Goal: Task Accomplishment & Management: Complete application form

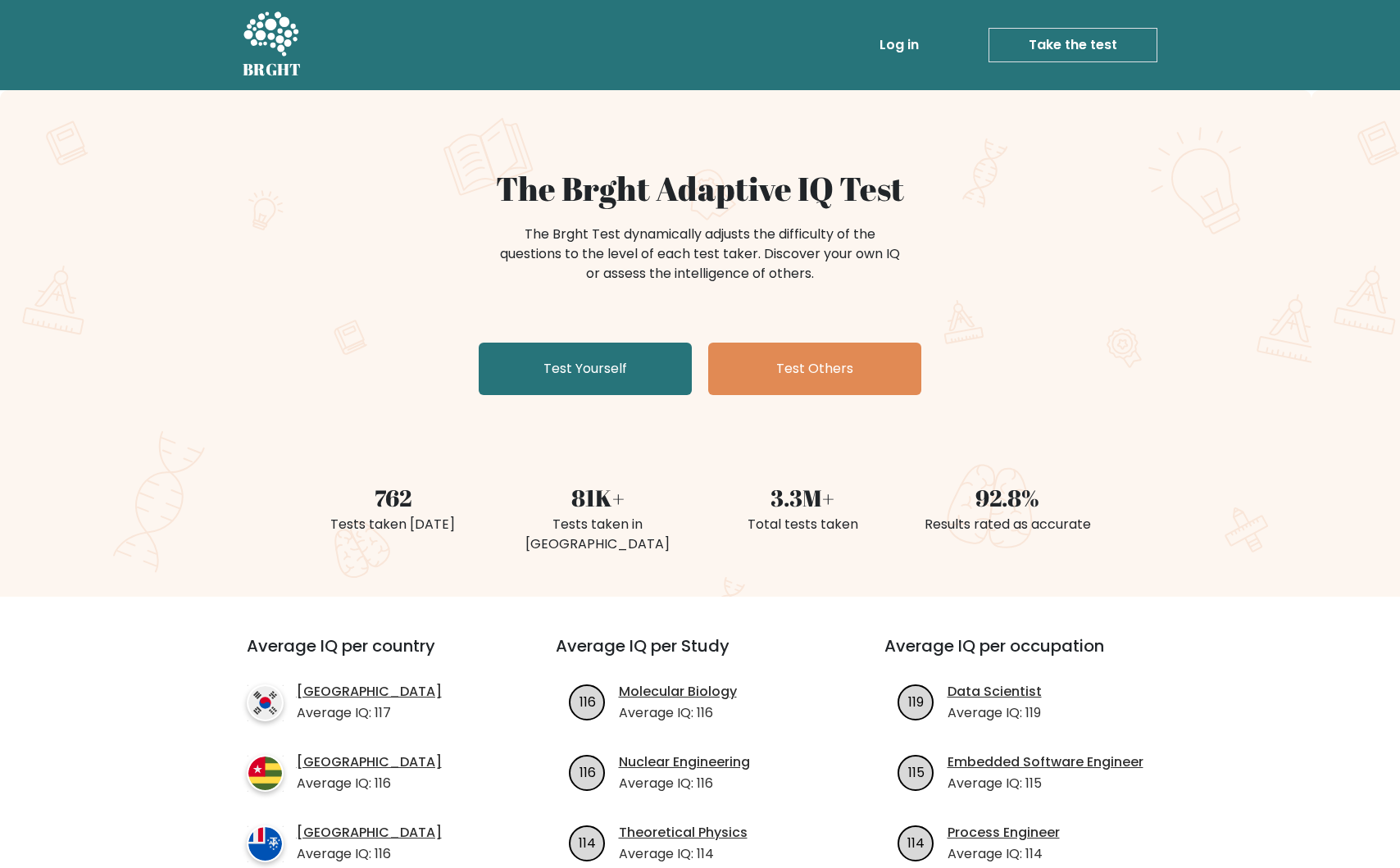
click at [1161, 178] on div "The Brght Adaptive IQ Test The Brght Test dynamically adjusts the difficulty of…" at bounding box center [700, 343] width 1400 height 507
click at [899, 40] on link "Log in" at bounding box center [899, 45] width 52 height 33
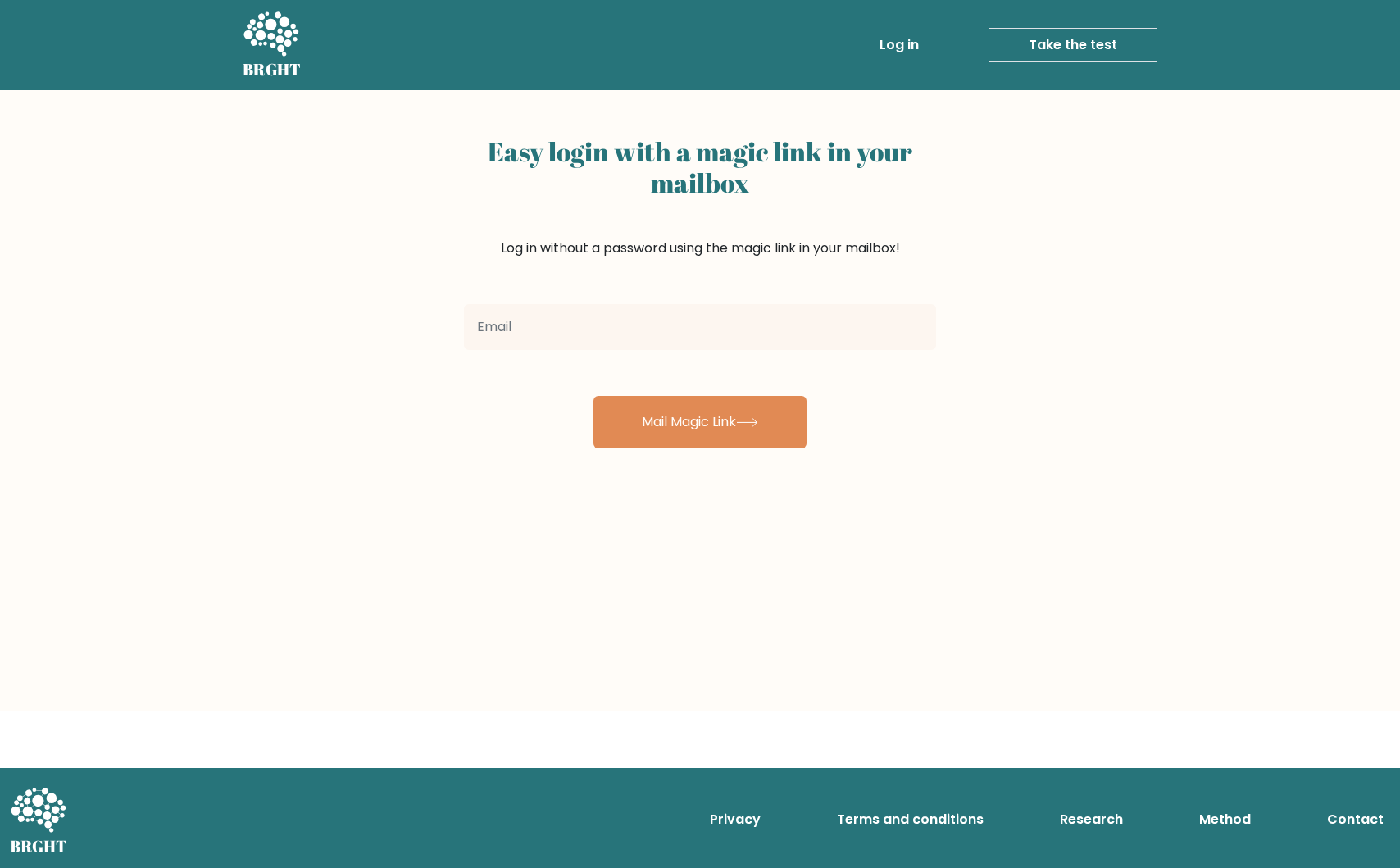
click at [1066, 24] on ul "Log in Take the test Take the test" at bounding box center [983, 45] width 348 height 48
click at [1051, 46] on link "Take the test" at bounding box center [1072, 45] width 169 height 34
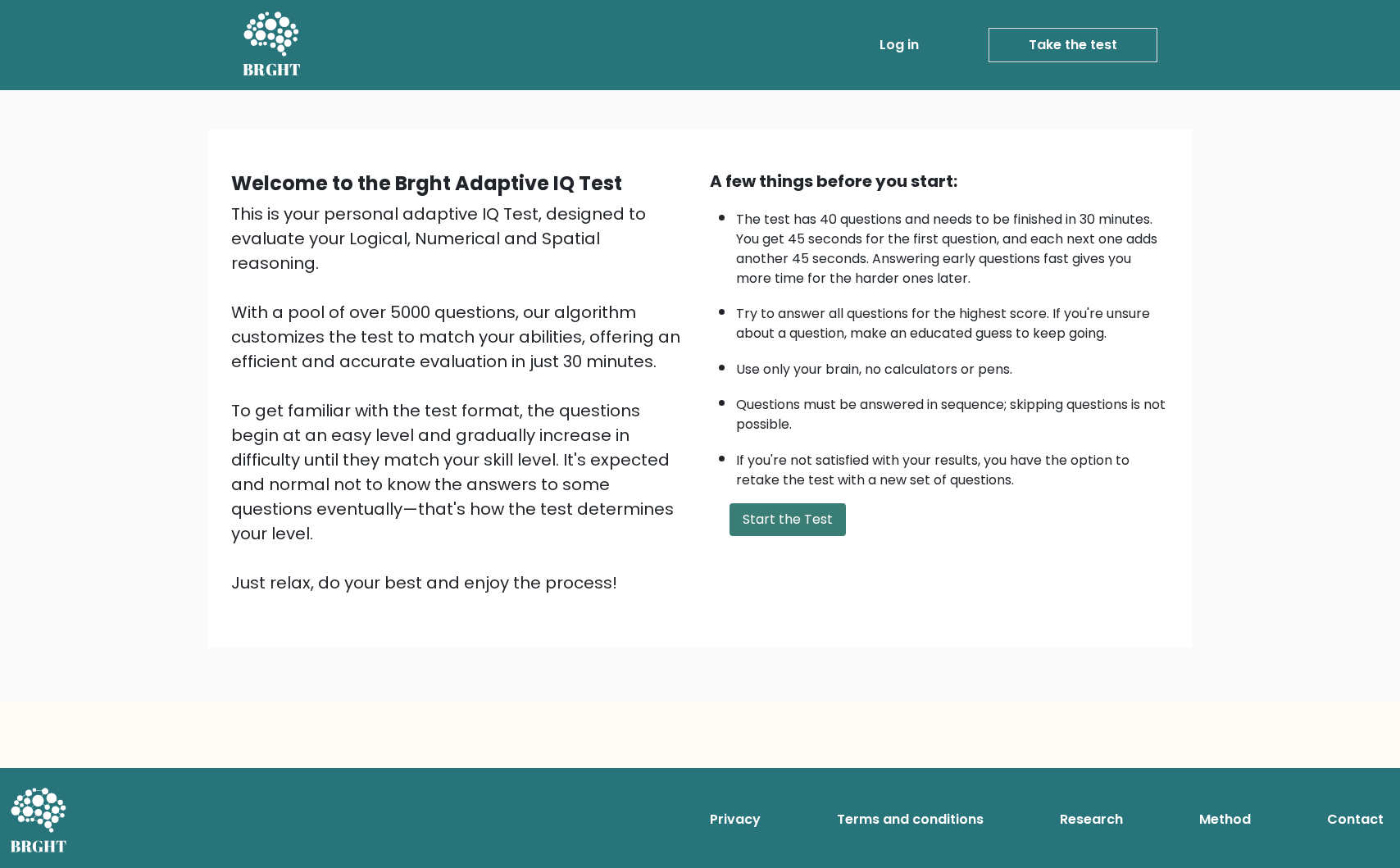
click at [789, 508] on button "Start the Test" at bounding box center [787, 519] width 117 height 33
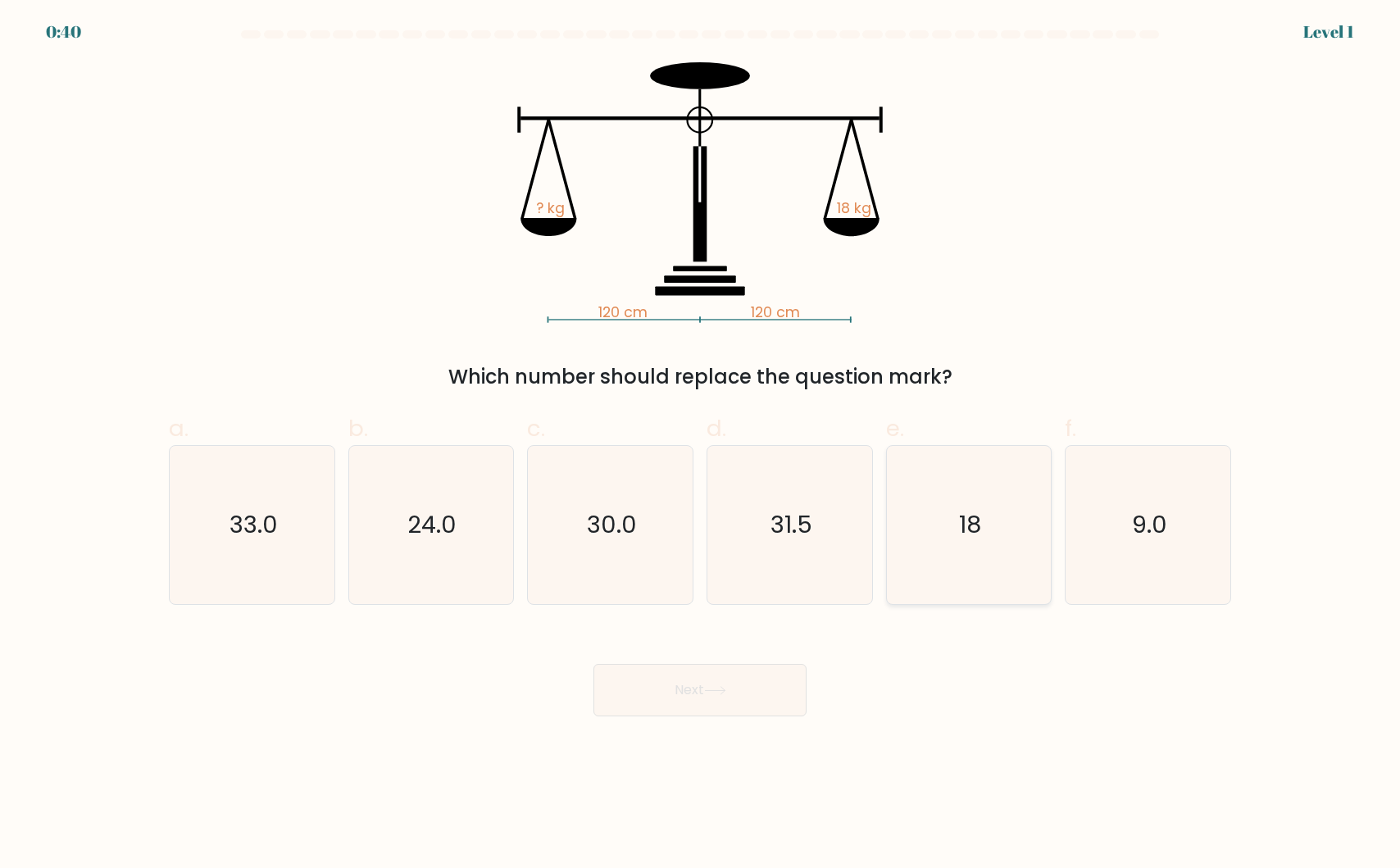
click at [998, 567] on icon "18" at bounding box center [968, 525] width 158 height 158
click at [700, 445] on input "e. 18" at bounding box center [700, 439] width 1 height 11
radio input "true"
click at [726, 684] on button "Next" at bounding box center [700, 690] width 213 height 52
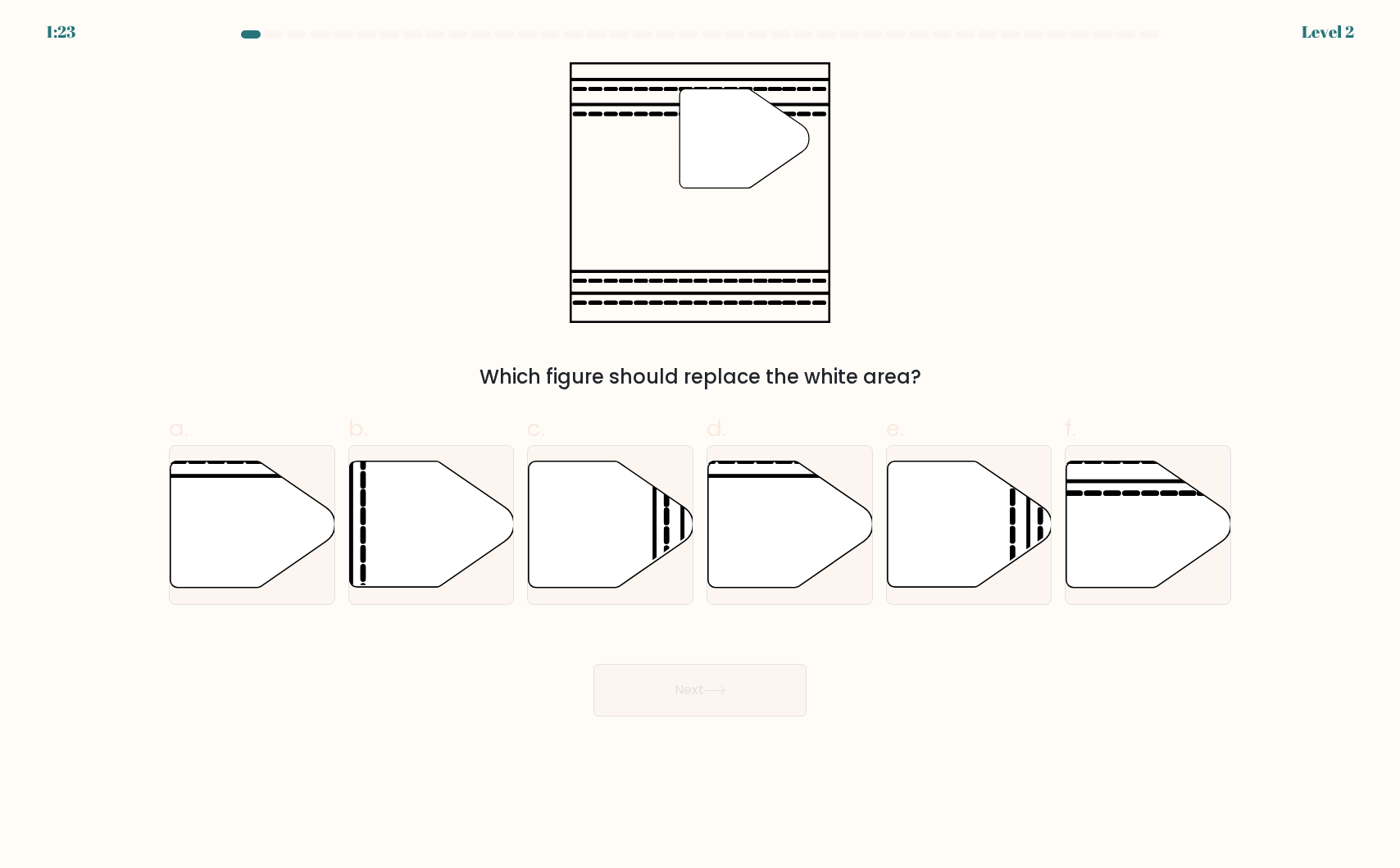
click at [267, 286] on div "" Which figure should replace the white area?" at bounding box center [700, 227] width 1082 height 329
click at [1111, 513] on icon at bounding box center [1148, 524] width 165 height 126
click at [700, 445] on input "f." at bounding box center [700, 439] width 1 height 11
radio input "true"
click at [701, 693] on button "Next" at bounding box center [700, 690] width 213 height 52
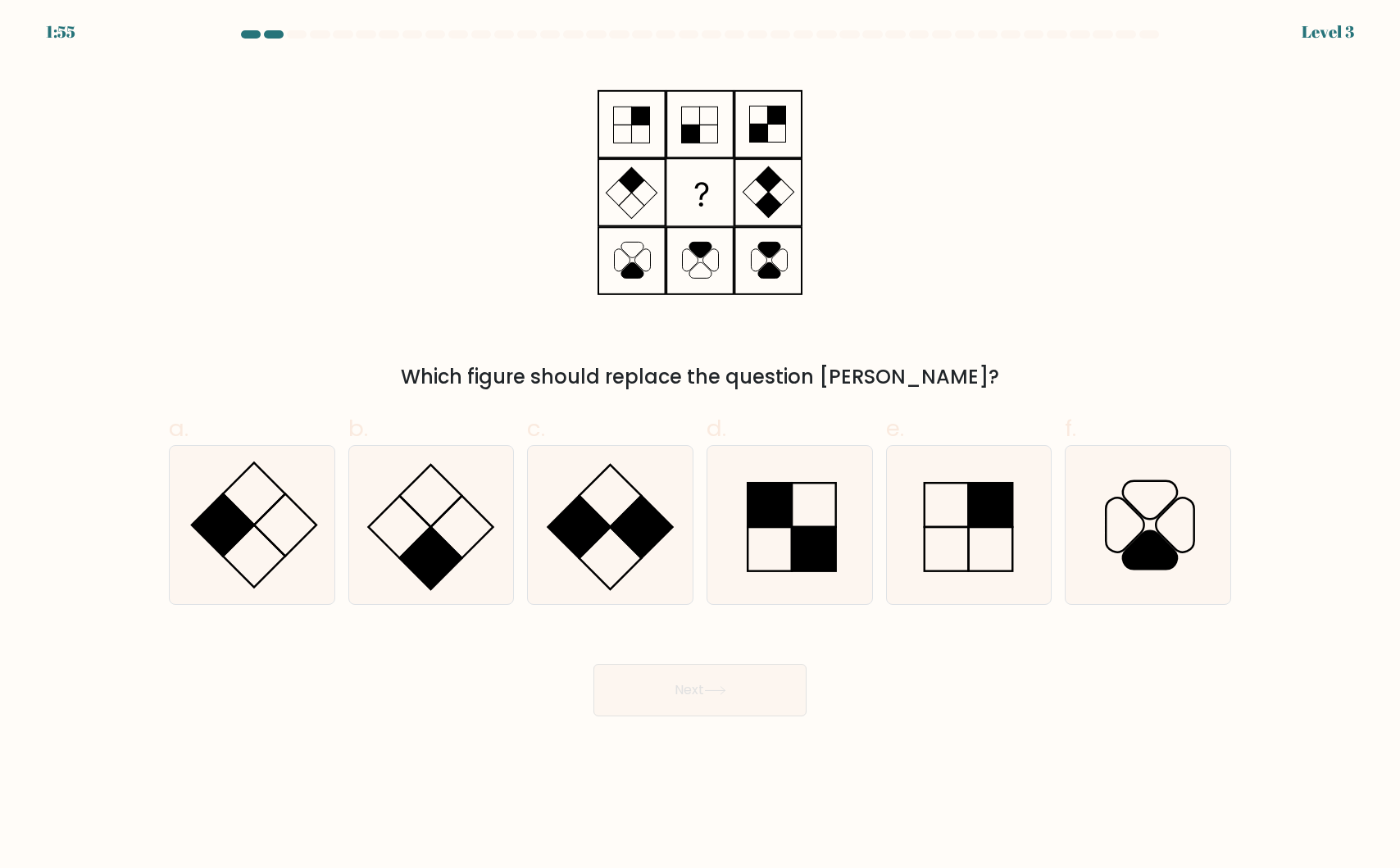
click at [407, 326] on div "Which figure should replace the question mark?" at bounding box center [700, 227] width 1082 height 329
click at [429, 428] on label "b." at bounding box center [432, 508] width 166 height 193
click at [700, 434] on input "b." at bounding box center [700, 439] width 1 height 11
radio input "true"
click at [656, 697] on button "Next" at bounding box center [700, 690] width 213 height 52
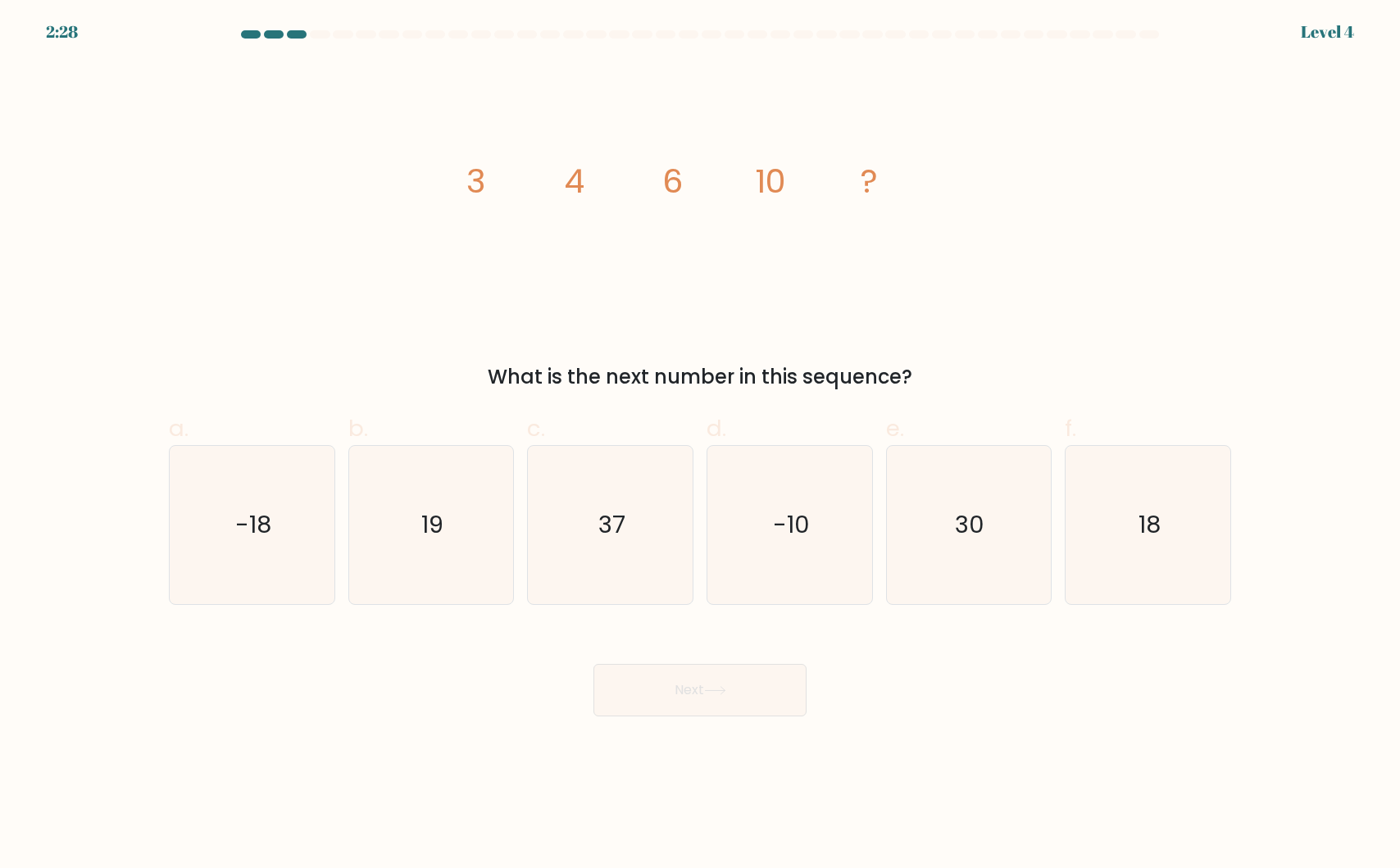
click at [275, 320] on div "image/svg+xml 3 4 6 10 ? What is the next number in this sequence?" at bounding box center [700, 227] width 1082 height 329
click at [1148, 521] on text "18" at bounding box center [1149, 524] width 22 height 33
click at [700, 445] on input "f. 18" at bounding box center [700, 439] width 1 height 11
radio input "true"
click at [663, 693] on button "Next" at bounding box center [700, 690] width 213 height 52
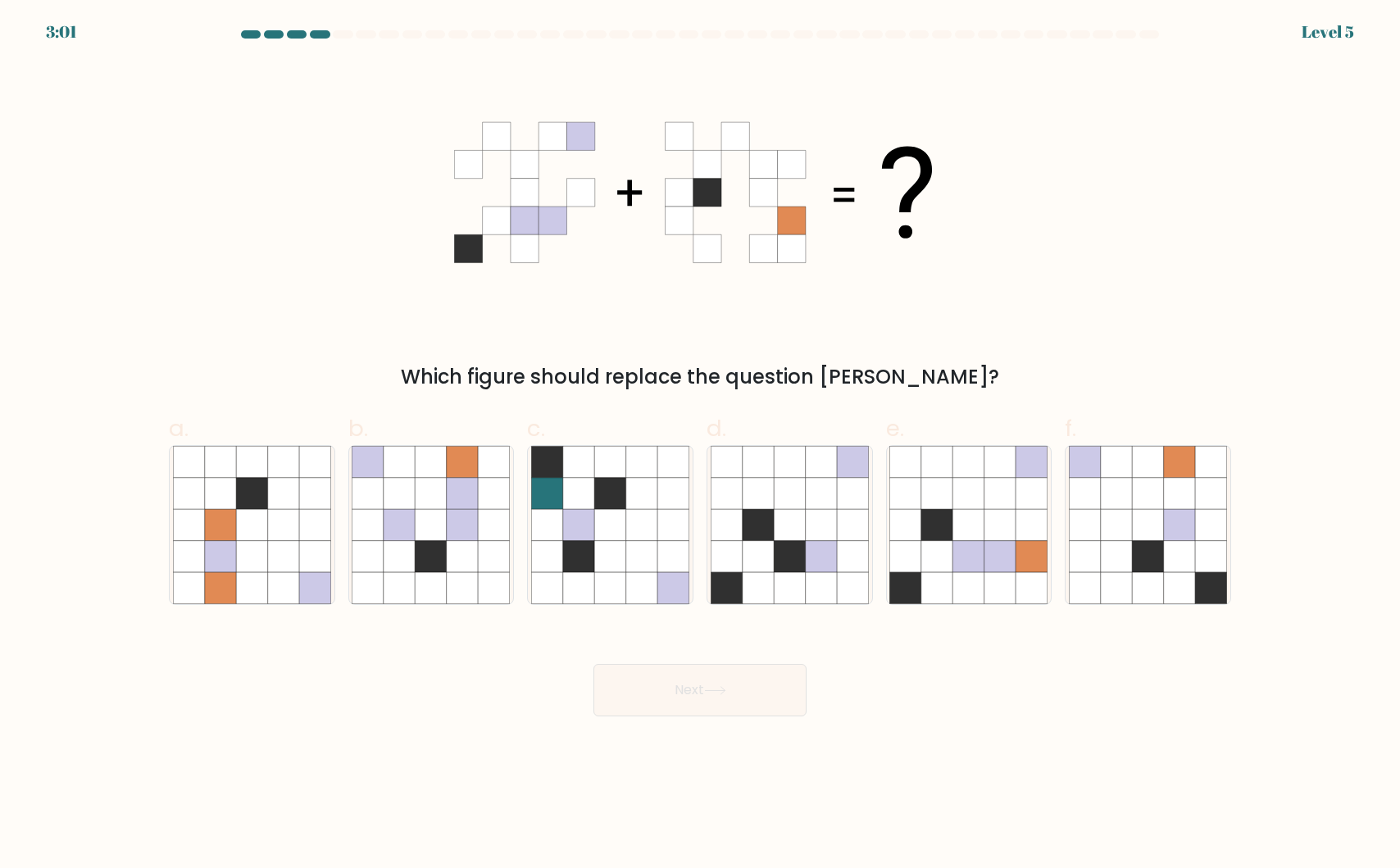
click at [268, 298] on div "Which figure should replace the question mark?" at bounding box center [700, 227] width 1082 height 329
click at [881, 532] on div "e." at bounding box center [969, 508] width 180 height 193
click at [924, 542] on icon at bounding box center [936, 556] width 31 height 31
click at [700, 445] on input "e." at bounding box center [700, 439] width 1 height 11
radio input "true"
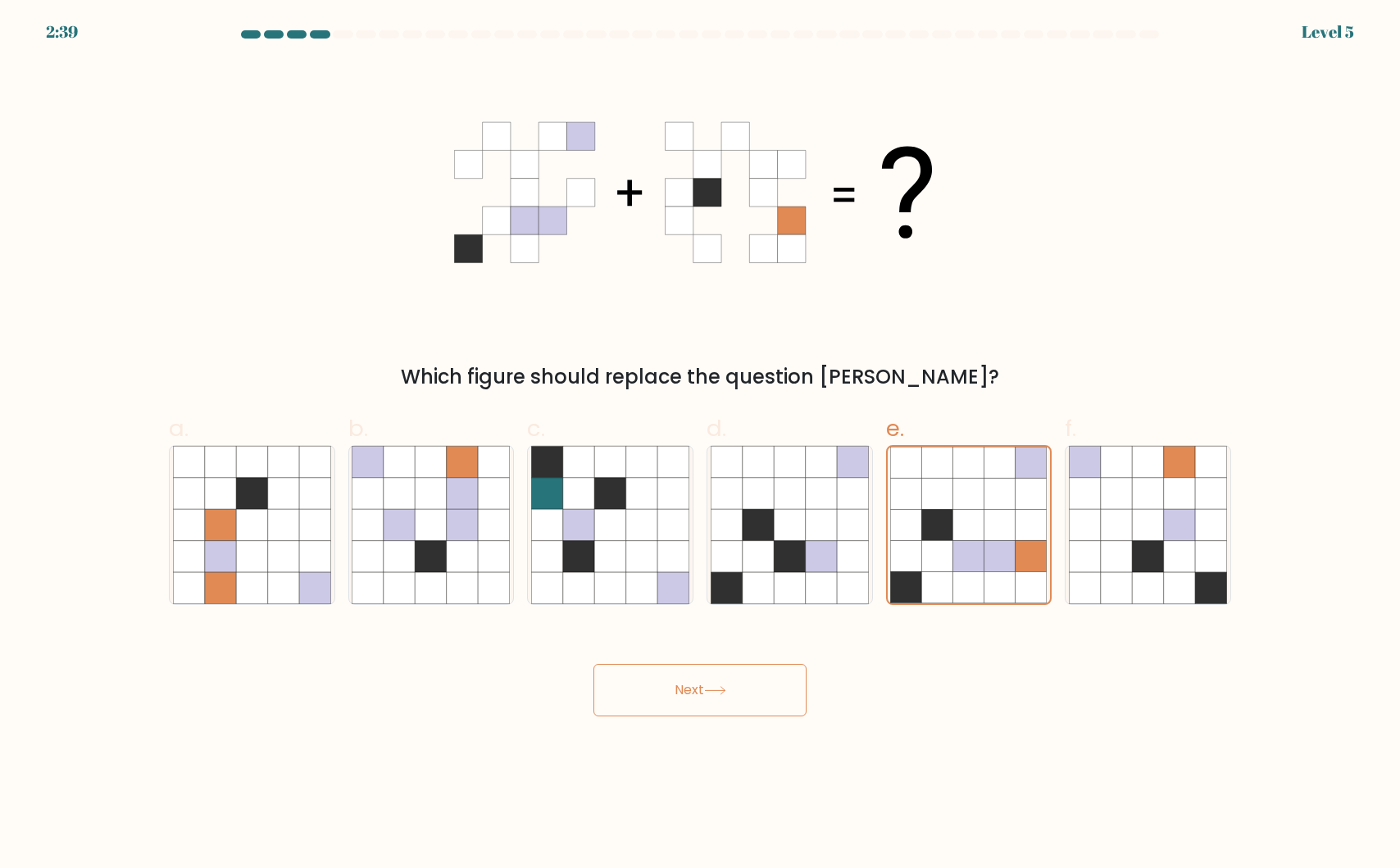
click at [670, 700] on button "Next" at bounding box center [700, 690] width 213 height 52
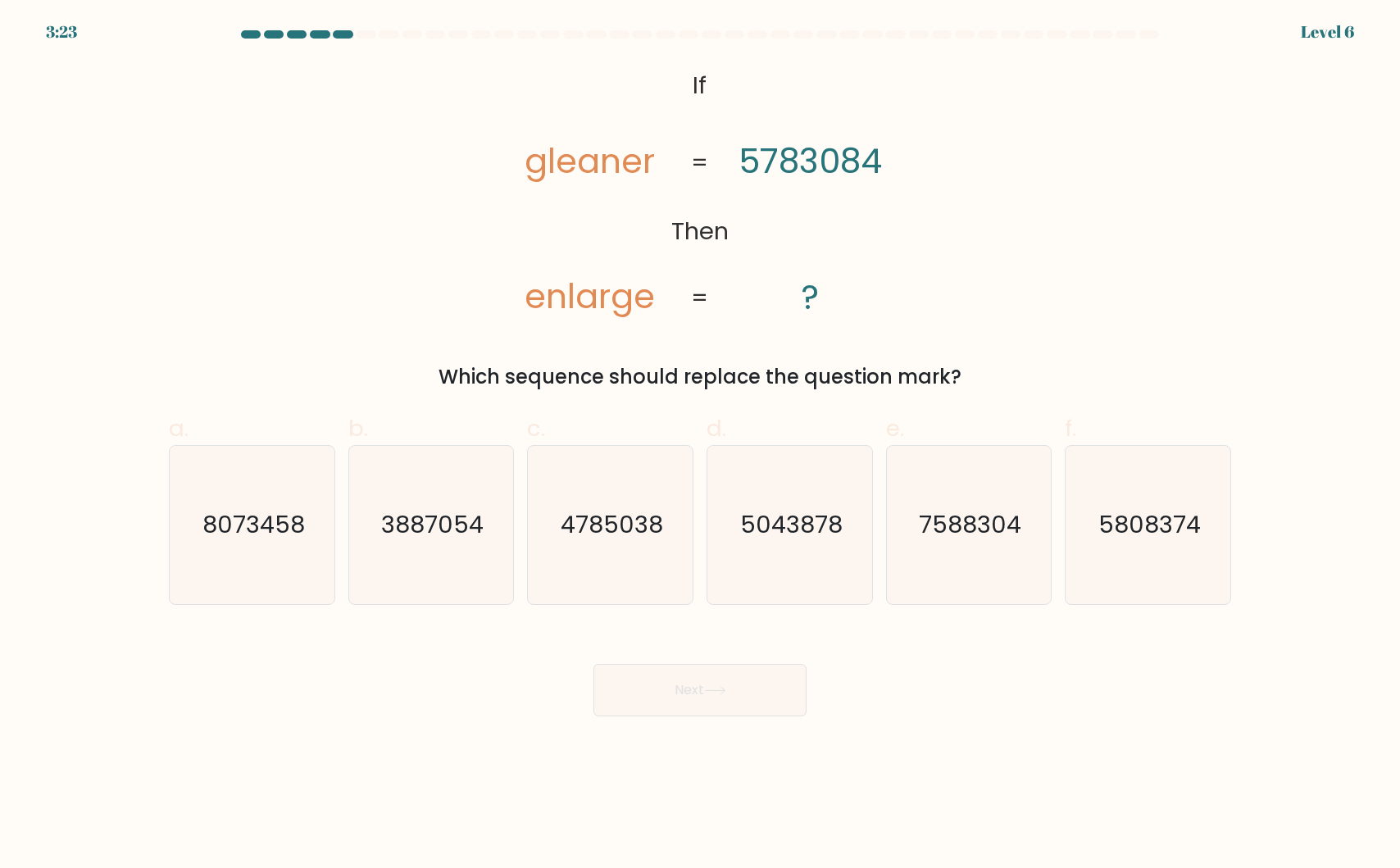
click at [345, 296] on div "@import url('https://fonts.googleapis.com/css?family=Abril+Fatface:400,100,100i…" at bounding box center [700, 227] width 1082 height 329
drag, startPoint x: 647, startPoint y: 160, endPoint x: 627, endPoint y: 160, distance: 20.0
click at [627, 160] on tspan "gleaner" at bounding box center [589, 161] width 130 height 47
drag, startPoint x: 847, startPoint y: 164, endPoint x: 868, endPoint y: 163, distance: 21.0
click at [868, 163] on tspan "5783084" at bounding box center [810, 161] width 144 height 47
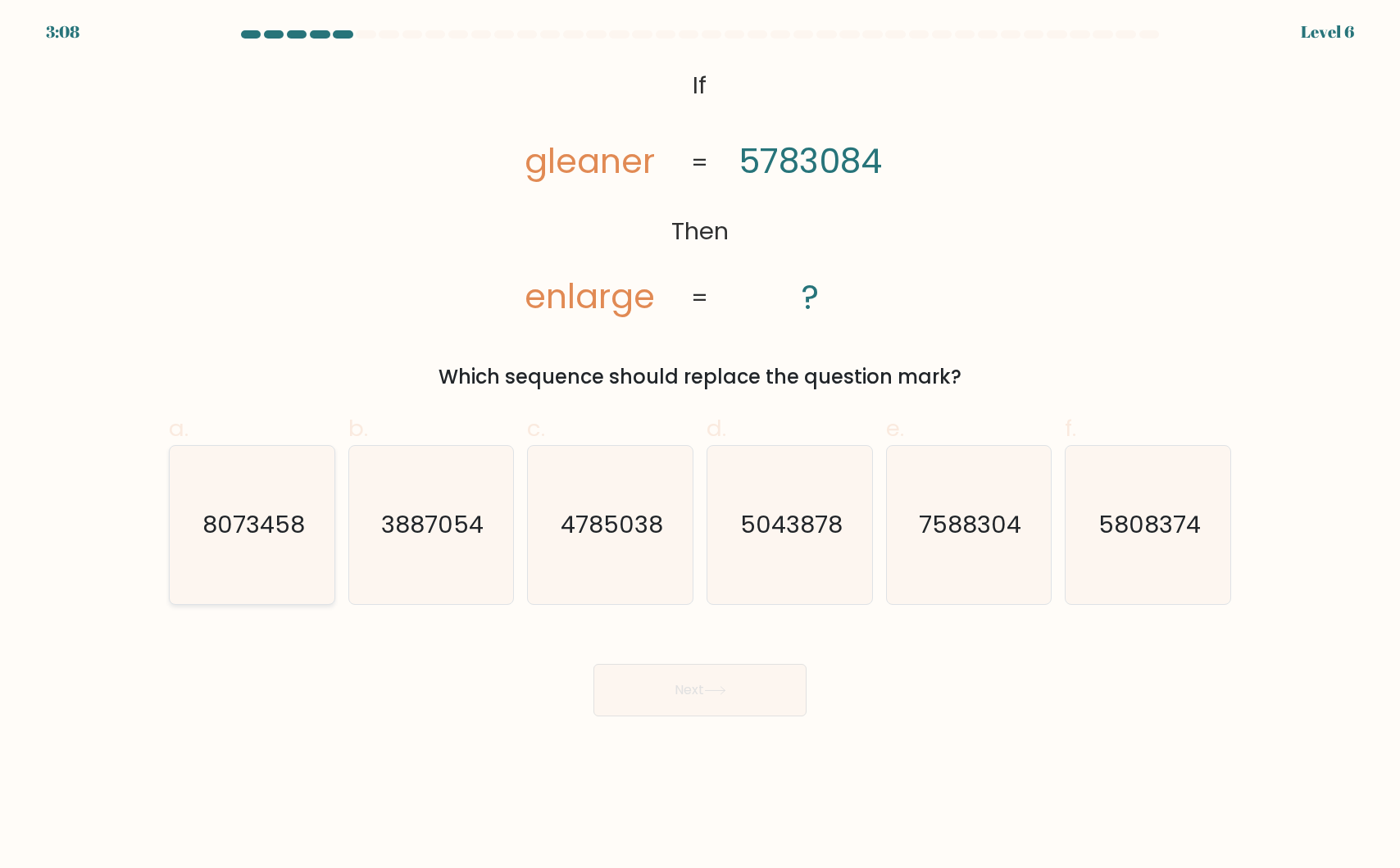
click at [275, 489] on icon "8073458" at bounding box center [252, 525] width 158 height 158
click at [700, 445] on input "a. 8073458" at bounding box center [700, 439] width 1 height 11
radio input "true"
click at [726, 683] on button "Next" at bounding box center [700, 690] width 213 height 52
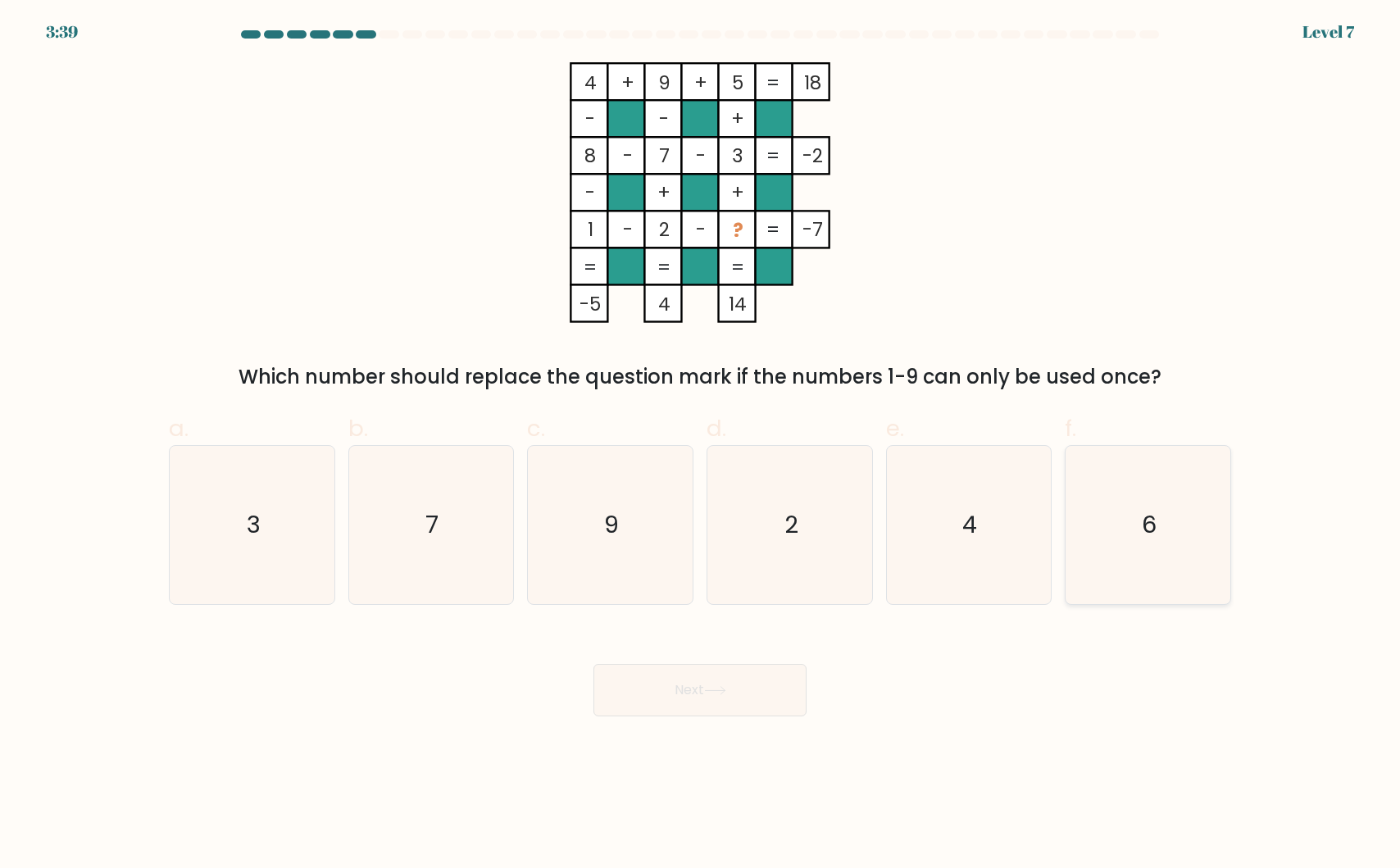
click at [1125, 552] on icon "6" at bounding box center [1147, 525] width 158 height 158
click at [700, 445] on input "f. 6" at bounding box center [700, 439] width 1 height 11
radio input "true"
click at [688, 696] on button "Next" at bounding box center [700, 690] width 213 height 52
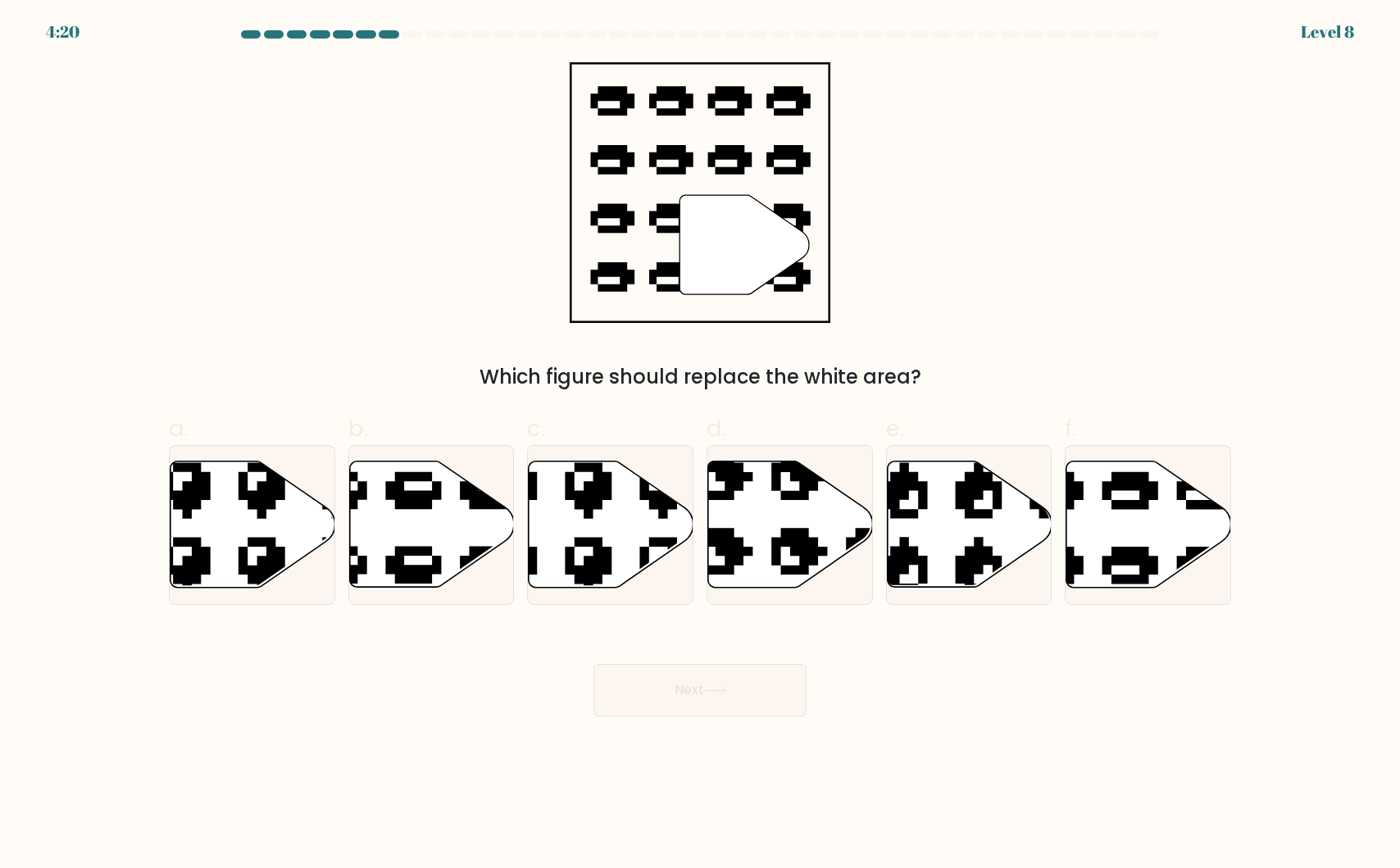
click at [418, 356] on div "" Which figure should replace the white area?" at bounding box center [700, 227] width 1082 height 329
click at [1114, 542] on icon at bounding box center [1148, 524] width 165 height 126
click at [700, 445] on input "f." at bounding box center [700, 439] width 1 height 11
radio input "true"
click at [701, 666] on button "Next" at bounding box center [700, 690] width 213 height 52
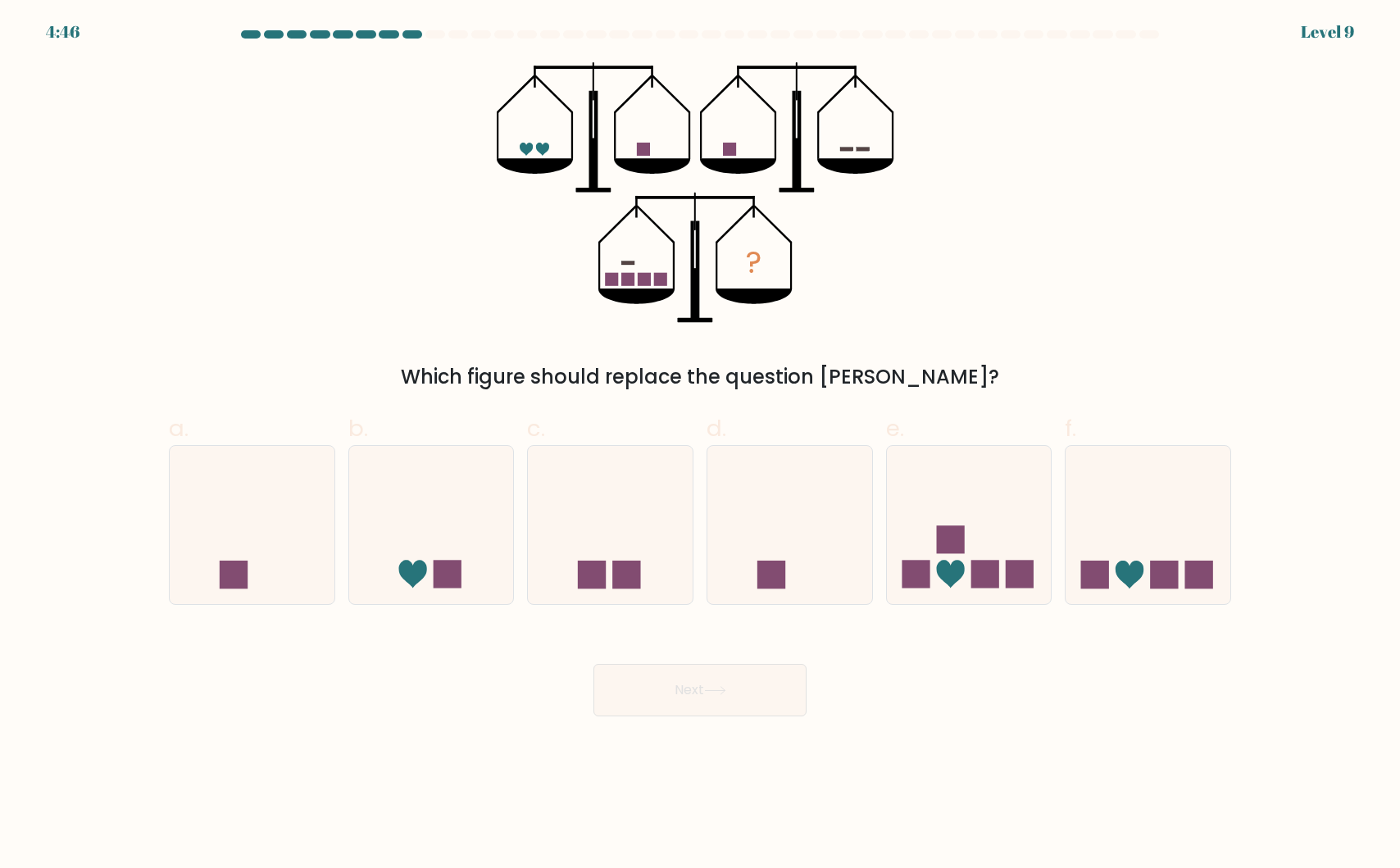
click at [311, 346] on div "? Which figure should replace the question mark?" at bounding box center [700, 227] width 1082 height 329
click at [953, 526] on rect at bounding box center [949, 539] width 28 height 28
click at [700, 445] on input "e." at bounding box center [700, 439] width 1 height 11
radio input "true"
click at [690, 687] on button "Next" at bounding box center [700, 690] width 213 height 52
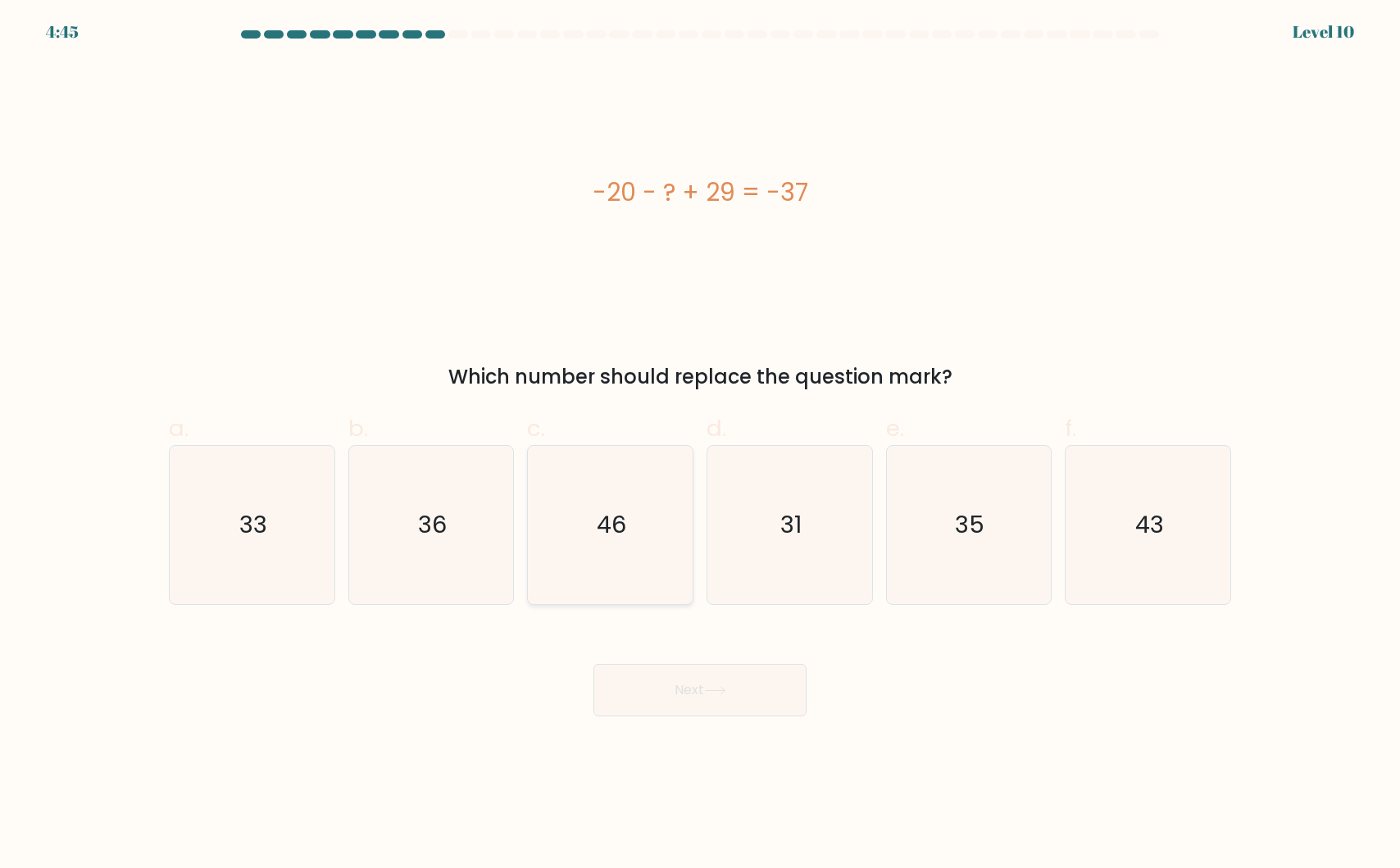
click at [654, 541] on icon "46" at bounding box center [610, 525] width 158 height 158
click at [700, 445] on input "c. 46" at bounding box center [700, 439] width 1 height 11
radio input "true"
click at [675, 694] on button "Next" at bounding box center [700, 690] width 213 height 52
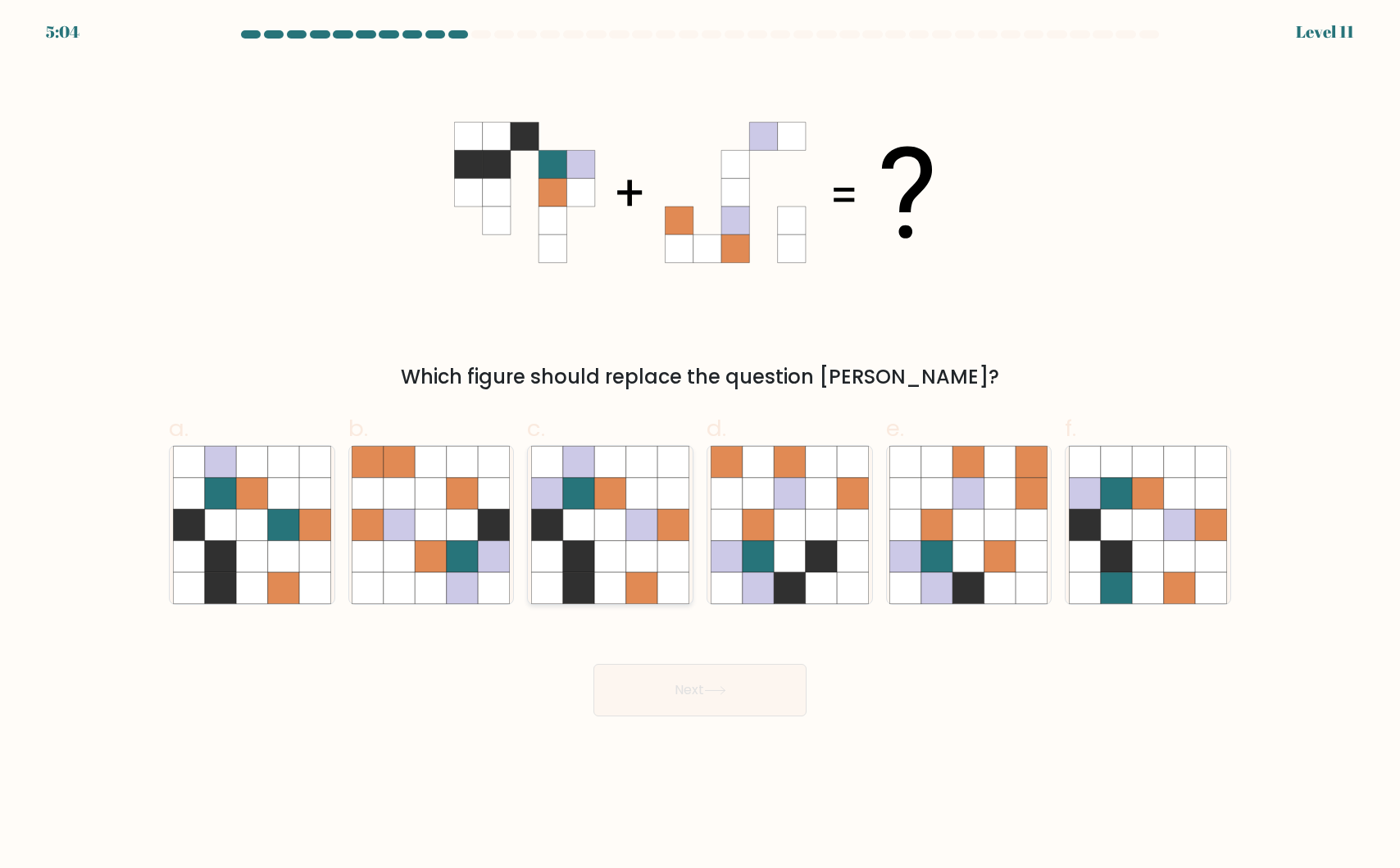
click at [583, 539] on icon at bounding box center [578, 524] width 31 height 31
click at [700, 445] on input "c." at bounding box center [700, 439] width 1 height 11
radio input "true"
click at [662, 692] on button "Next" at bounding box center [700, 690] width 213 height 52
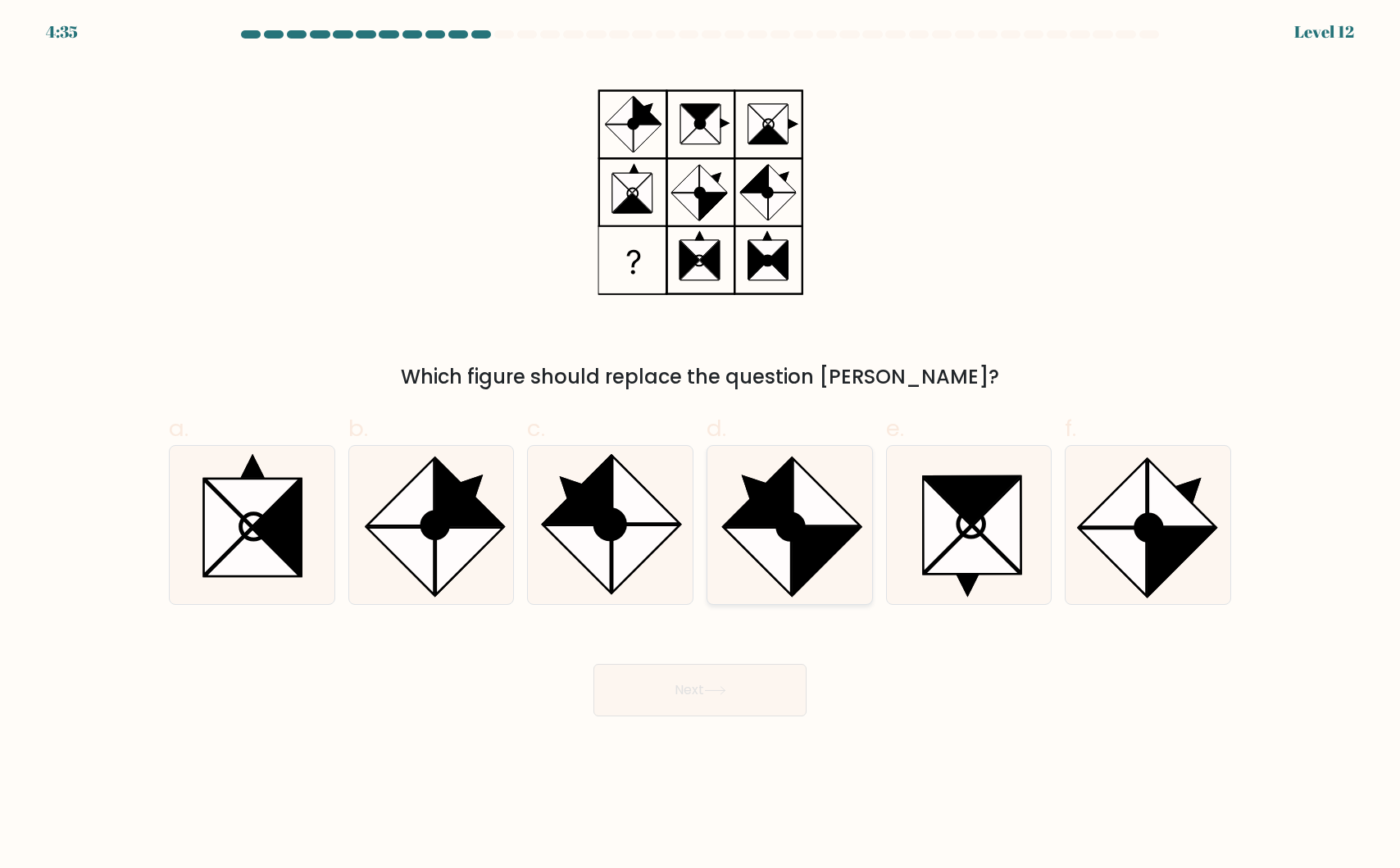
click at [811, 553] on icon at bounding box center [826, 561] width 67 height 67
click at [700, 445] on input "d." at bounding box center [700, 439] width 1 height 11
radio input "true"
click at [693, 695] on button "Next" at bounding box center [700, 690] width 213 height 52
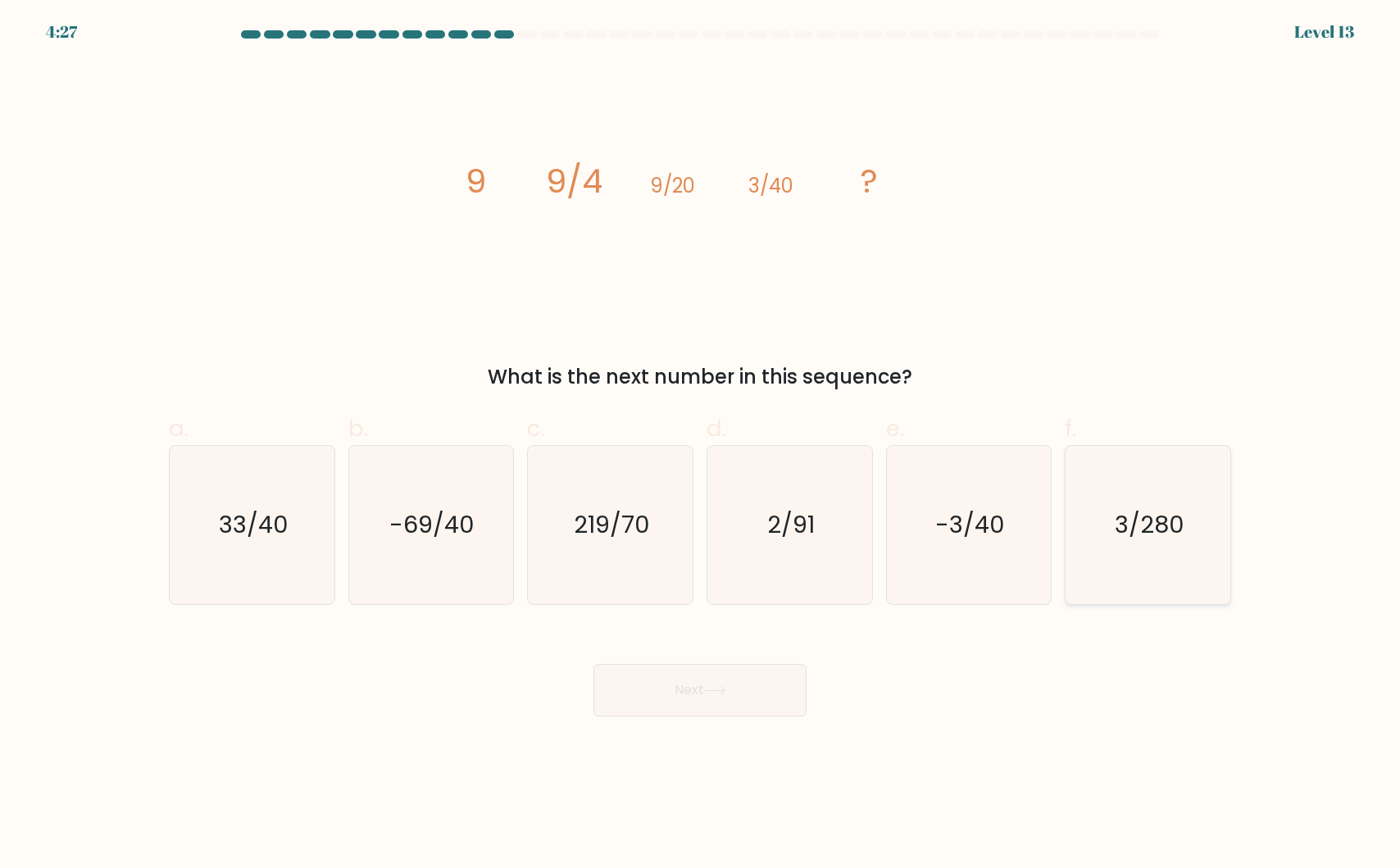
click at [1192, 502] on icon "3/280" at bounding box center [1147, 525] width 158 height 158
click at [700, 445] on input "f. 3/280" at bounding box center [700, 439] width 1 height 11
radio input "true"
click at [721, 688] on icon at bounding box center [715, 691] width 22 height 9
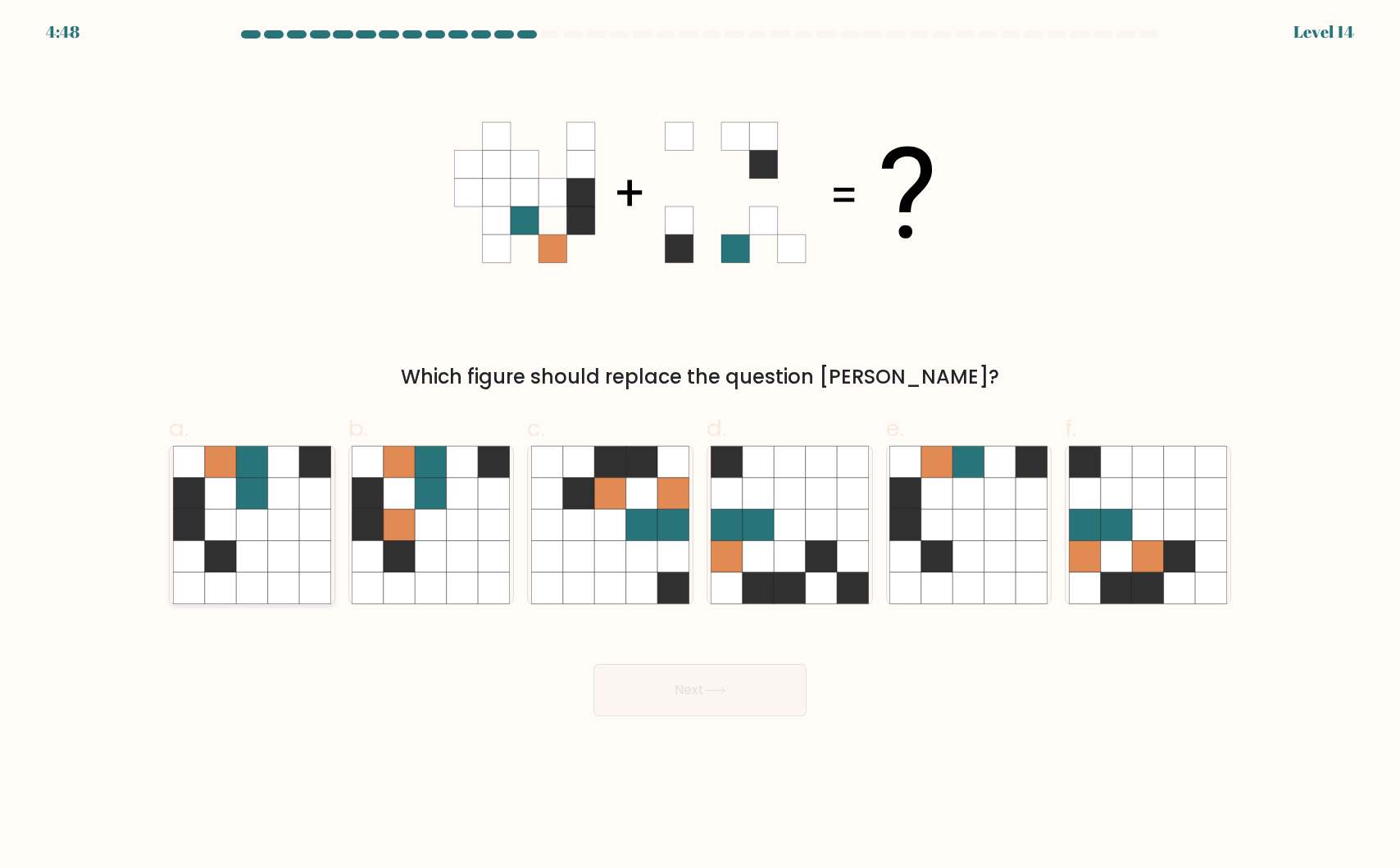
click at [286, 550] on icon at bounding box center [283, 556] width 31 height 31
click at [700, 445] on input "a." at bounding box center [700, 439] width 1 height 11
radio input "true"
click at [659, 686] on button "Next" at bounding box center [700, 690] width 213 height 52
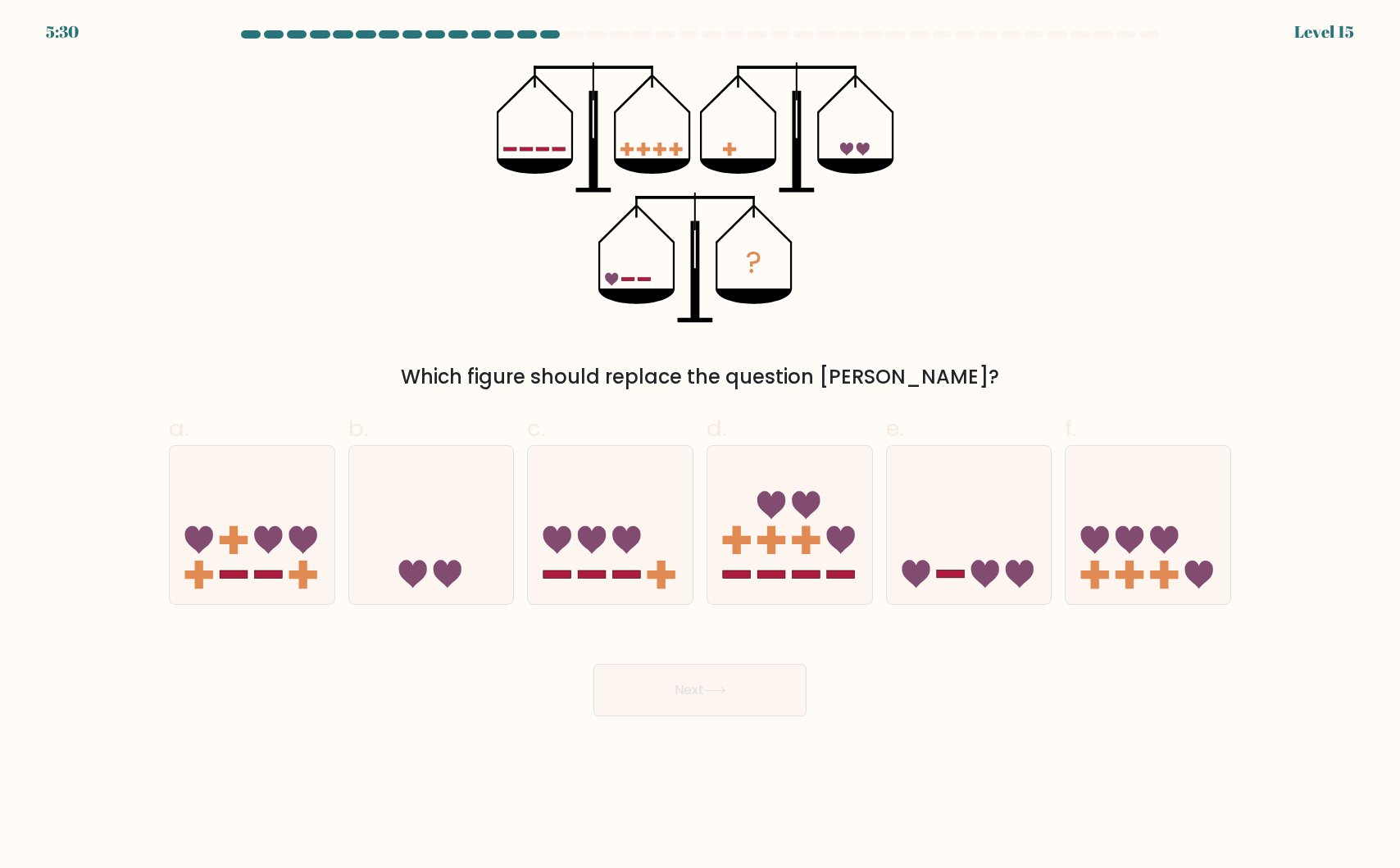
click at [249, 302] on div "? Which figure should replace the question mark?" at bounding box center [700, 227] width 1082 height 329
click at [1037, 571] on icon at bounding box center [969, 524] width 165 height 136
click at [700, 445] on input "e." at bounding box center [700, 439] width 1 height 11
radio input "true"
click at [703, 701] on button "Next" at bounding box center [700, 690] width 213 height 52
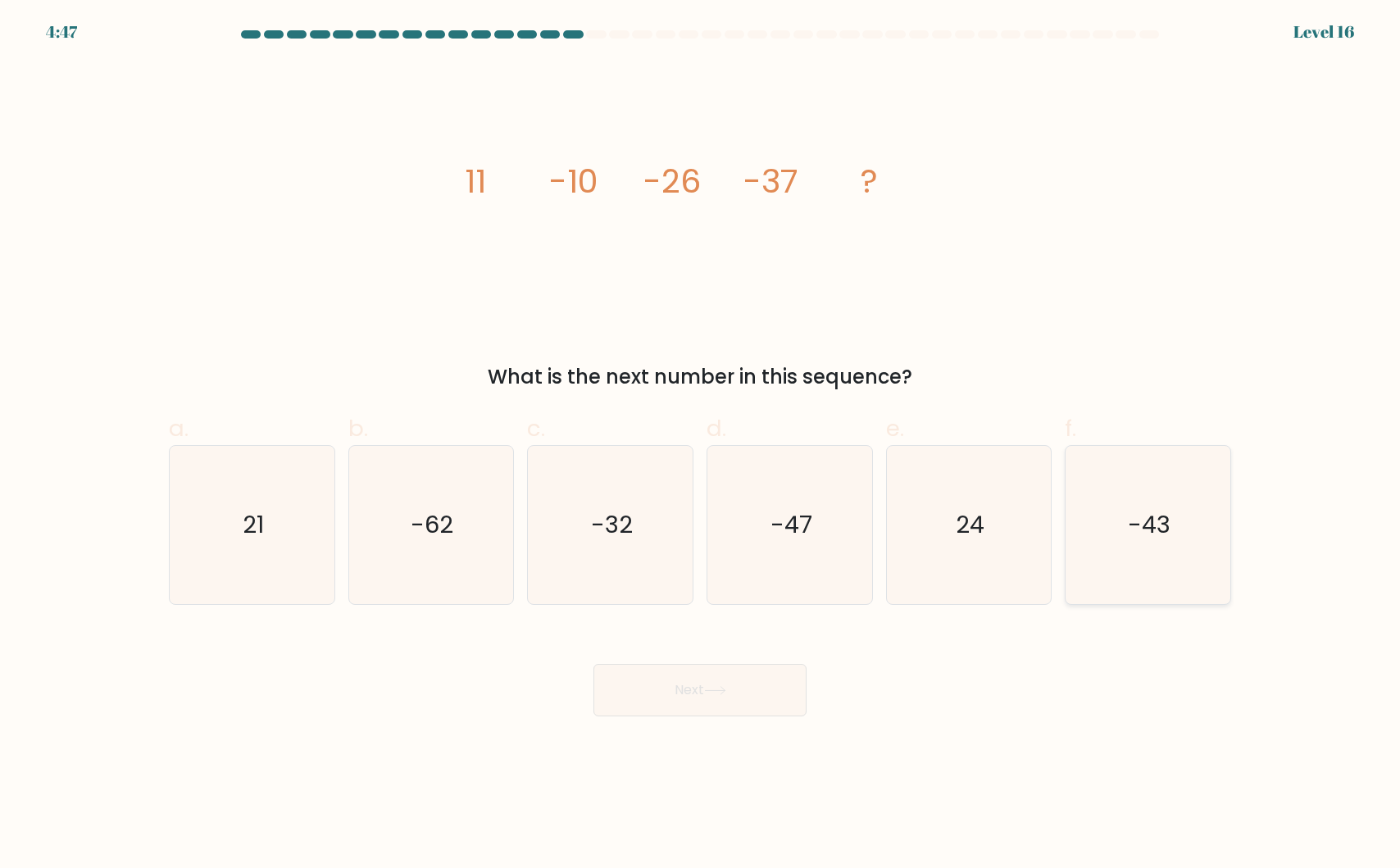
click at [1191, 534] on icon "-43" at bounding box center [1147, 525] width 158 height 158
click at [700, 445] on input "f. -43" at bounding box center [700, 439] width 1 height 11
radio input "true"
click at [744, 680] on button "Next" at bounding box center [700, 690] width 213 height 52
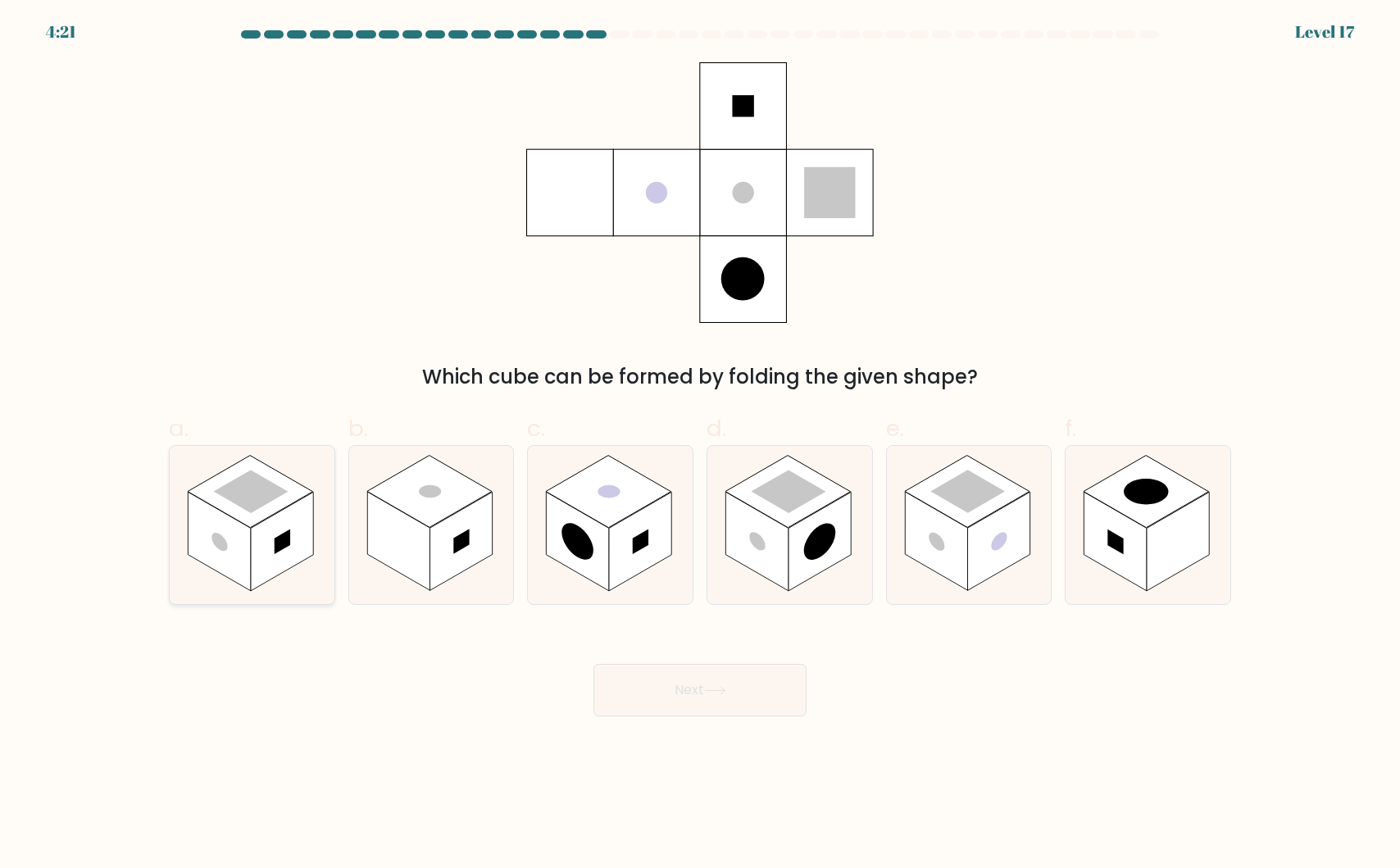
click at [291, 566] on rect at bounding box center [282, 541] width 62 height 99
click at [700, 445] on input "a." at bounding box center [700, 439] width 1 height 11
radio input "true"
click at [727, 704] on button "Next" at bounding box center [700, 690] width 213 height 52
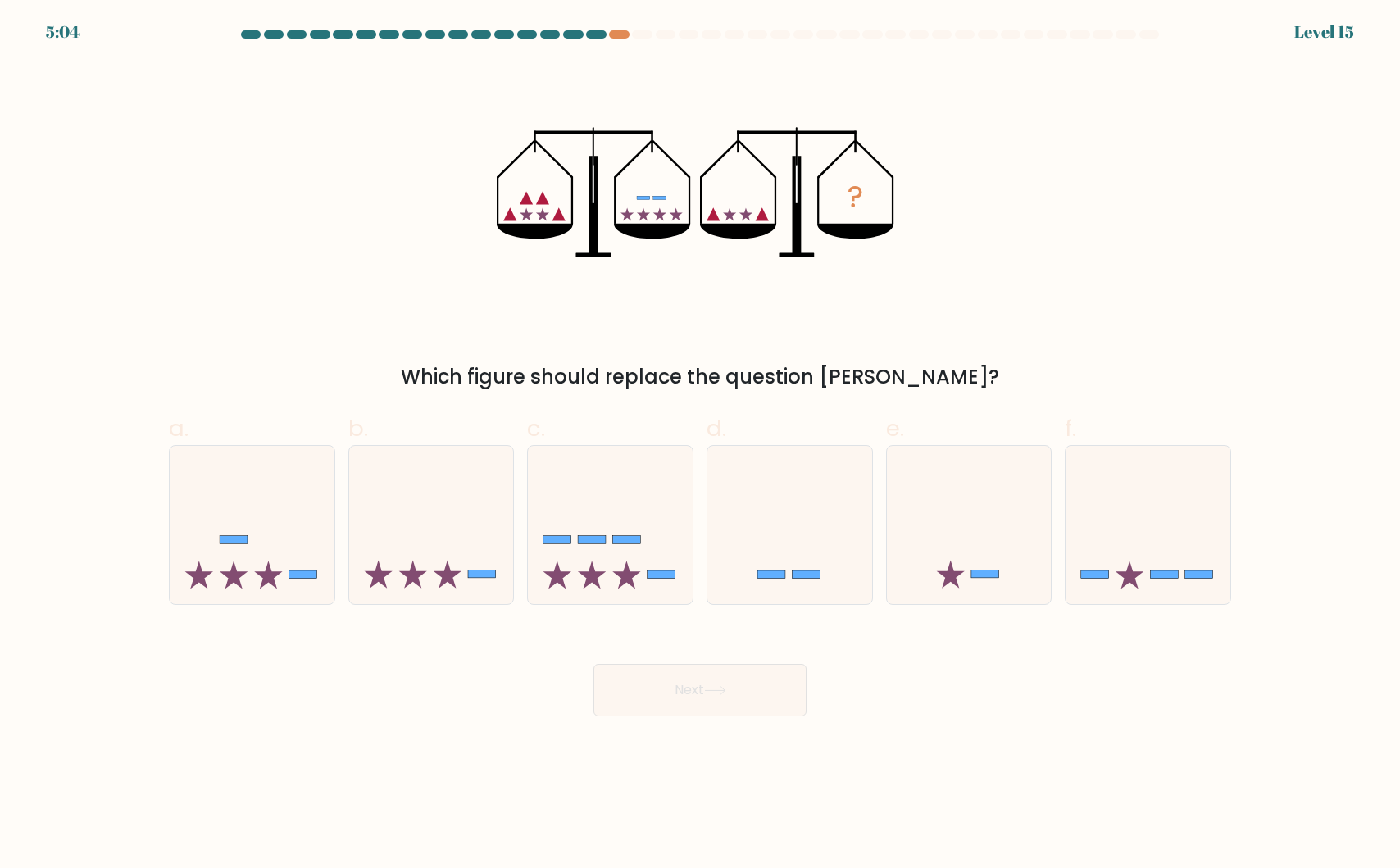
click at [286, 324] on div "? Which figure should replace the question mark?" at bounding box center [700, 227] width 1082 height 329
click at [450, 554] on icon at bounding box center [432, 524] width 165 height 136
click at [700, 445] on input "b." at bounding box center [700, 439] width 1 height 11
radio input "true"
click at [720, 693] on icon at bounding box center [715, 691] width 22 height 9
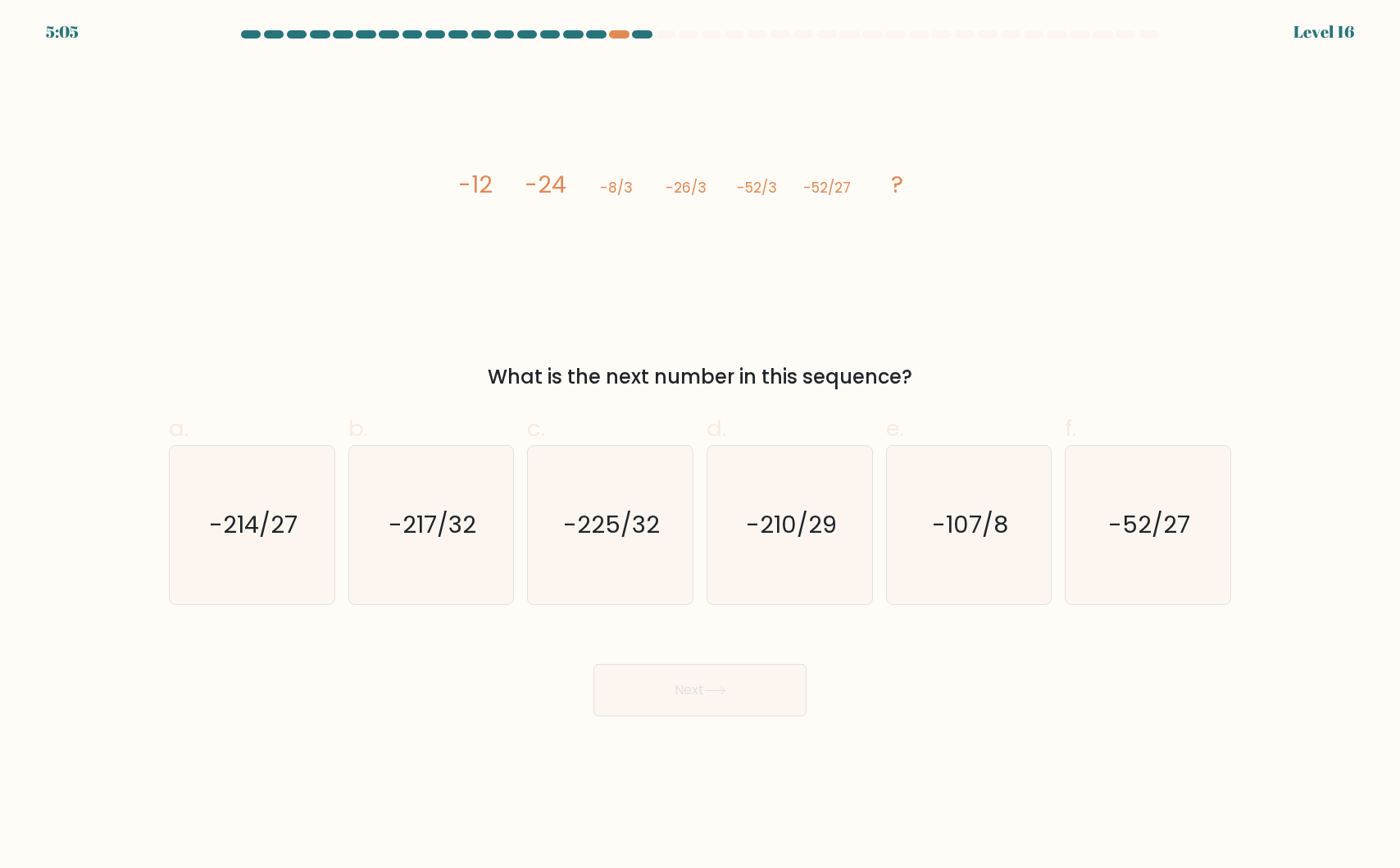
click at [465, 327] on div "image/svg+xml -12 -24 -8/3 -26/3 -52/3 -52/27 ? What is the next number in this…" at bounding box center [700, 227] width 1082 height 329
click at [303, 516] on icon "-214/27" at bounding box center [252, 525] width 158 height 158
click at [700, 445] on input "a. -214/27" at bounding box center [700, 439] width 1 height 11
radio input "true"
click at [669, 701] on button "Next" at bounding box center [700, 690] width 213 height 52
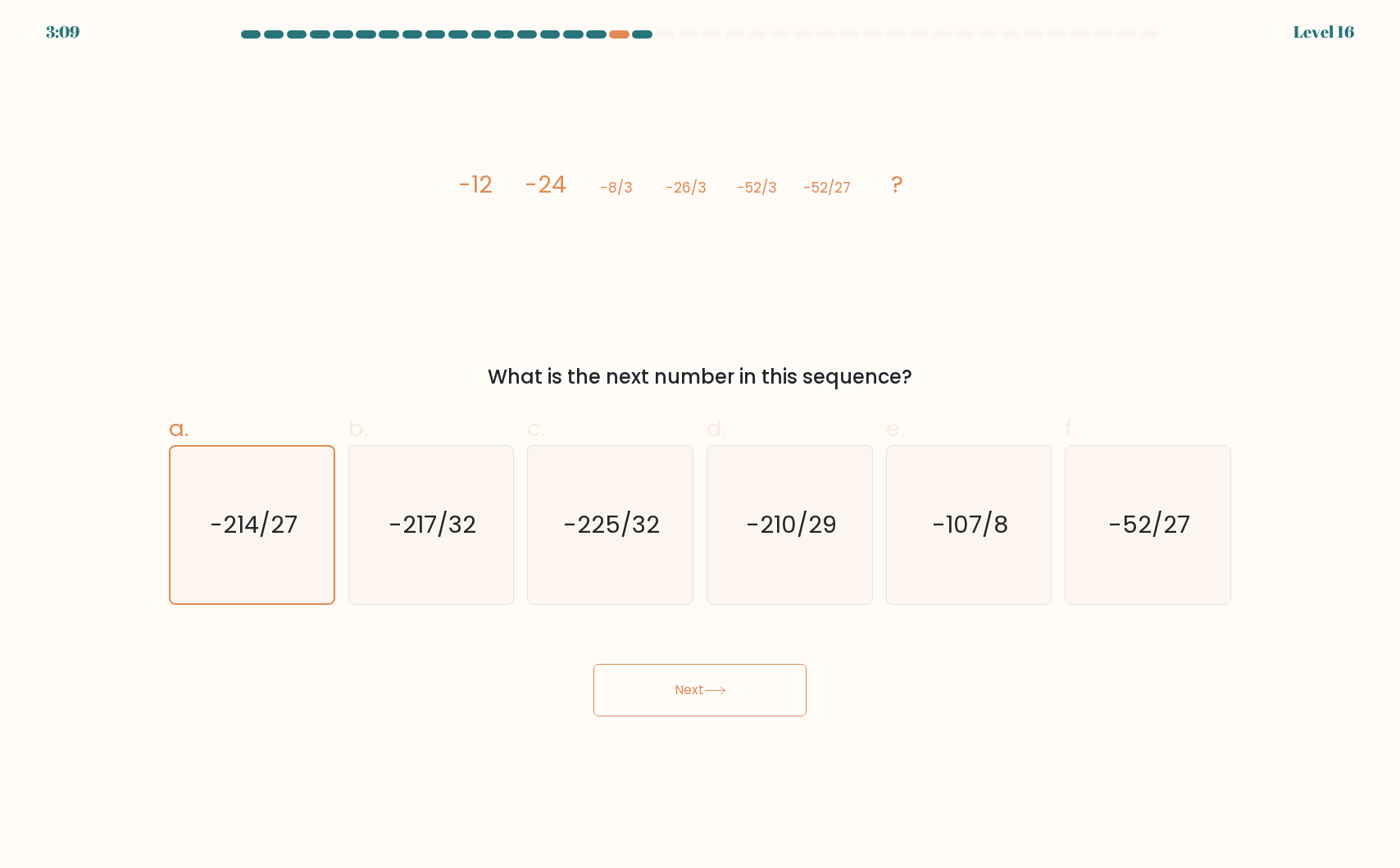
click at [492, 680] on div "Next" at bounding box center [700, 671] width 1082 height 92
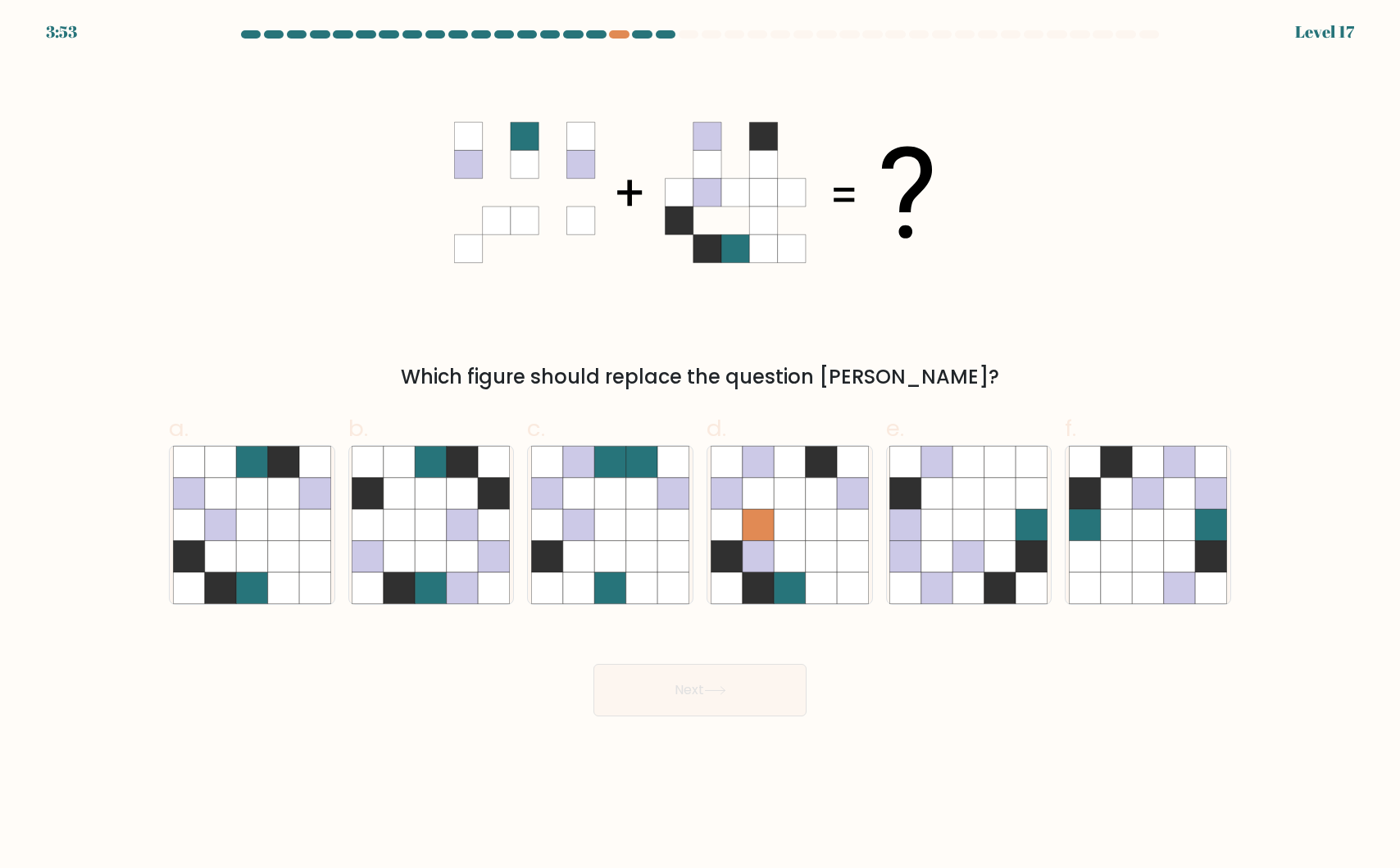
click at [369, 297] on div "Which figure should replace the question mark?" at bounding box center [700, 227] width 1082 height 329
click at [1135, 510] on icon at bounding box center [1147, 524] width 31 height 31
click at [700, 445] on input "f." at bounding box center [700, 439] width 1 height 11
radio input "true"
click at [718, 709] on button "Next" at bounding box center [700, 690] width 213 height 52
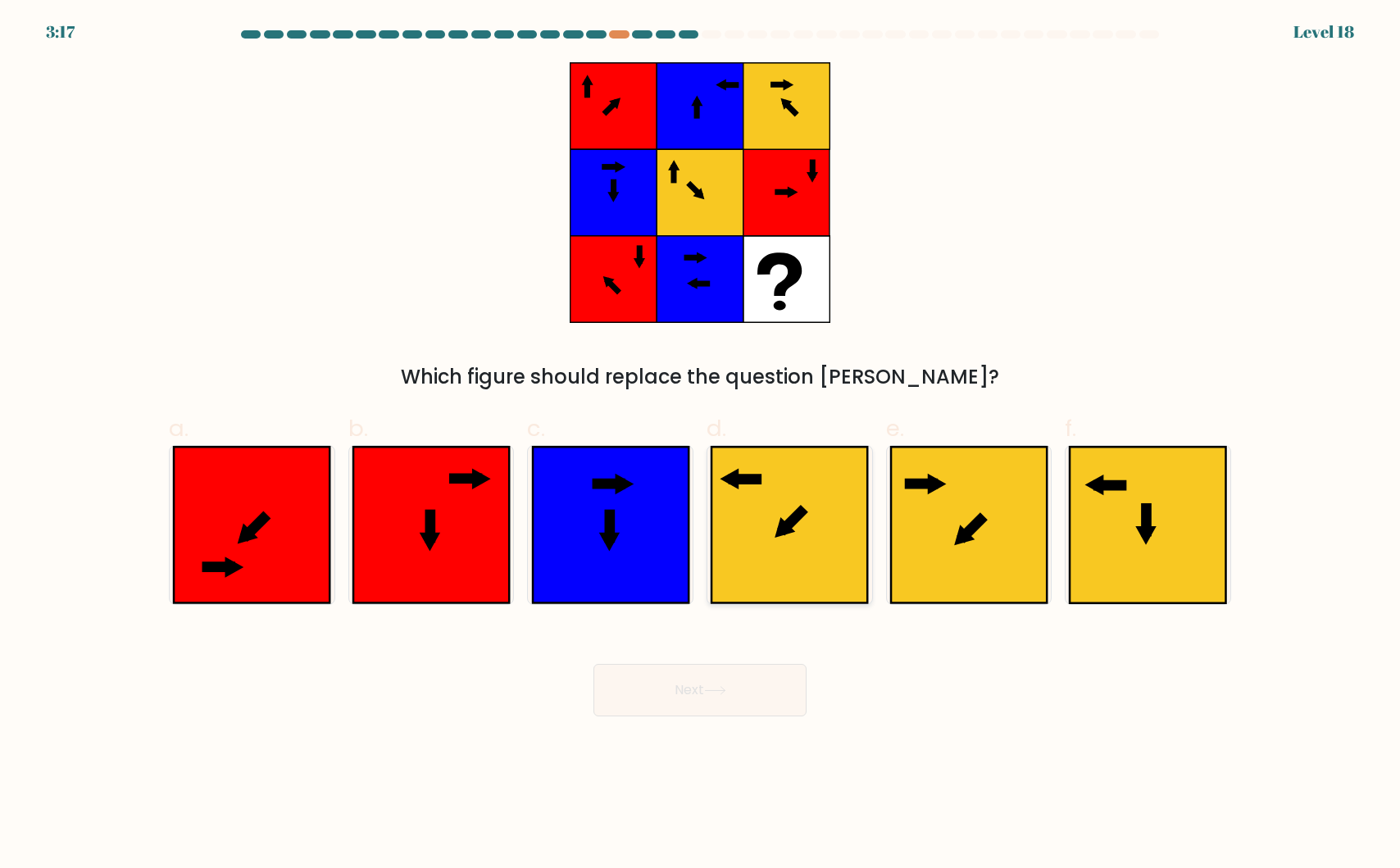
click at [847, 523] on icon at bounding box center [789, 524] width 155 height 155
click at [700, 445] on input "d." at bounding box center [700, 439] width 1 height 11
radio input "true"
click at [1159, 534] on icon at bounding box center [1147, 524] width 155 height 155
click at [700, 445] on input "f." at bounding box center [700, 439] width 1 height 11
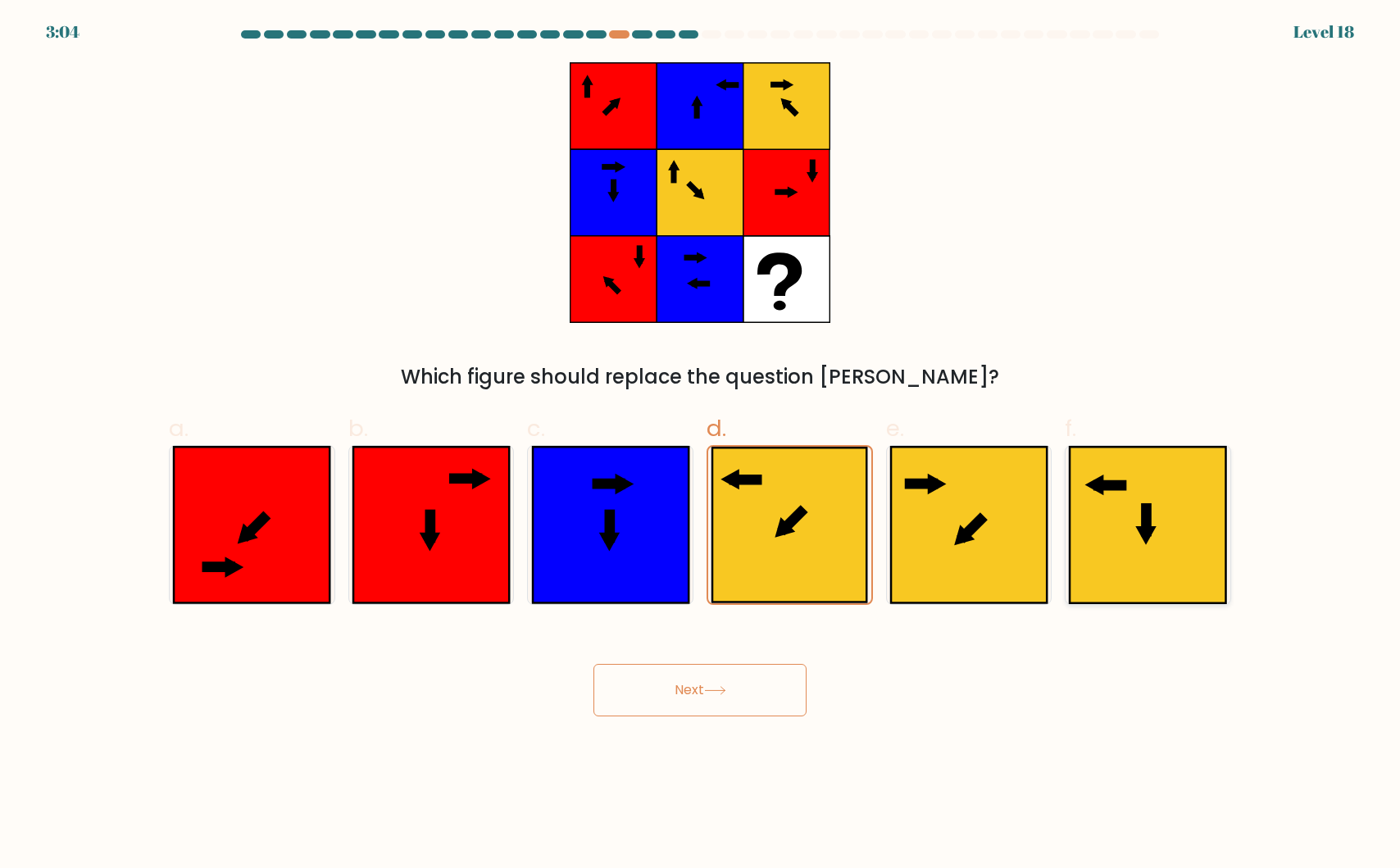
radio input "true"
click at [790, 513] on icon at bounding box center [789, 524] width 155 height 155
click at [700, 445] on input "d." at bounding box center [700, 439] width 1 height 11
radio input "true"
click at [684, 713] on button "Next" at bounding box center [700, 690] width 213 height 52
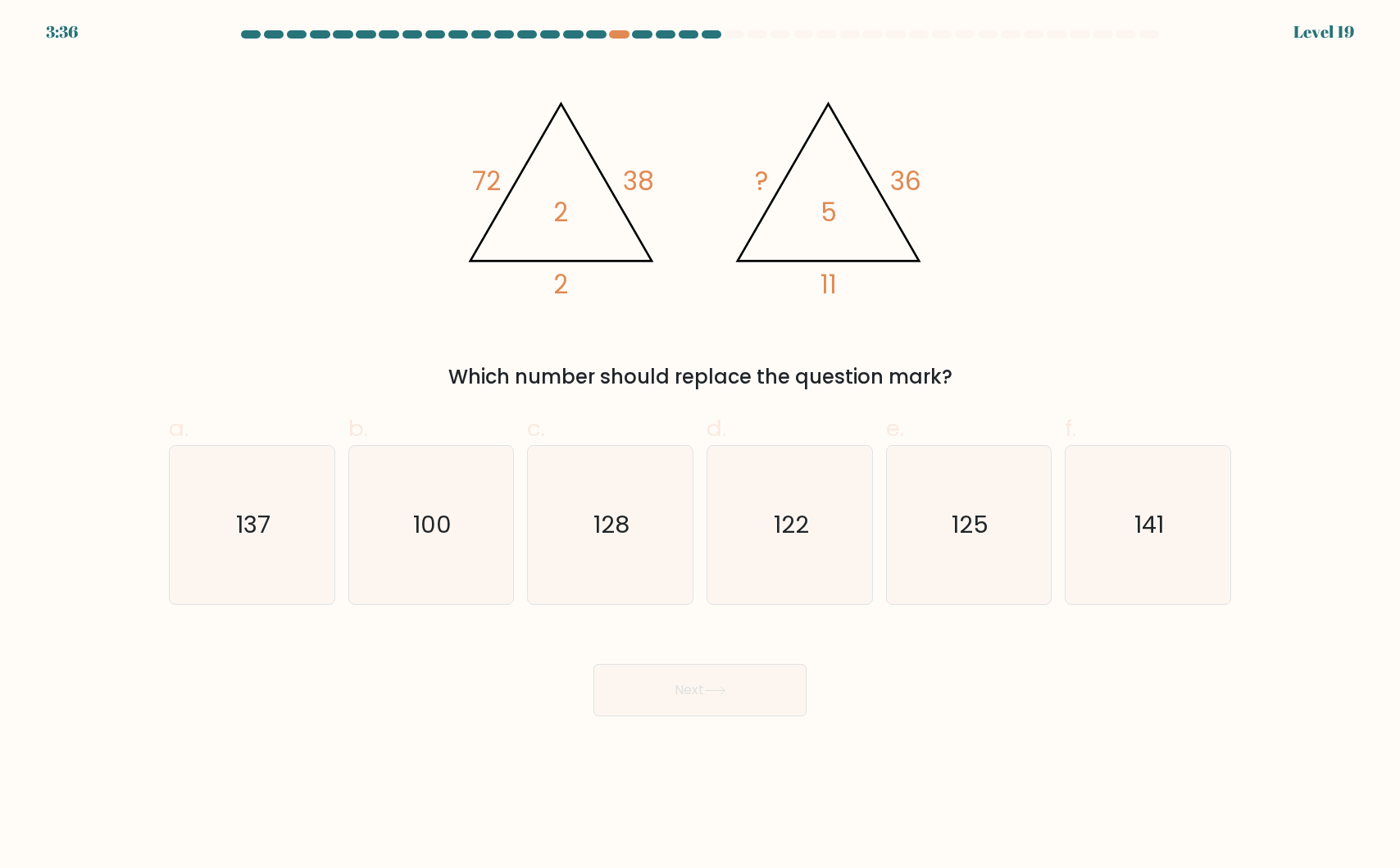
click at [320, 224] on div "@import url('https://fonts.googleapis.com/css?family=Abril+Fatface:400,100,100i…" at bounding box center [700, 227] width 1082 height 329
click at [626, 507] on icon "128" at bounding box center [610, 525] width 158 height 158
click at [700, 445] on input "c. 128" at bounding box center [700, 439] width 1 height 11
radio input "true"
click at [660, 671] on button "Next" at bounding box center [700, 690] width 213 height 52
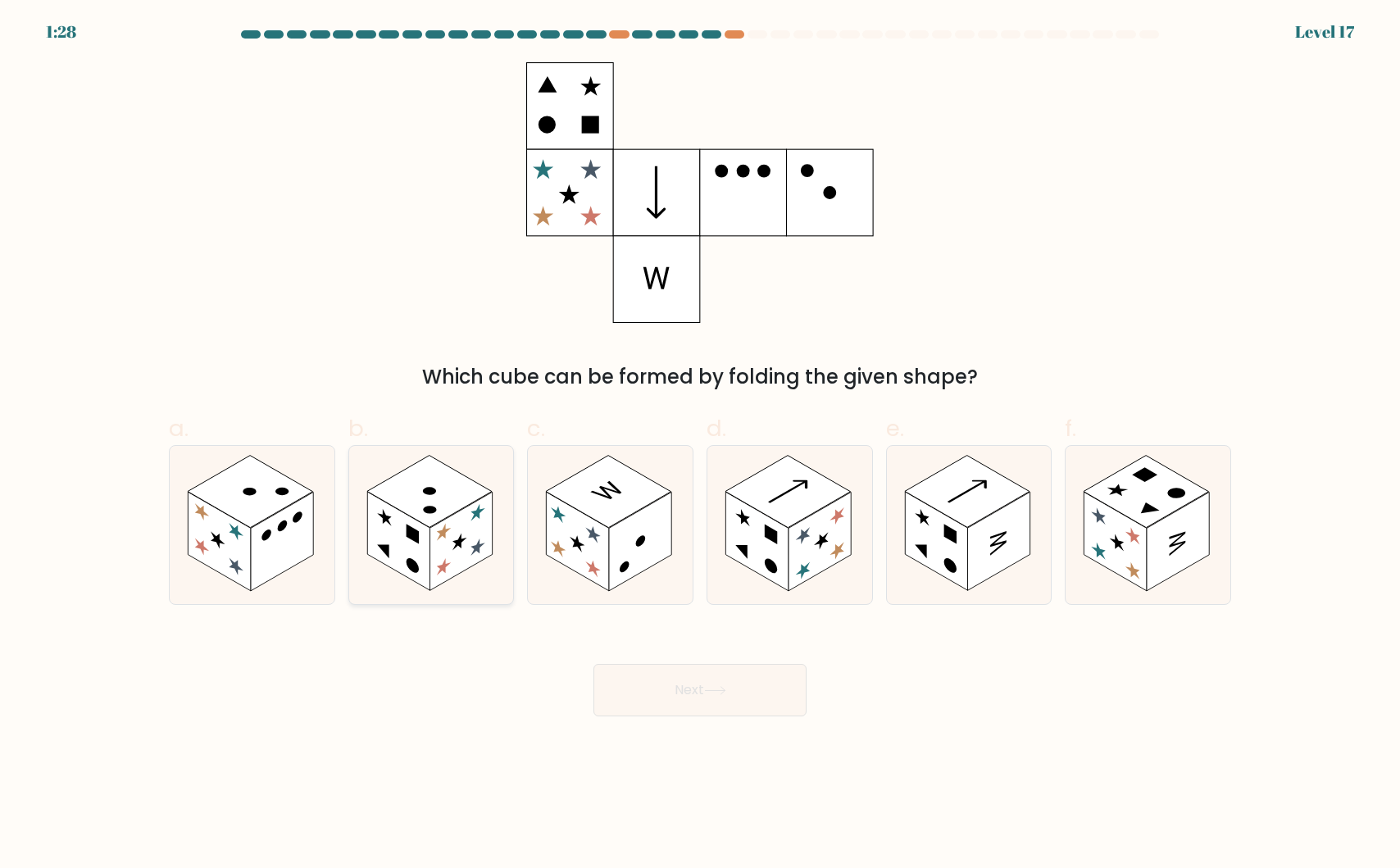
click at [426, 499] on rect at bounding box center [429, 492] width 125 height 72
click at [700, 445] on input "b." at bounding box center [700, 439] width 1 height 11
radio input "true"
click at [658, 686] on button "Next" at bounding box center [700, 690] width 213 height 52
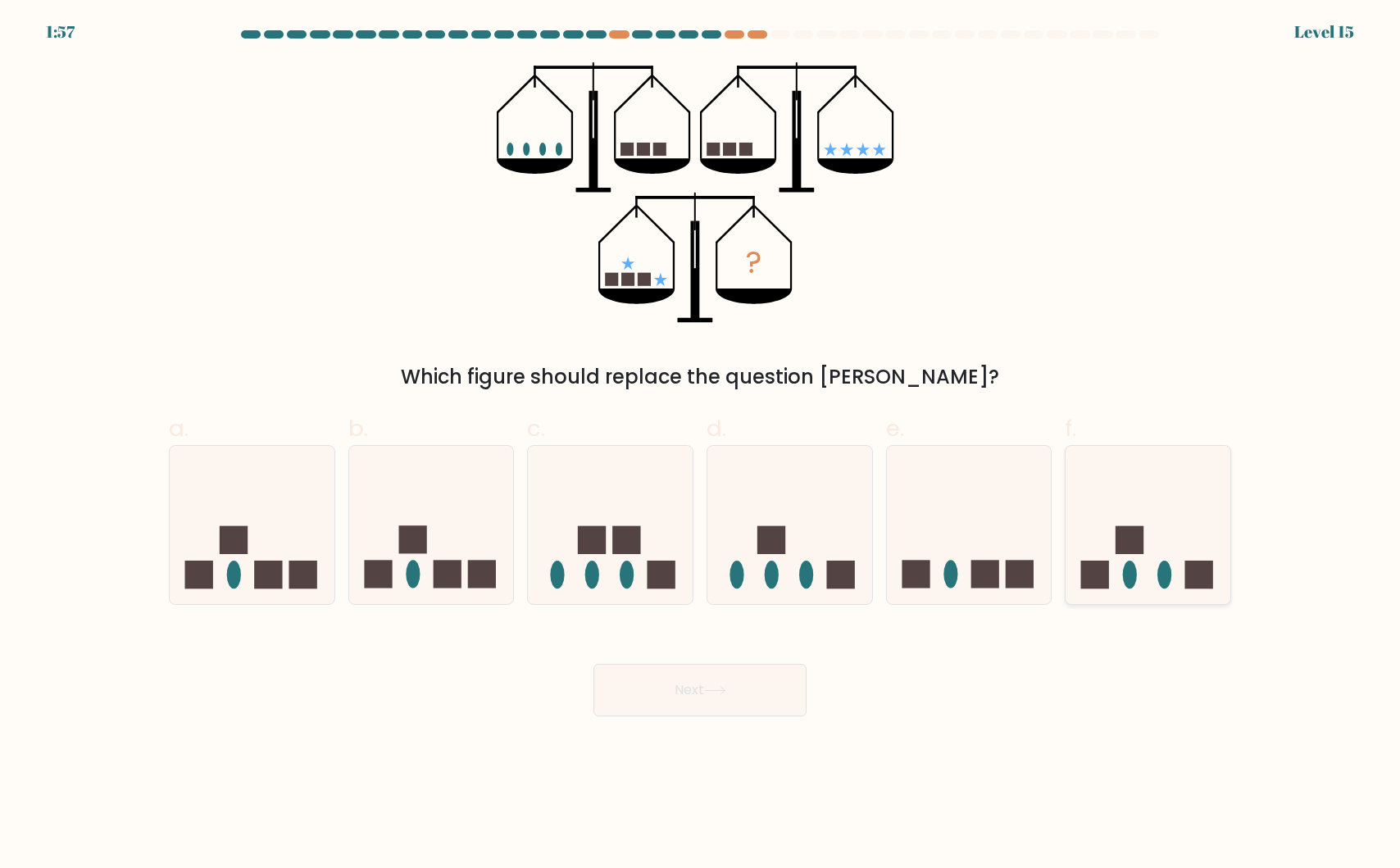
click at [1170, 569] on ellipse at bounding box center [1164, 574] width 14 height 28
click at [700, 445] on input "f." at bounding box center [700, 439] width 1 height 11
radio input "true"
click at [713, 673] on button "Next" at bounding box center [700, 690] width 213 height 52
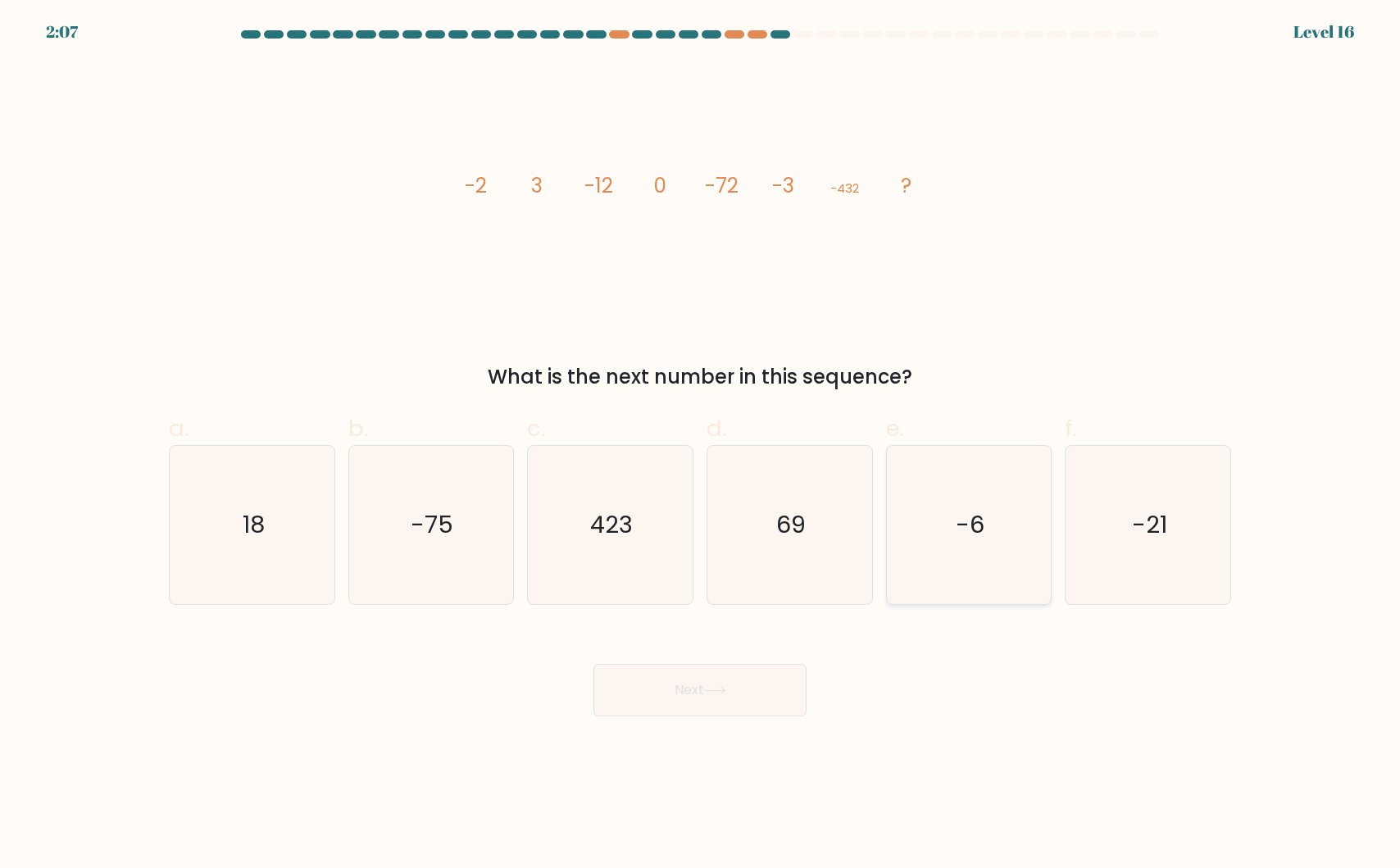
click at [974, 555] on icon "-6" at bounding box center [968, 525] width 158 height 158
click at [700, 445] on input "e. -6" at bounding box center [700, 439] width 1 height 11
radio input "true"
click at [672, 683] on button "Next" at bounding box center [700, 690] width 213 height 52
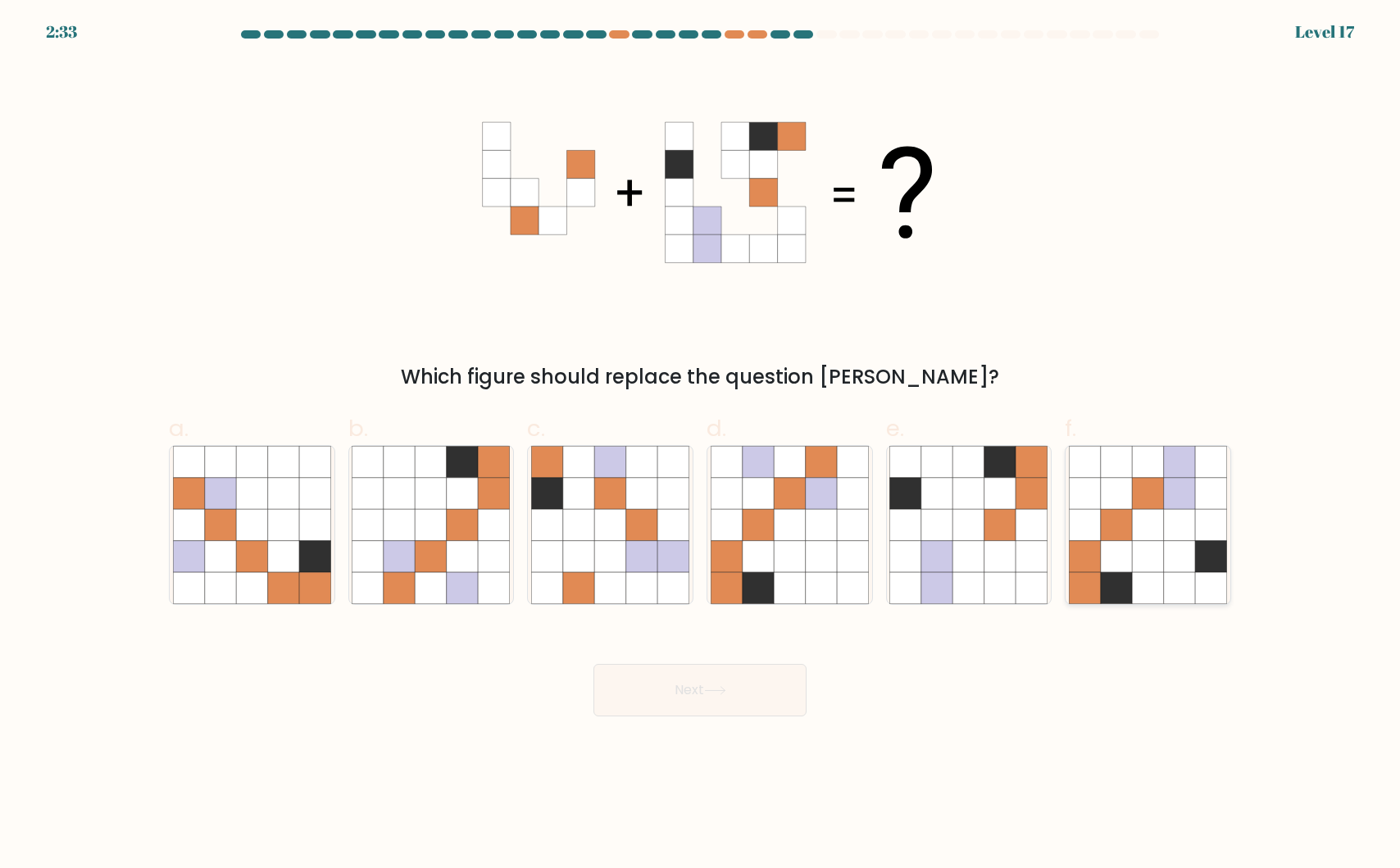
click at [1144, 523] on icon at bounding box center [1147, 524] width 31 height 31
click at [700, 445] on input "f." at bounding box center [700, 439] width 1 height 11
radio input "true"
click at [696, 692] on button "Next" at bounding box center [700, 690] width 213 height 52
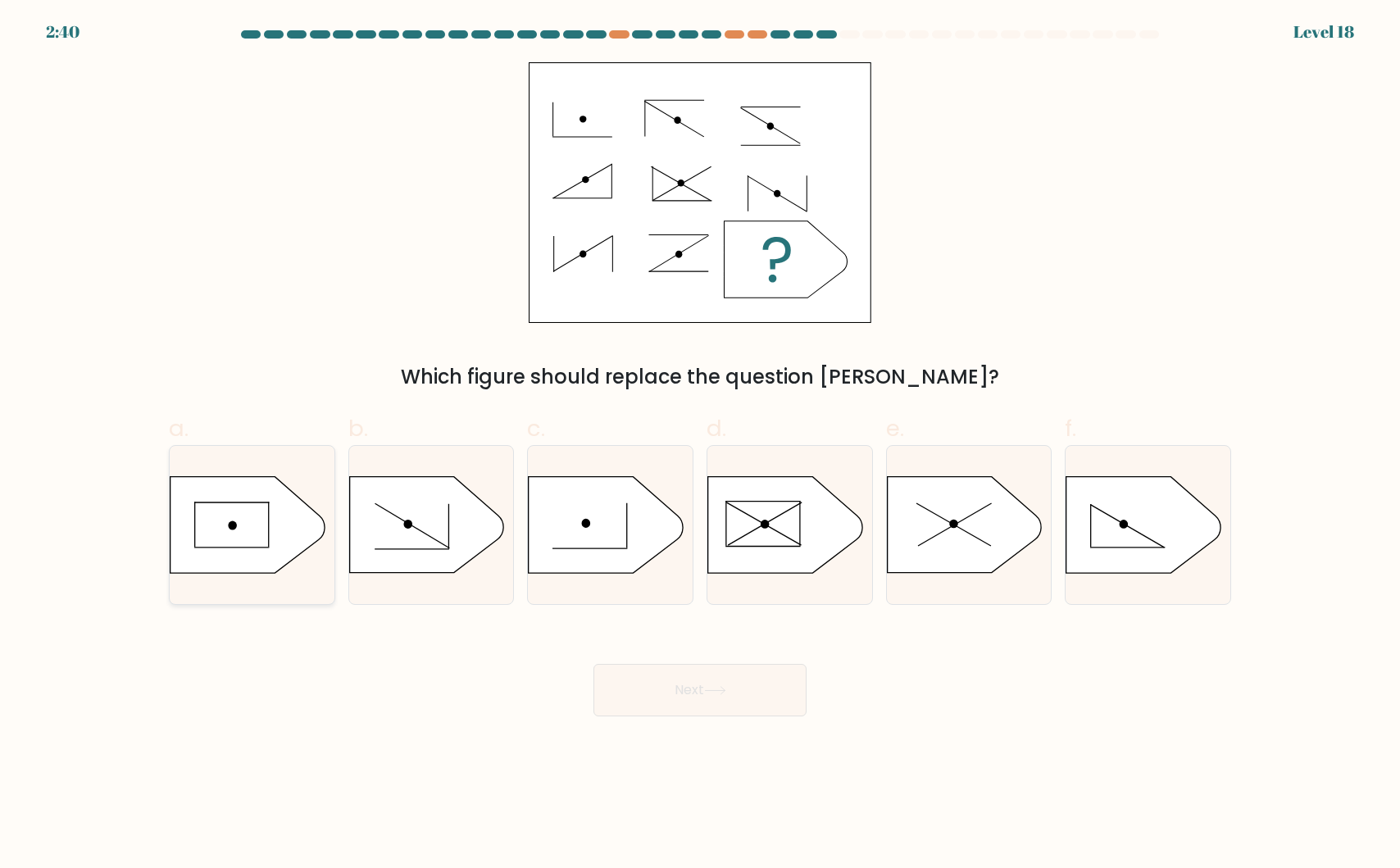
click at [251, 523] on icon at bounding box center [247, 525] width 154 height 96
click at [700, 445] on input "a." at bounding box center [700, 439] width 1 height 11
radio input "true"
click at [695, 687] on button "Next" at bounding box center [700, 690] width 213 height 52
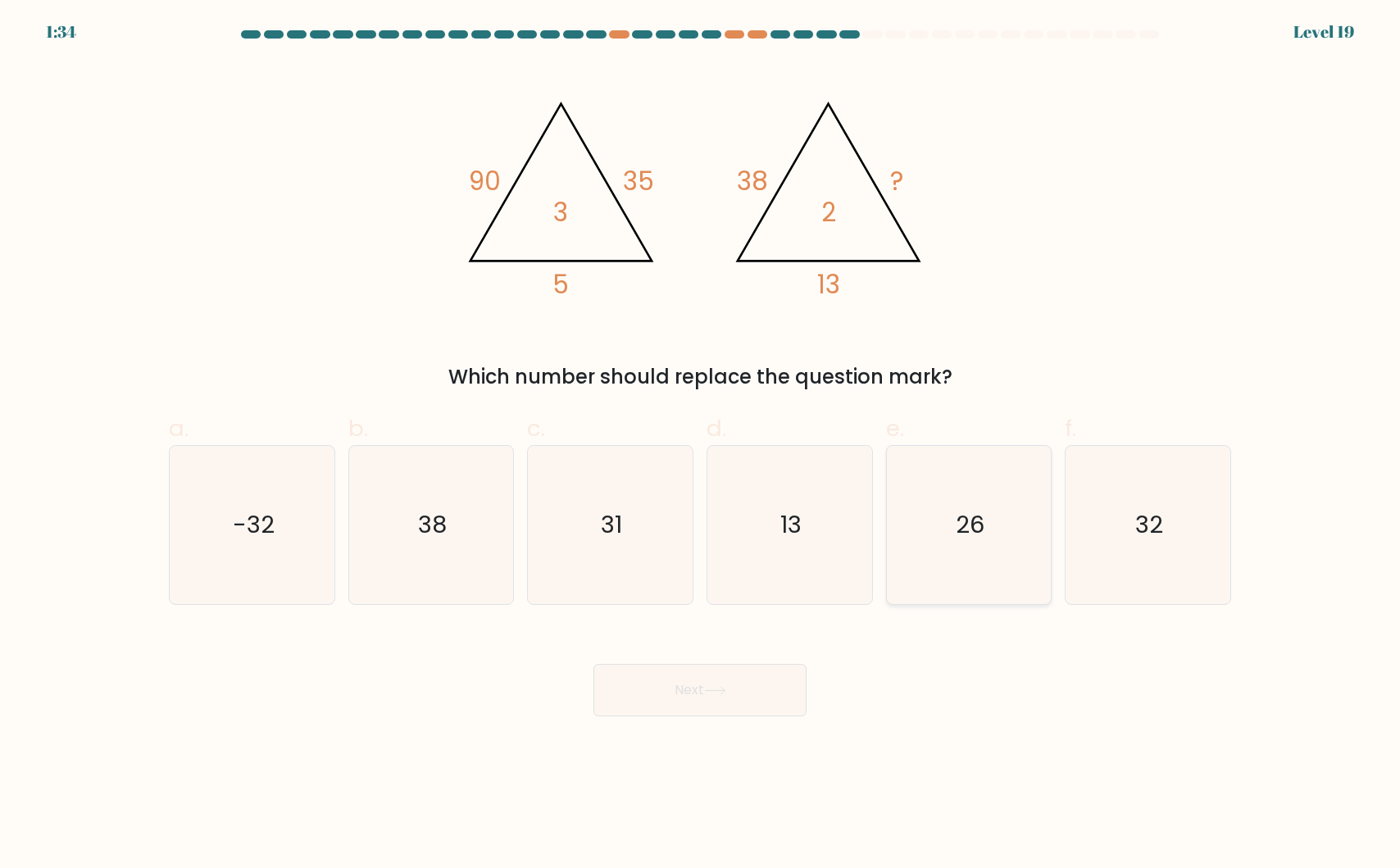
click at [963, 529] on text "26" at bounding box center [970, 524] width 29 height 33
click at [700, 445] on input "e. 26" at bounding box center [700, 439] width 1 height 11
radio input "true"
click at [678, 683] on button "Next" at bounding box center [700, 690] width 213 height 52
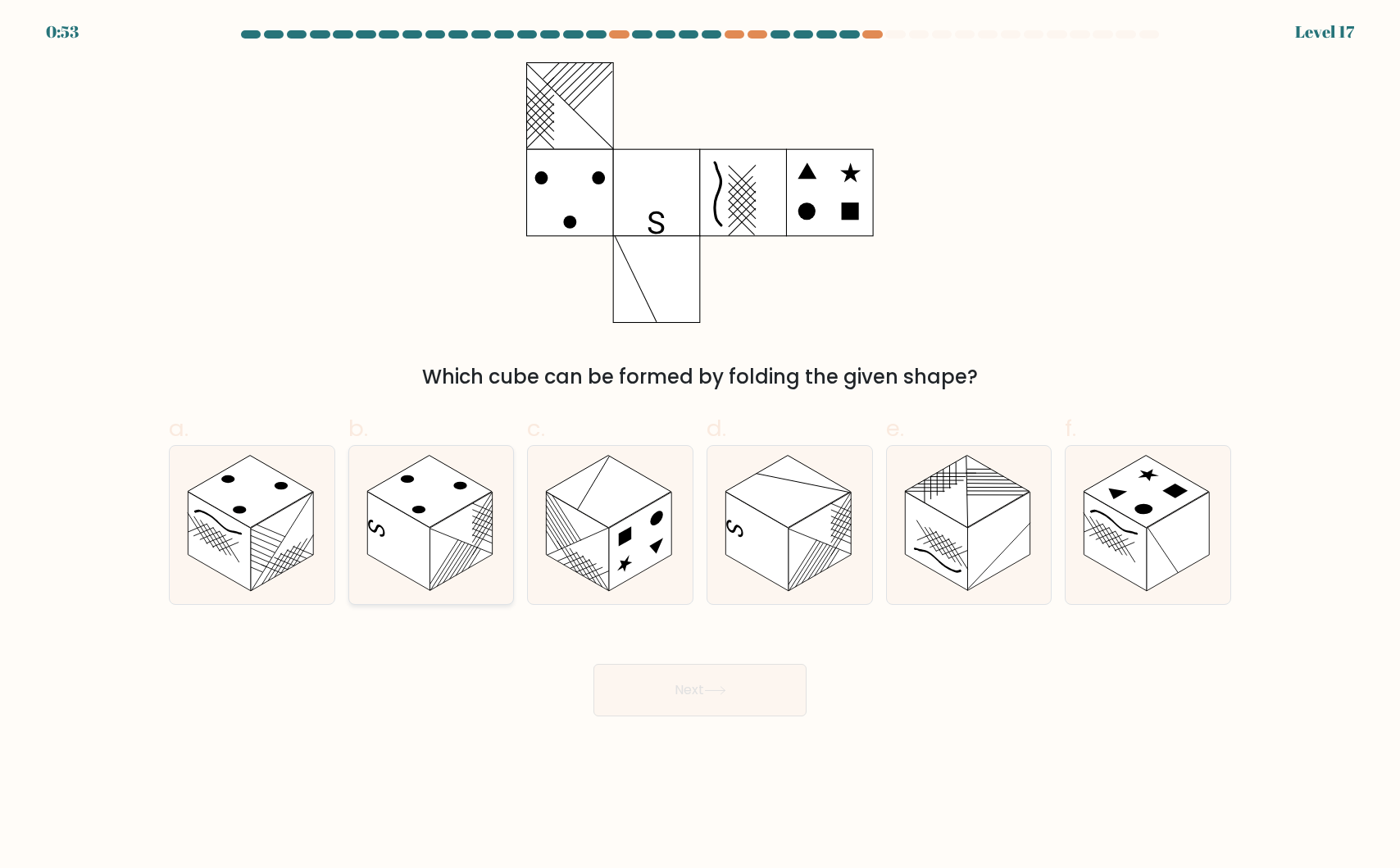
click at [470, 522] on rect at bounding box center [460, 541] width 62 height 99
click at [700, 445] on input "b." at bounding box center [700, 439] width 1 height 11
radio input "true"
click at [637, 692] on button "Next" at bounding box center [700, 690] width 213 height 52
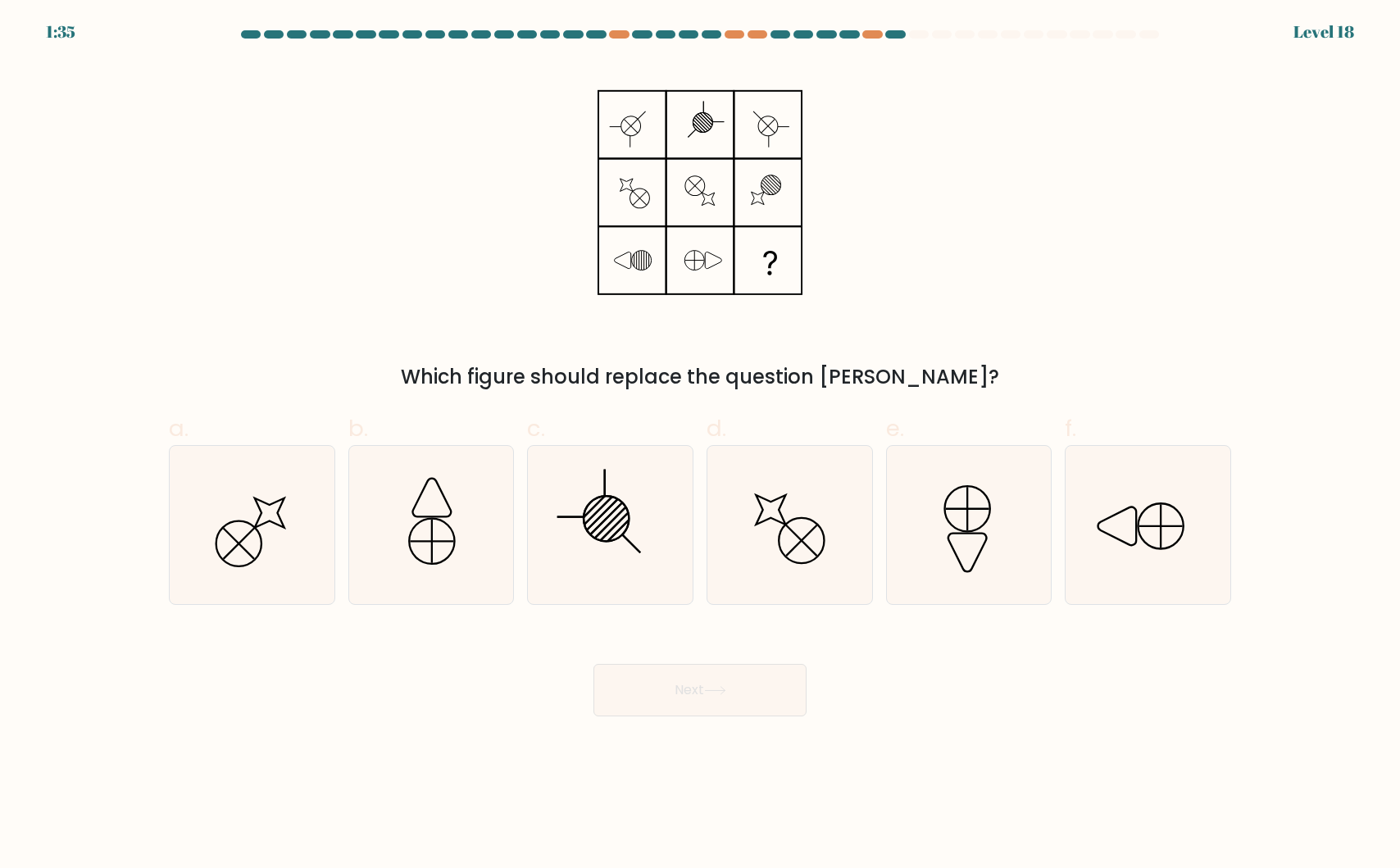
click at [503, 297] on div "Which figure should replace the question mark?" at bounding box center [700, 227] width 1082 height 329
click at [1133, 523] on icon at bounding box center [1147, 525] width 158 height 158
click at [700, 445] on input "f." at bounding box center [700, 439] width 1 height 11
radio input "true"
click at [696, 683] on button "Next" at bounding box center [700, 690] width 213 height 52
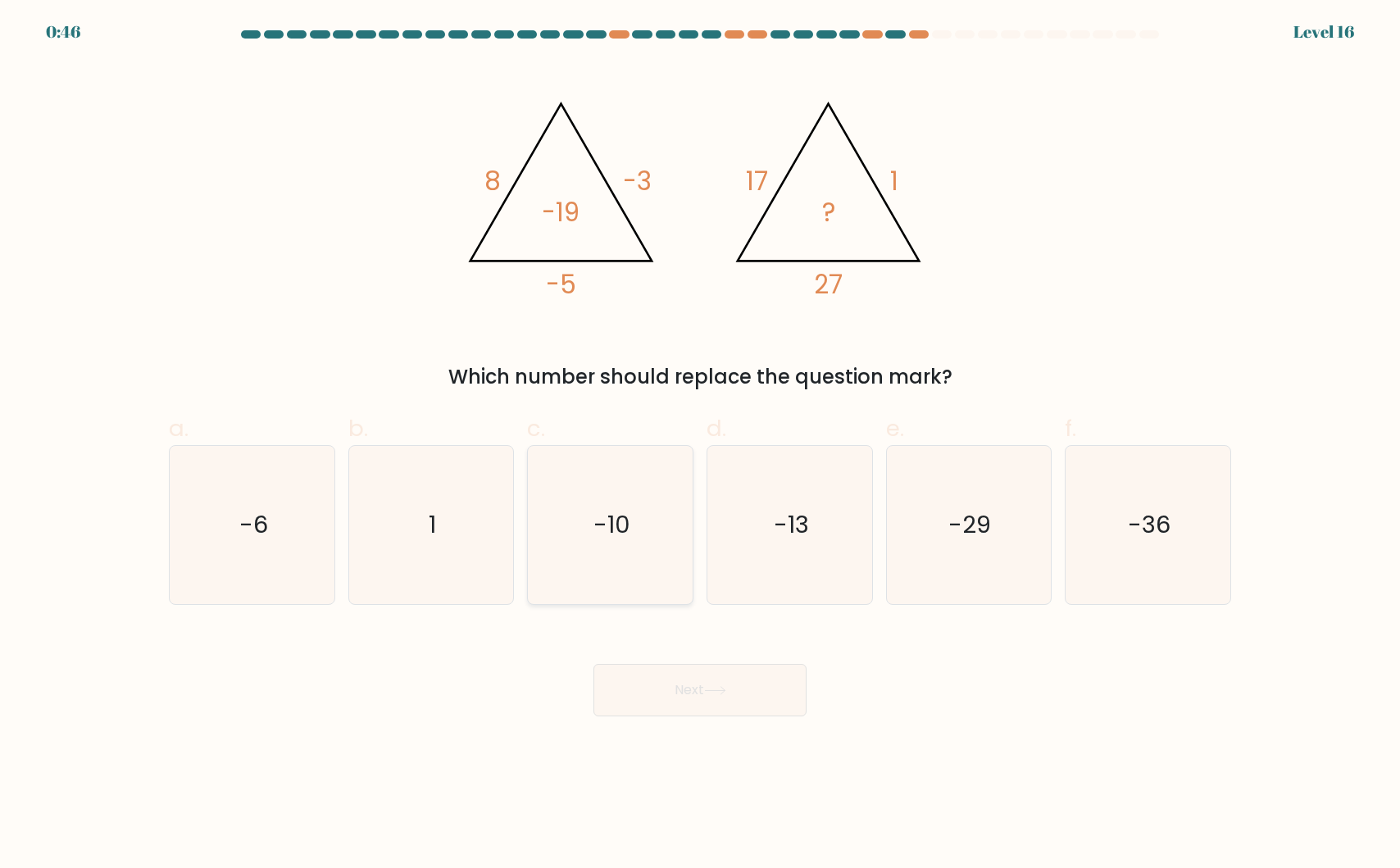
click at [611, 546] on icon "-10" at bounding box center [610, 525] width 158 height 158
click at [700, 445] on input "c. -10" at bounding box center [700, 439] width 1 height 11
radio input "true"
click at [684, 693] on button "Next" at bounding box center [700, 690] width 213 height 52
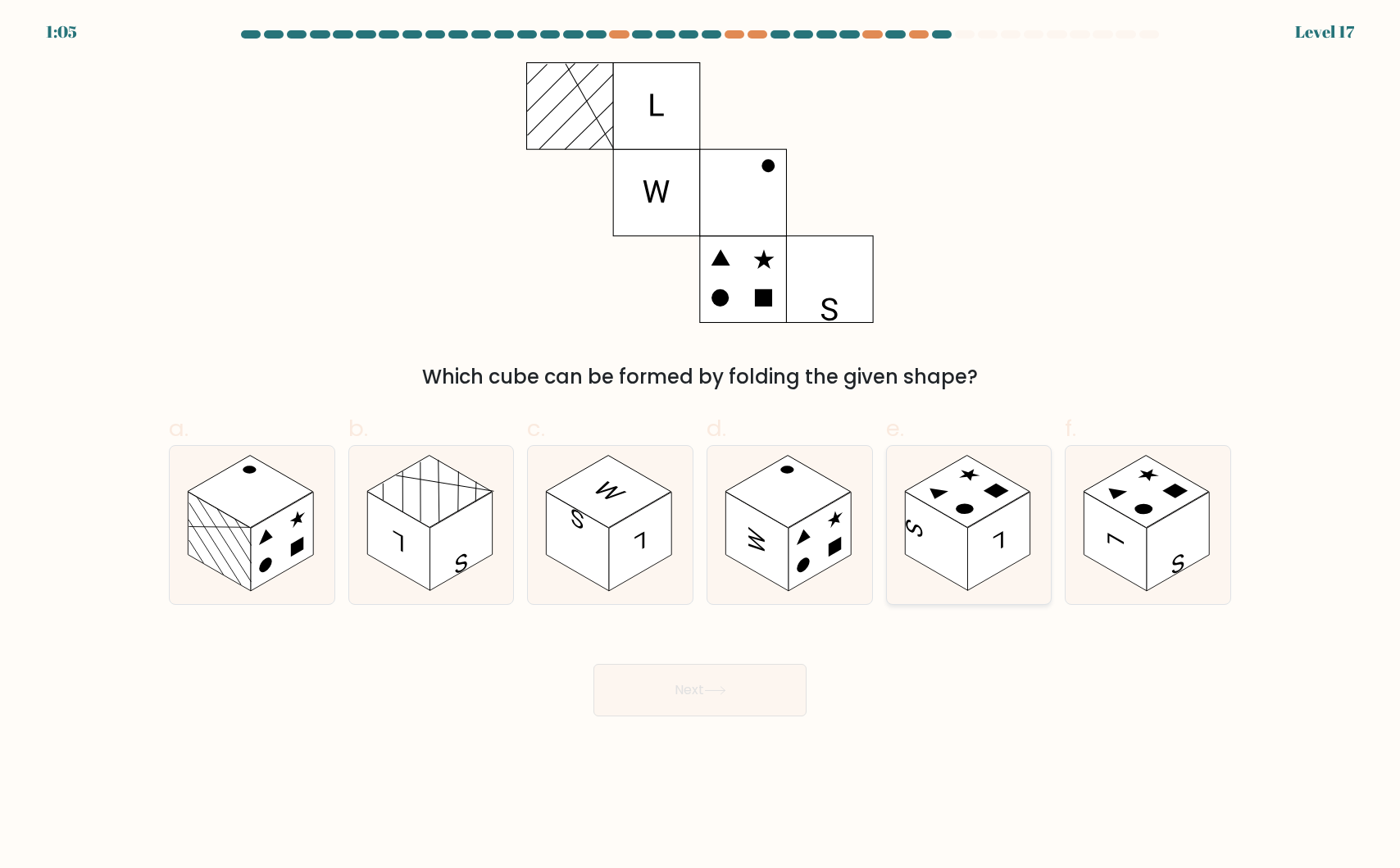
click at [990, 545] on rect at bounding box center [998, 541] width 62 height 99
click at [700, 445] on input "e." at bounding box center [700, 439] width 1 height 11
radio input "true"
click at [707, 700] on button "Next" at bounding box center [700, 690] width 213 height 52
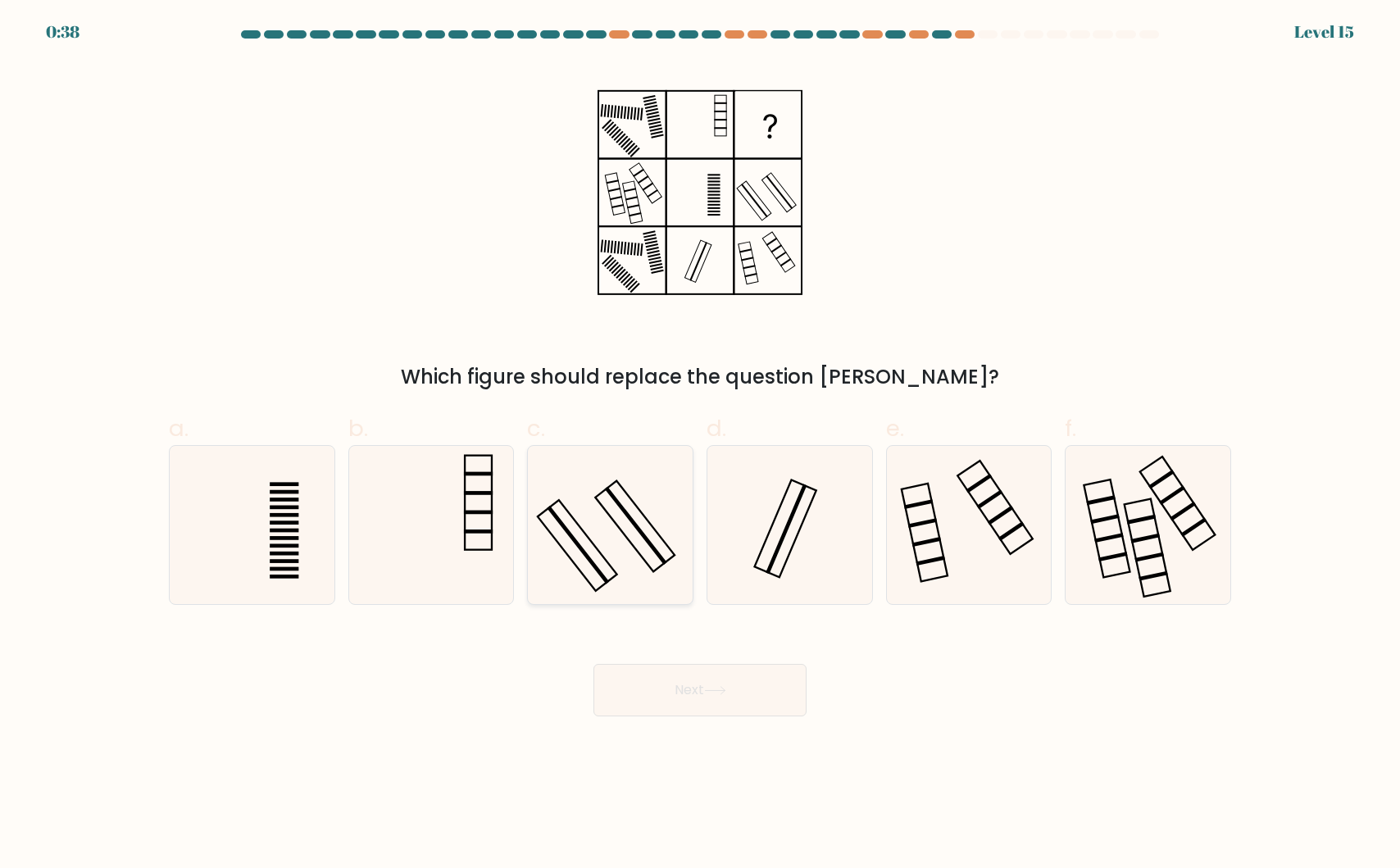
click at [598, 550] on rect at bounding box center [577, 545] width 80 height 91
click at [700, 445] on input "c." at bounding box center [700, 439] width 1 height 11
radio input "true"
click at [653, 679] on button "Next" at bounding box center [700, 690] width 213 height 52
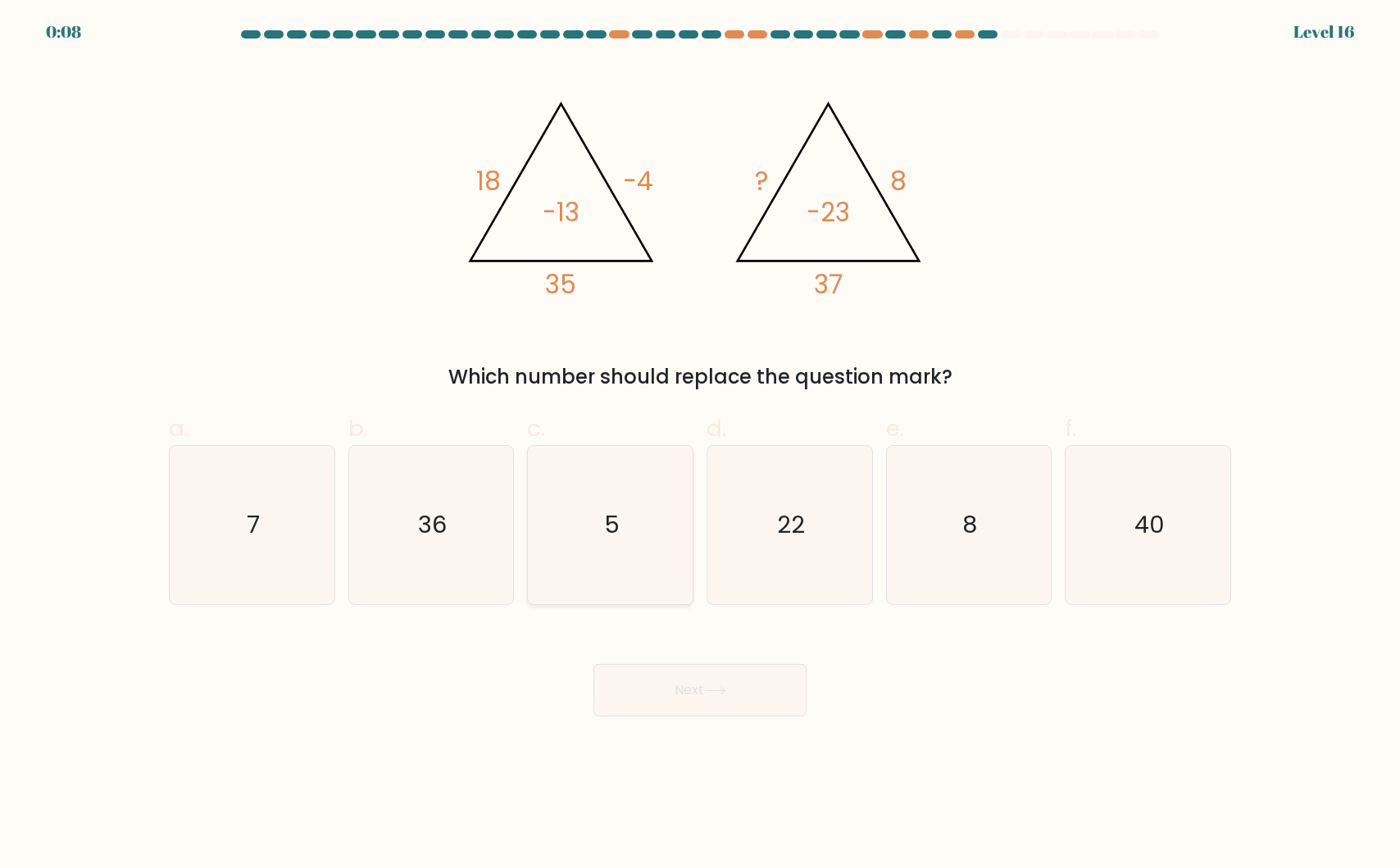
click at [618, 522] on text "5" at bounding box center [611, 524] width 16 height 33
click at [700, 445] on input "c. 5" at bounding box center [700, 439] width 1 height 11
radio input "true"
click at [669, 700] on button "Next" at bounding box center [700, 690] width 213 height 52
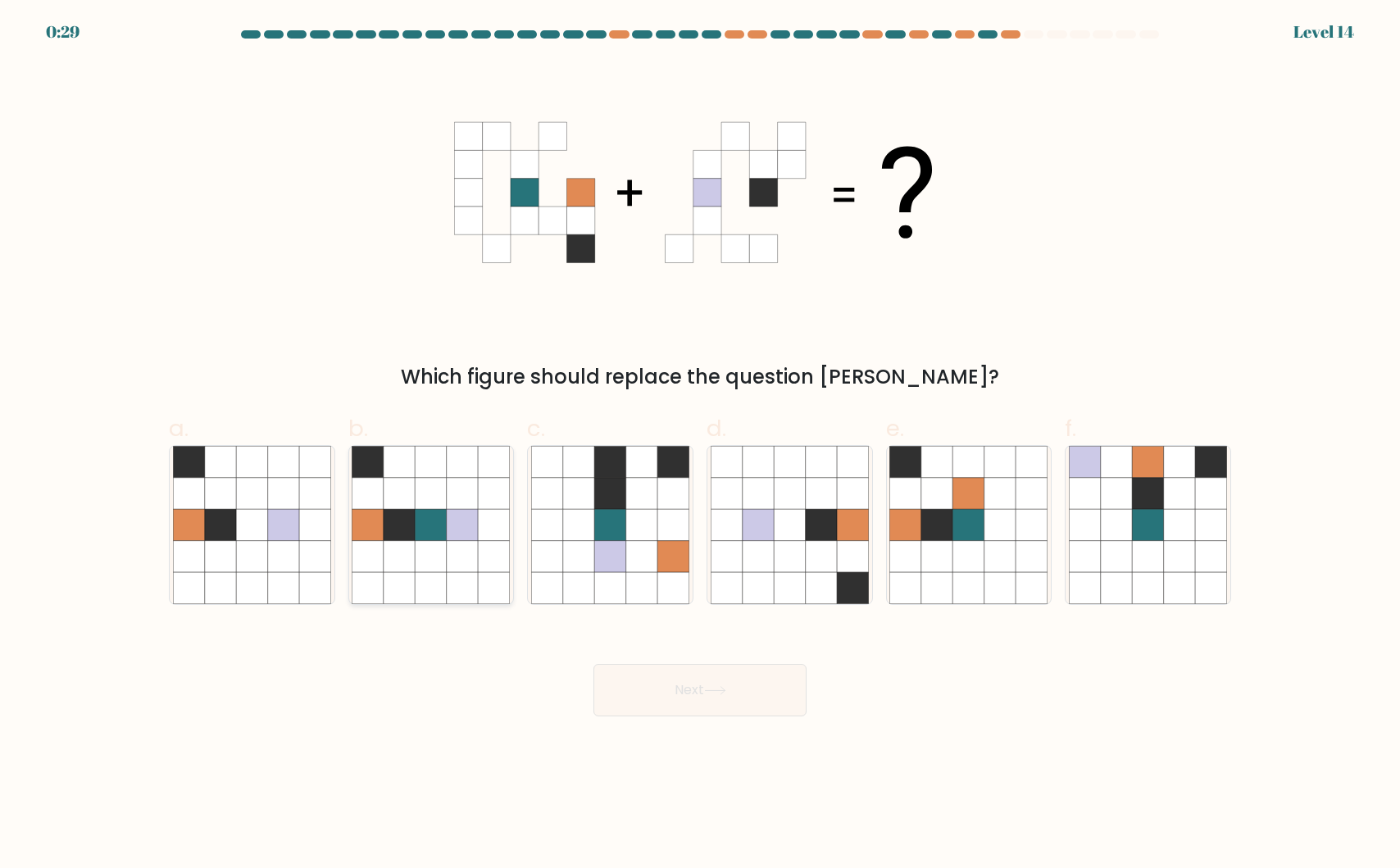
click at [448, 529] on icon at bounding box center [462, 524] width 31 height 31
click at [700, 445] on input "b." at bounding box center [700, 439] width 1 height 11
radio input "true"
click at [701, 697] on button "Next" at bounding box center [700, 690] width 213 height 52
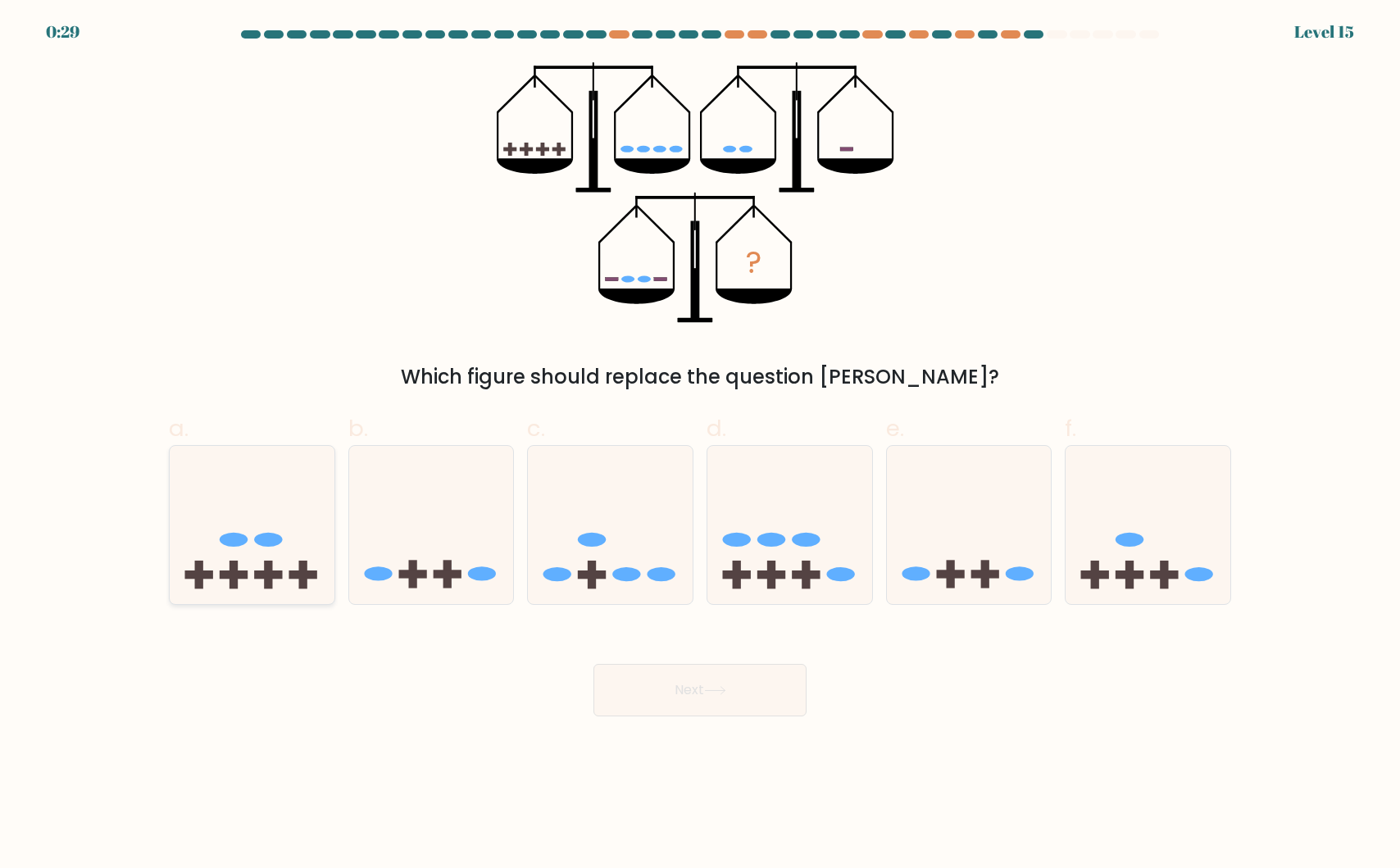
click at [220, 513] on icon at bounding box center [252, 524] width 165 height 136
click at [700, 445] on input "a." at bounding box center [700, 439] width 1 height 11
radio input "true"
click at [633, 681] on button "Next" at bounding box center [700, 690] width 213 height 52
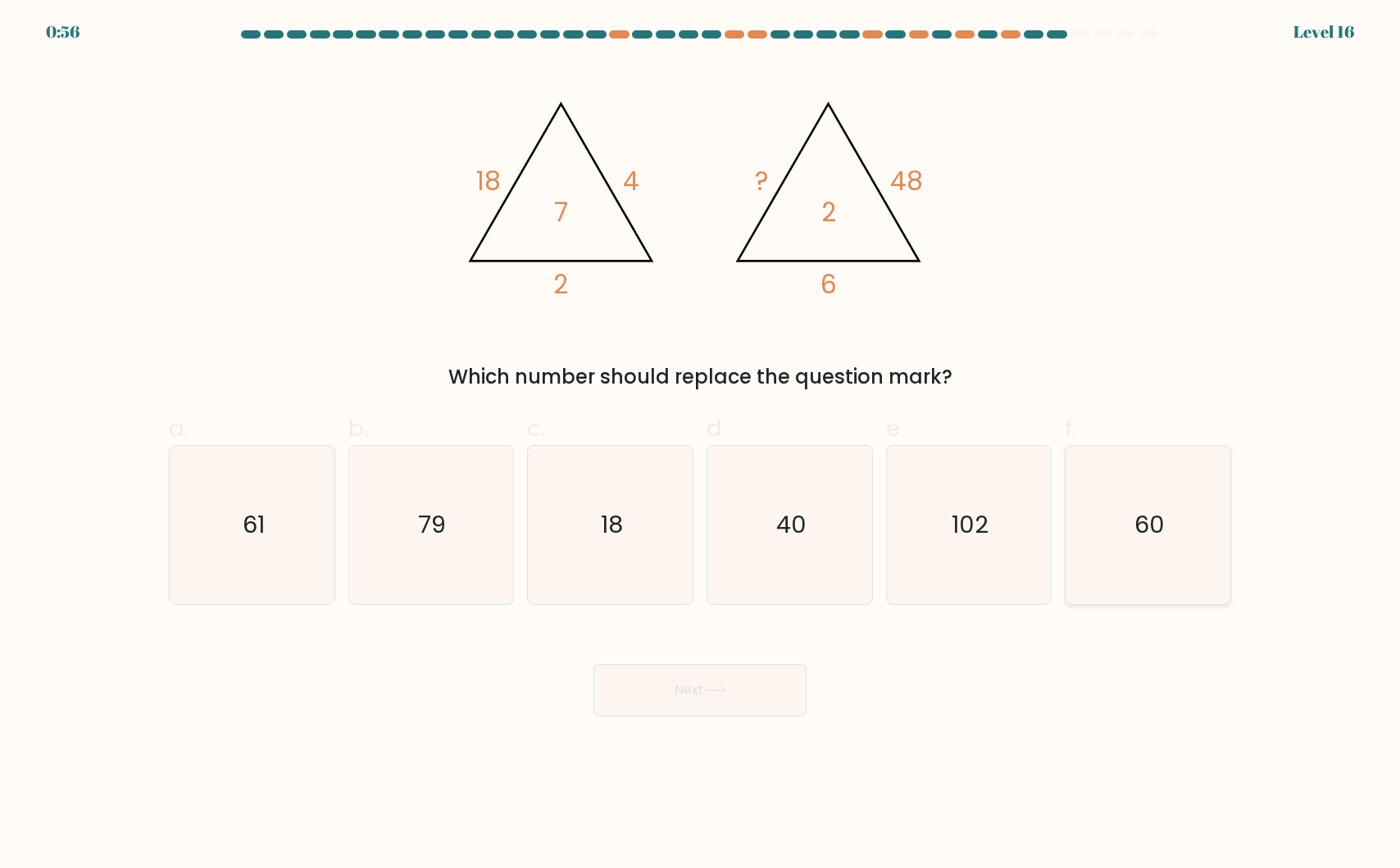
click at [1161, 568] on icon "60" at bounding box center [1147, 525] width 158 height 158
click at [700, 445] on input "f. 60" at bounding box center [700, 439] width 1 height 11
radio input "true"
click at [748, 703] on button "Next" at bounding box center [700, 690] width 213 height 52
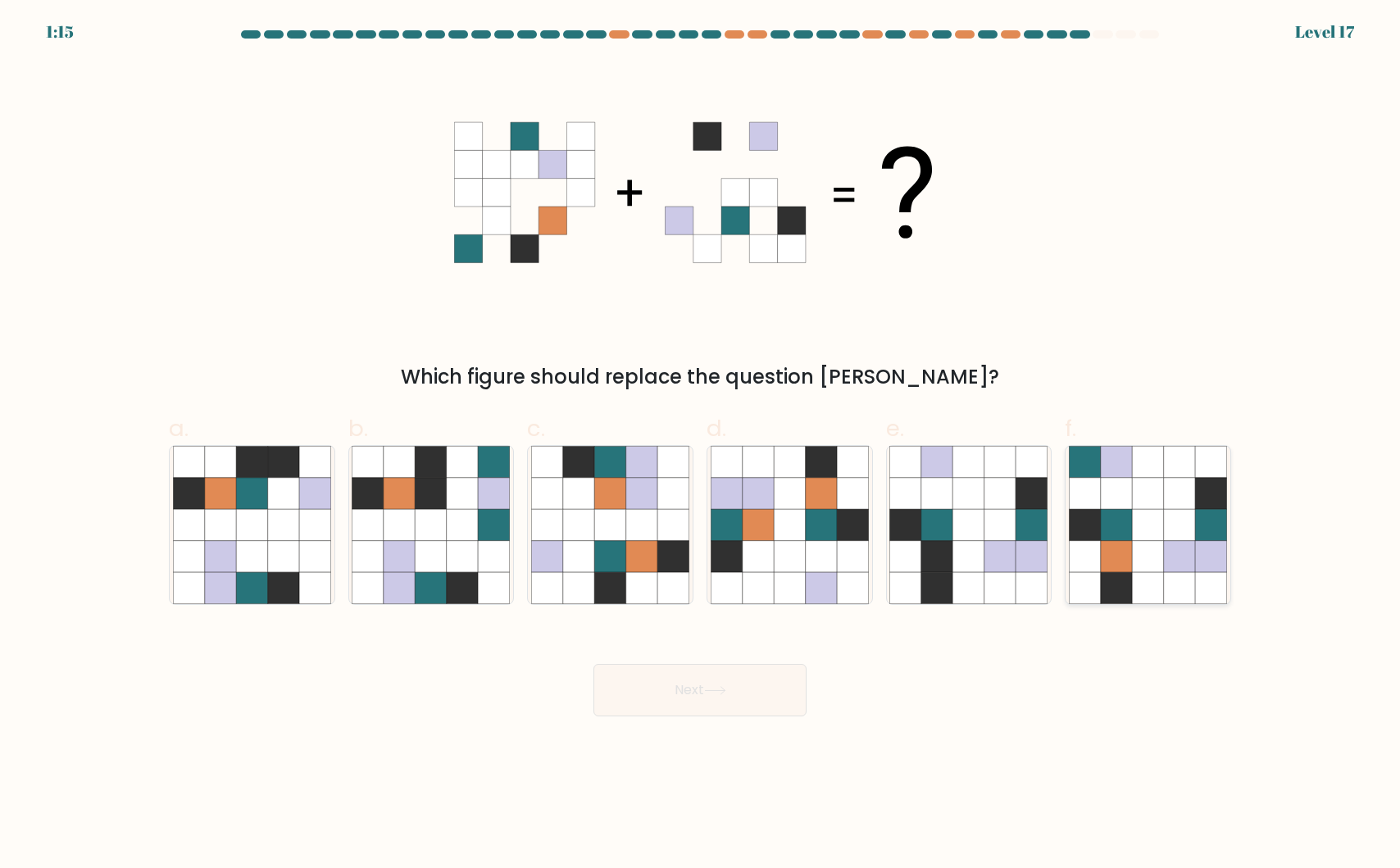
click at [1098, 553] on icon at bounding box center [1083, 556] width 31 height 31
click at [700, 445] on input "f." at bounding box center [700, 439] width 1 height 11
radio input "true"
click at [724, 688] on icon at bounding box center [715, 691] width 22 height 9
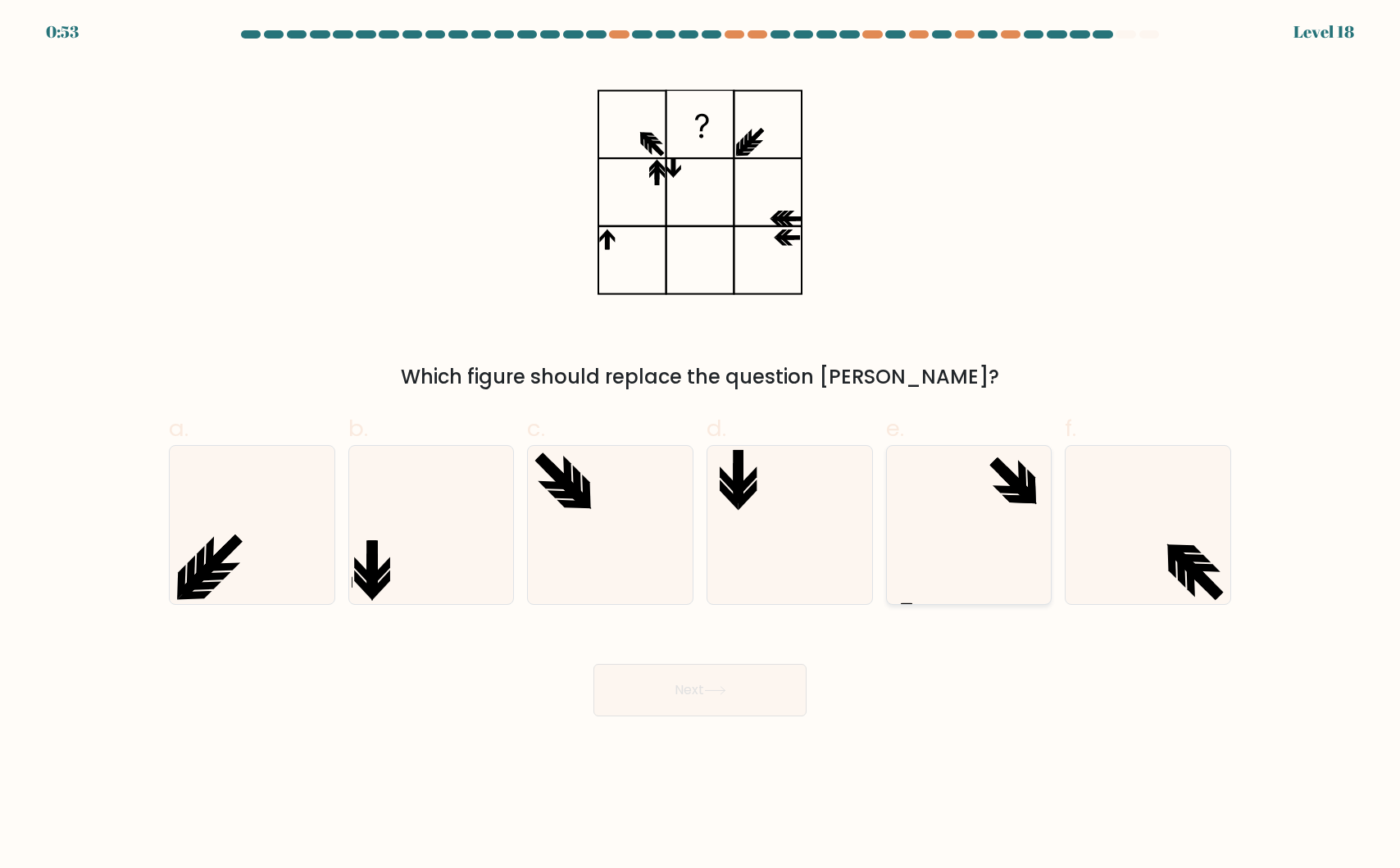
click at [969, 520] on icon at bounding box center [968, 525] width 158 height 158
click at [700, 445] on input "e." at bounding box center [700, 439] width 1 height 11
radio input "true"
click at [713, 698] on button "Next" at bounding box center [700, 690] width 213 height 52
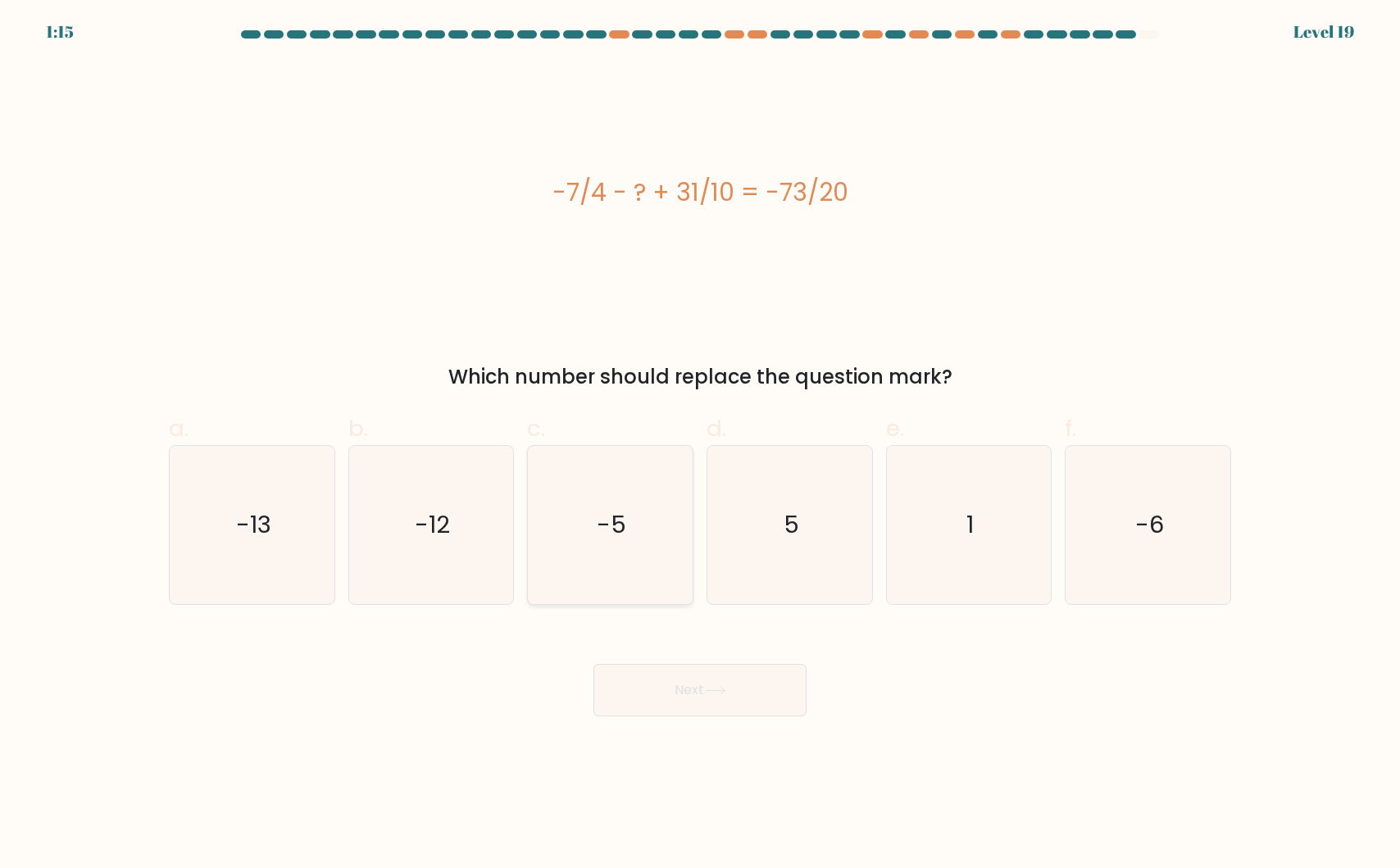
click at [618, 514] on text "-5" at bounding box center [611, 524] width 29 height 33
click at [700, 445] on input "c. -5" at bounding box center [700, 439] width 1 height 11
radio input "true"
click at [758, 531] on icon "5" at bounding box center [789, 525] width 158 height 158
click at [700, 445] on input "d. 5" at bounding box center [700, 439] width 1 height 11
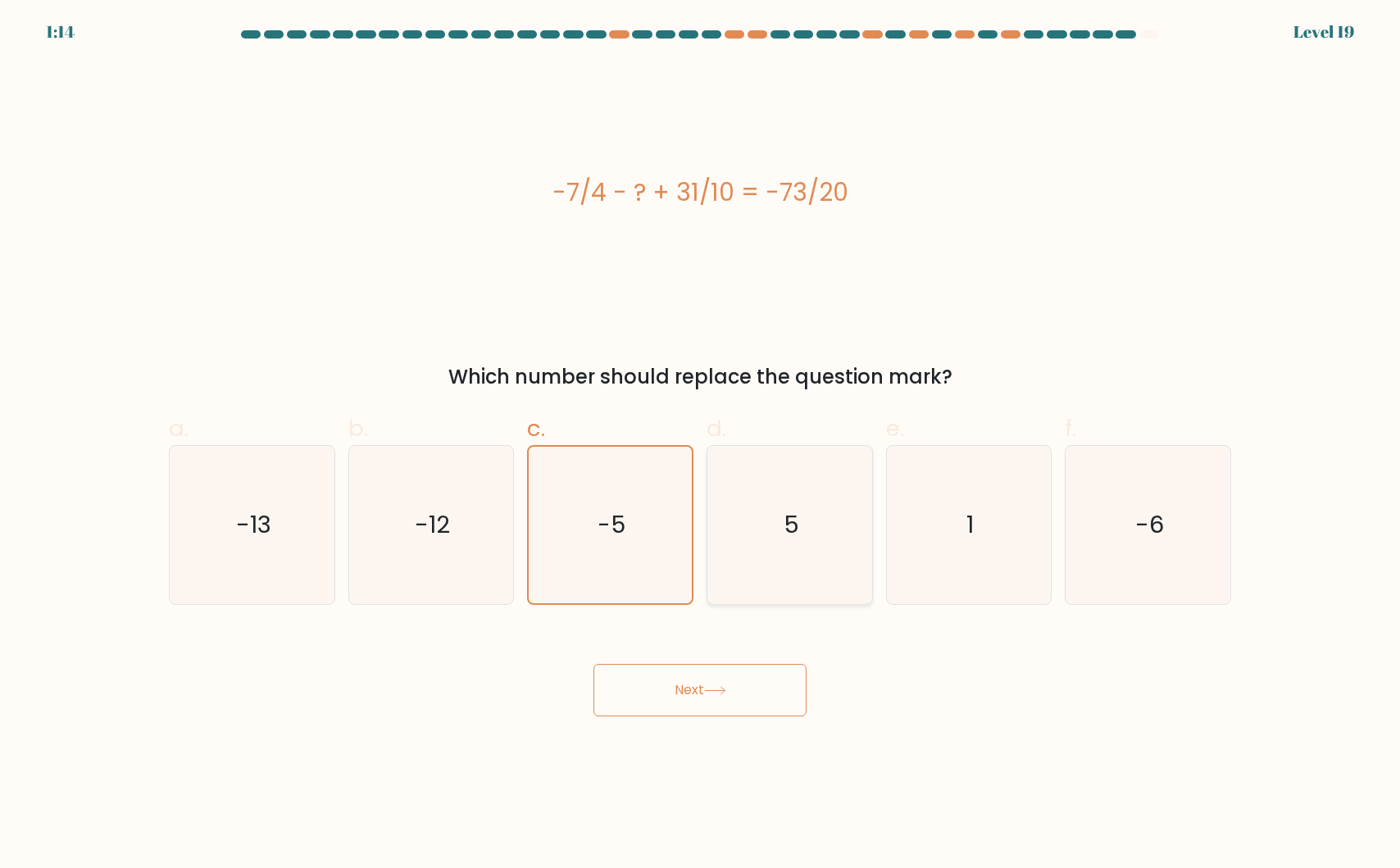
radio input "true"
click at [697, 693] on button "Next" at bounding box center [700, 690] width 213 height 52
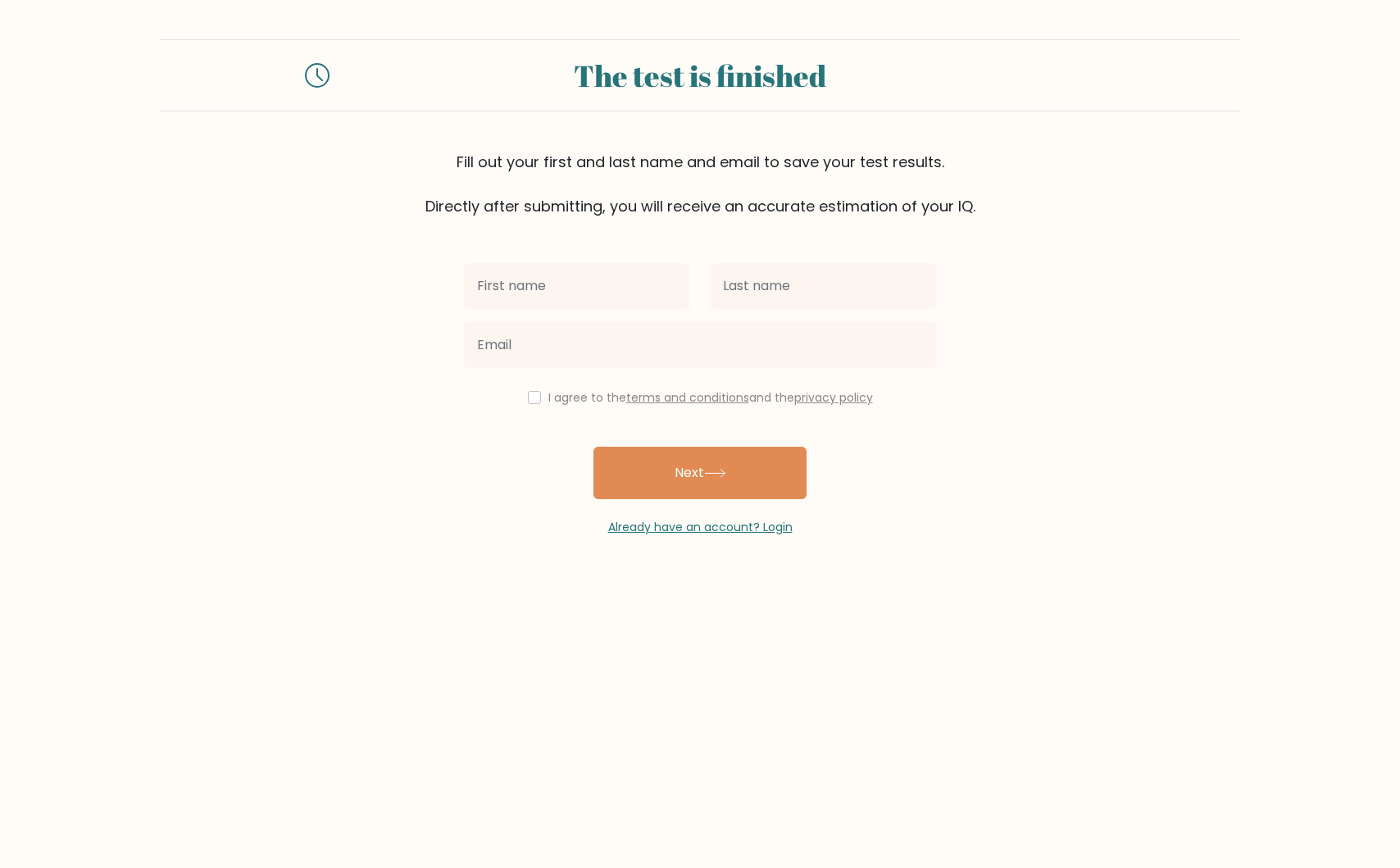
click at [545, 292] on input "text" at bounding box center [576, 286] width 226 height 46
type input "Phuong"
type input "[PERSON_NAME]"
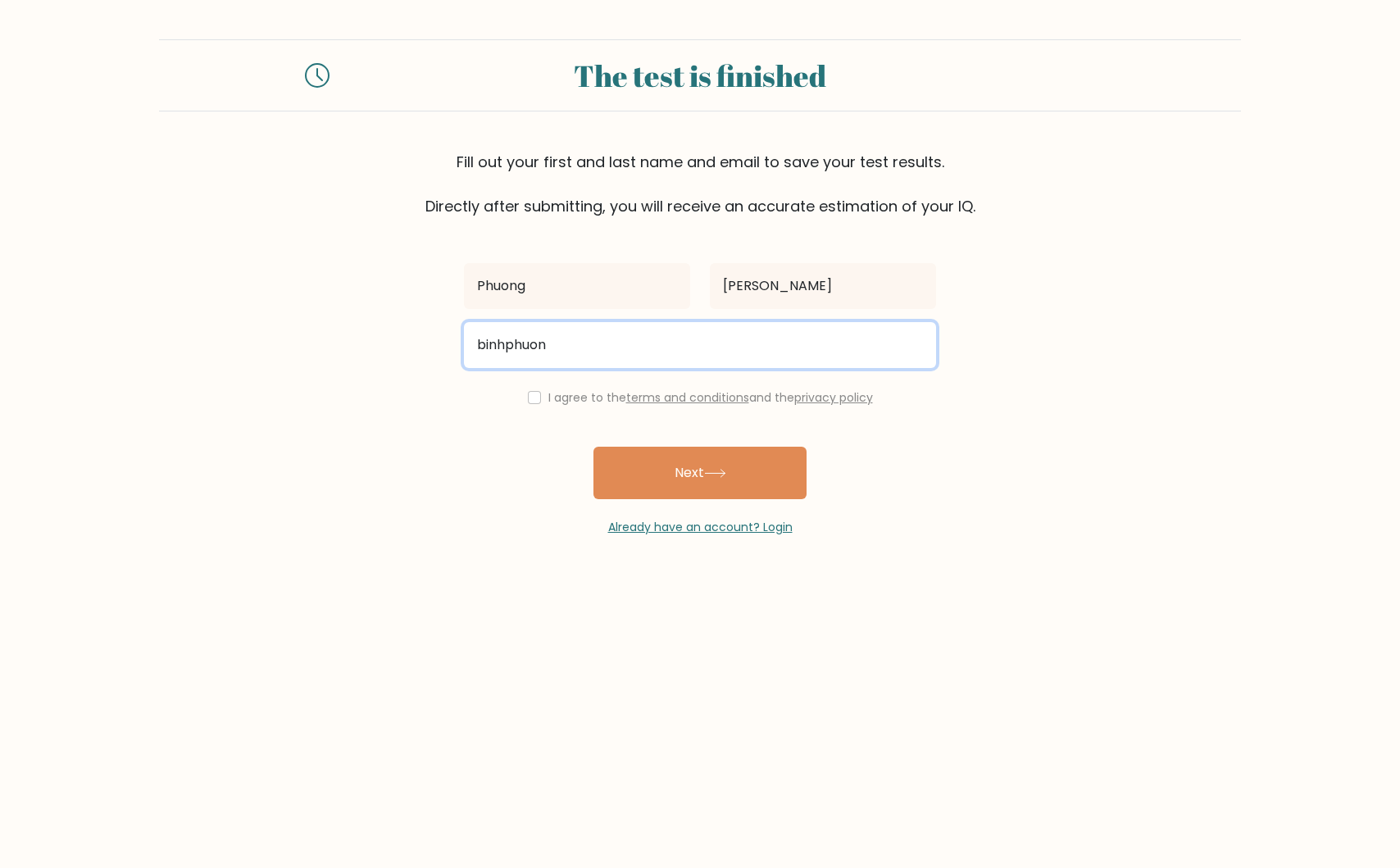
type input "binhphuong"
click at [609, 349] on input "email" at bounding box center [700, 345] width 472 height 46
type input "phuong.nguyen@metro.digital"
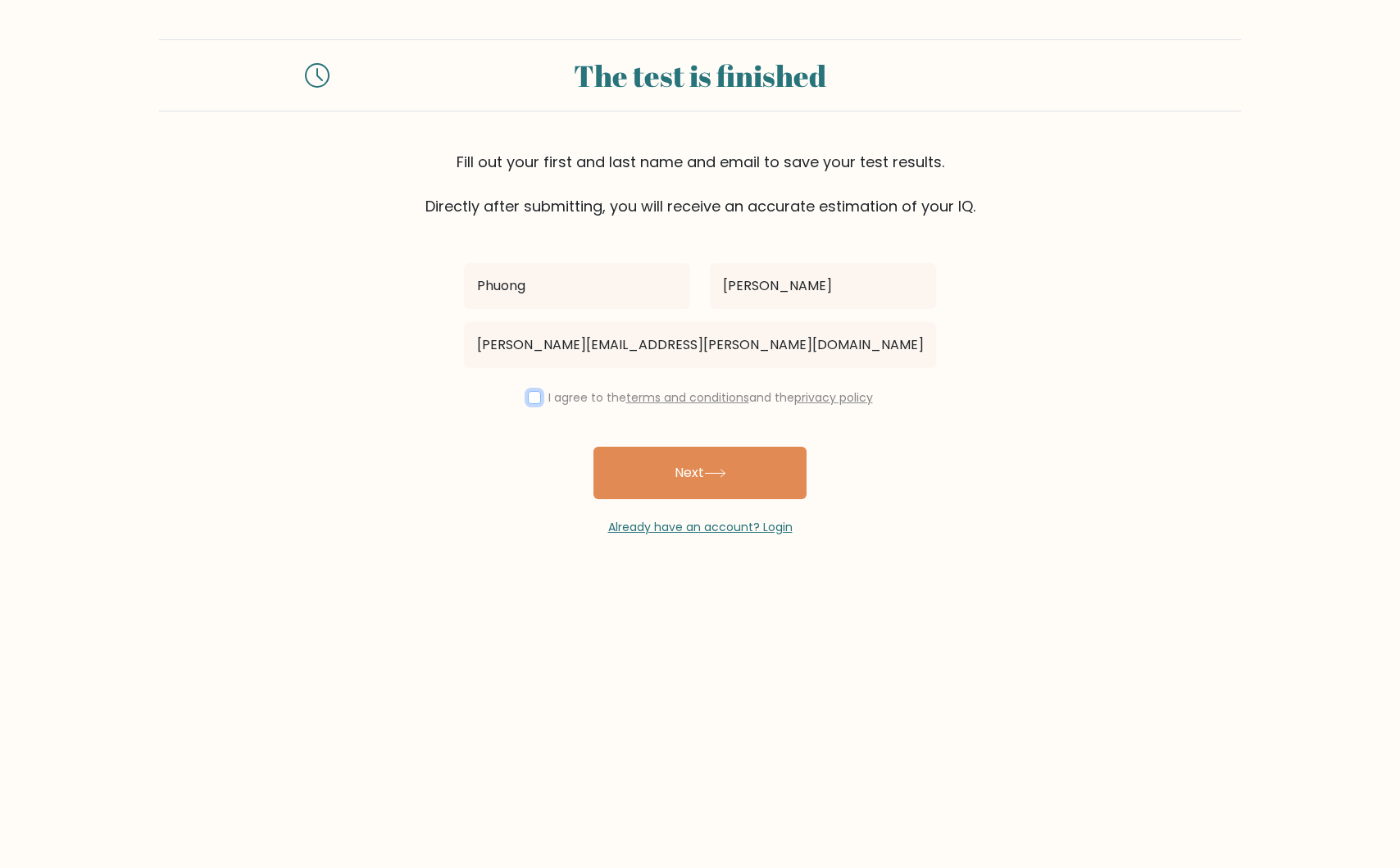
click at [529, 396] on input "checkbox" at bounding box center [534, 397] width 13 height 13
checkbox input "true"
click at [665, 471] on button "Next" at bounding box center [700, 473] width 213 height 52
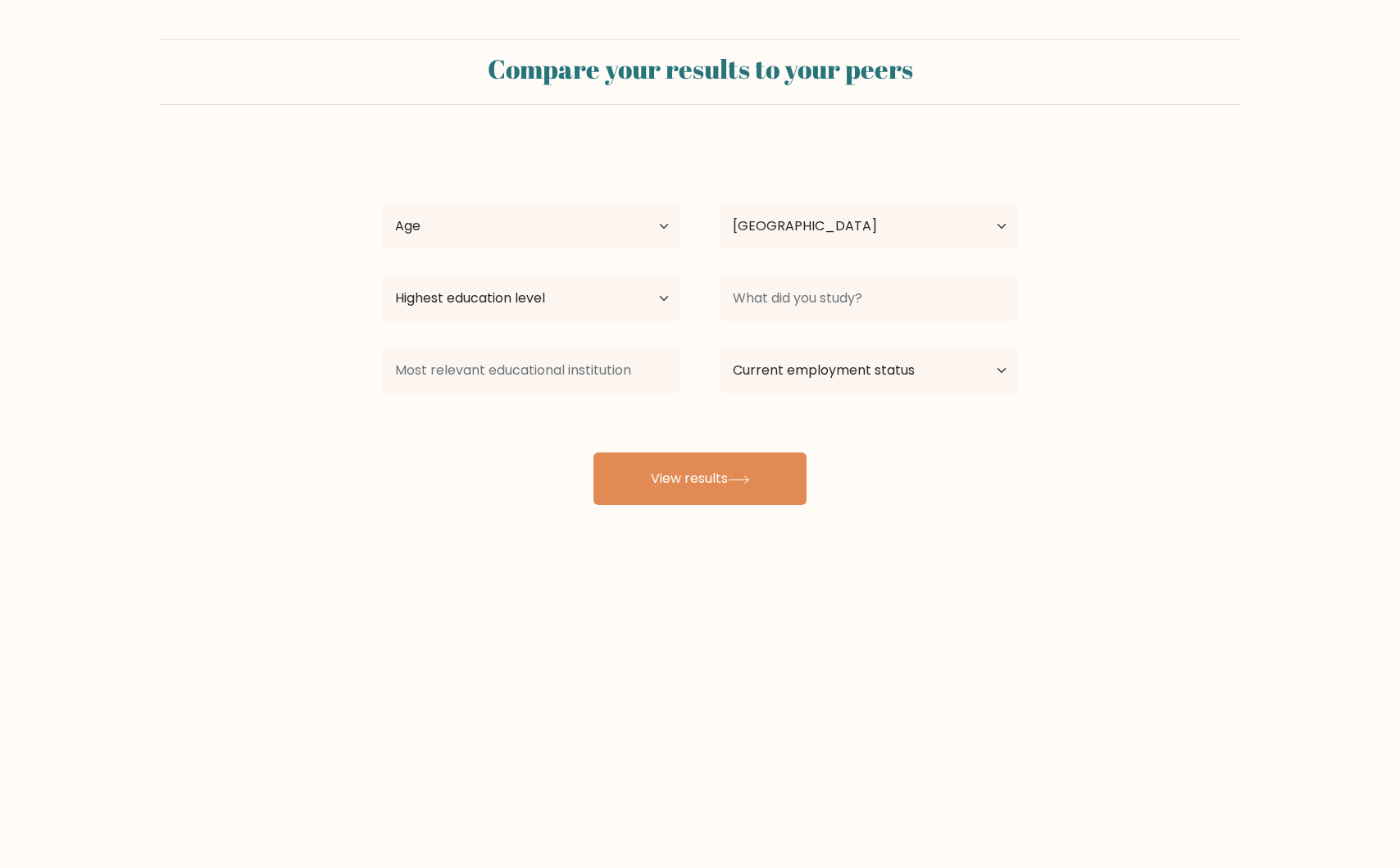
select select "VN"
click at [511, 234] on select "Age Under [DEMOGRAPHIC_DATA] [DEMOGRAPHIC_DATA] [DEMOGRAPHIC_DATA] [DEMOGRAPHIC…" at bounding box center [531, 226] width 298 height 46
select select "35_44"
click at [382, 203] on select "Age Under [DEMOGRAPHIC_DATA] [DEMOGRAPHIC_DATA] [DEMOGRAPHIC_DATA] [DEMOGRAPHIC…" at bounding box center [531, 226] width 298 height 46
click at [530, 294] on select "Highest education level No schooling Primary Lower Secondary Upper Secondary Oc…" at bounding box center [531, 298] width 298 height 46
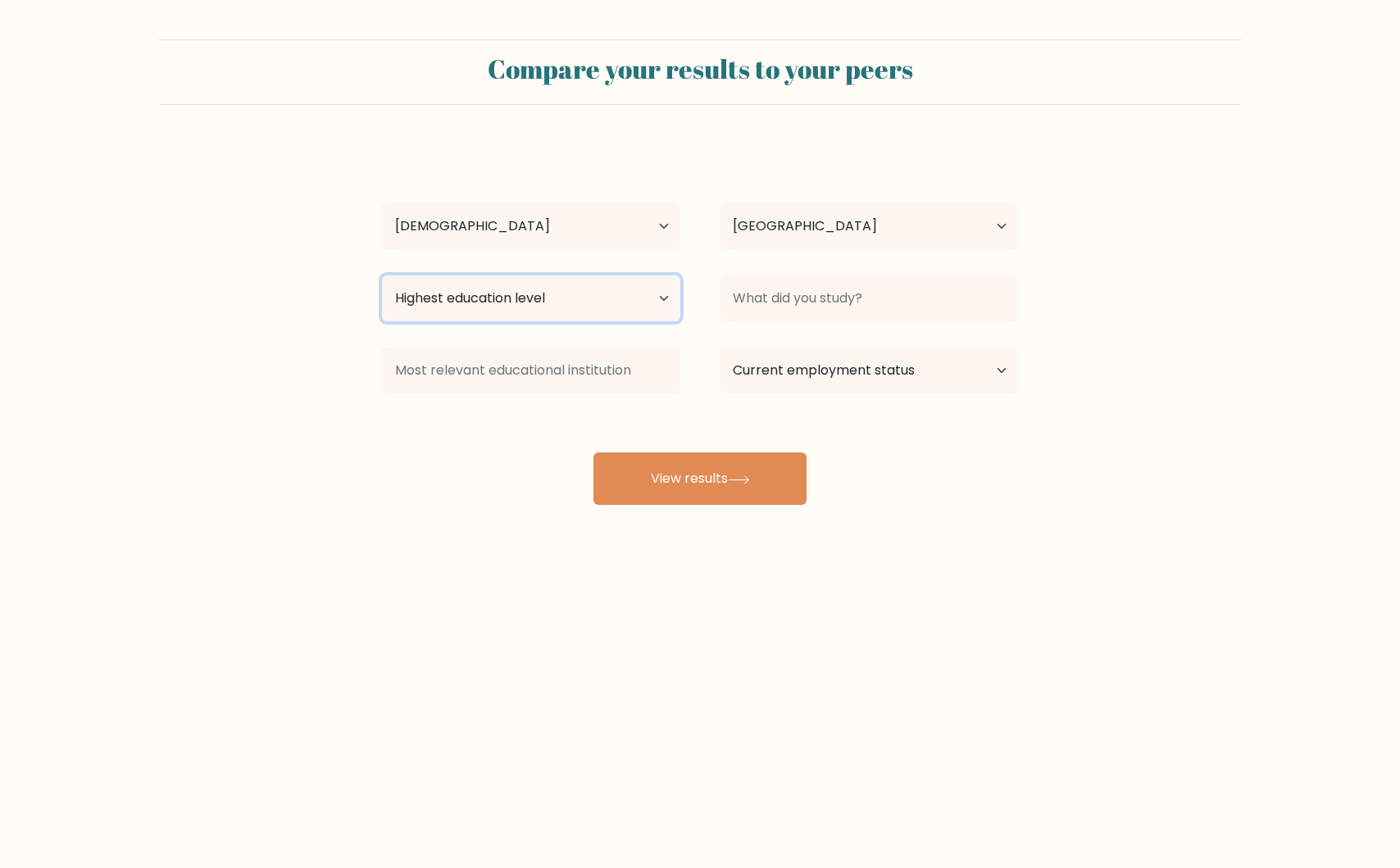
select select "bachelors_degree"
click at [382, 276] on select "Highest education level No schooling Primary Lower Secondary Upper Secondary Oc…" at bounding box center [531, 298] width 298 height 46
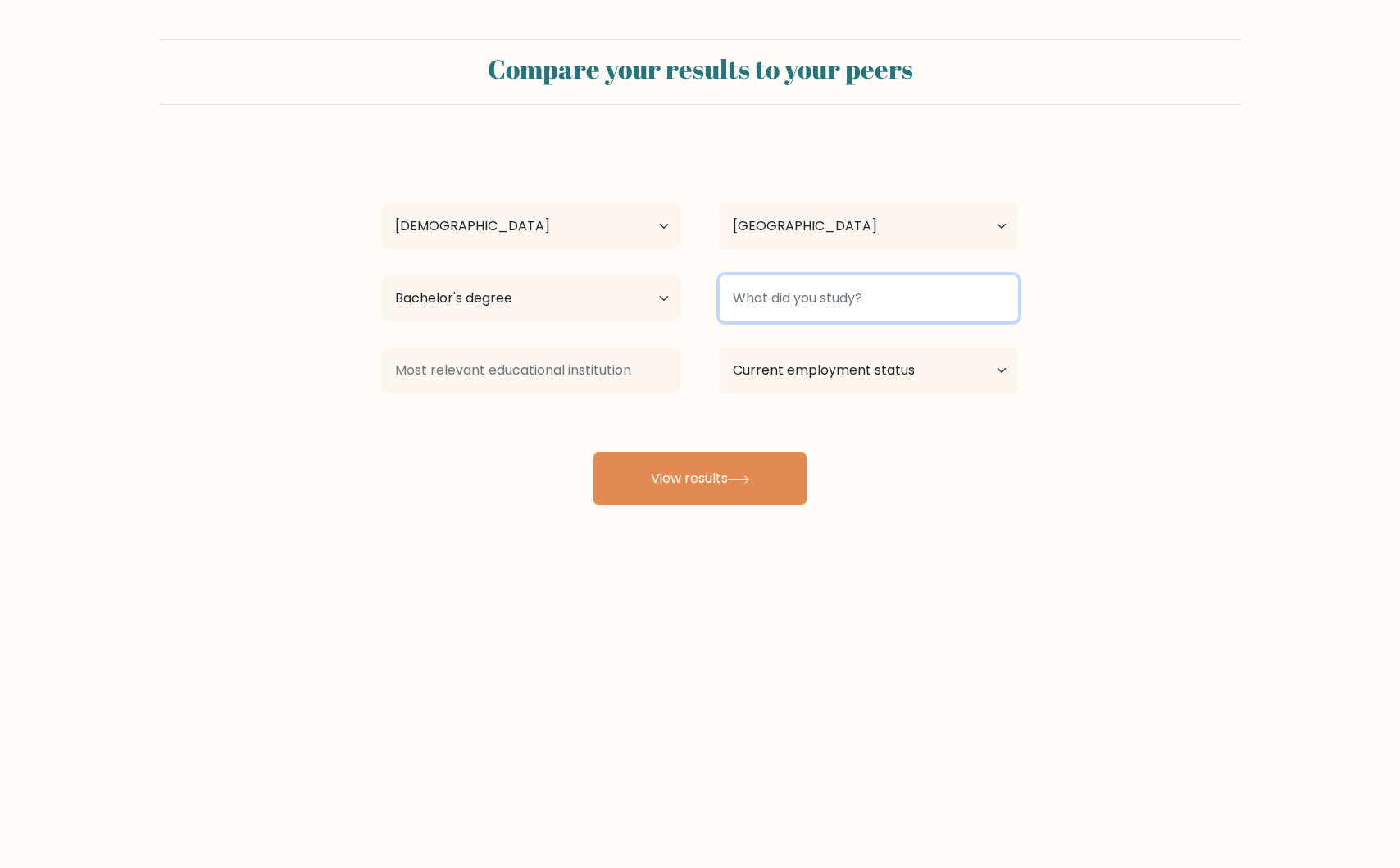
click at [772, 313] on input at bounding box center [868, 298] width 298 height 46
click at [734, 316] on input at bounding box center [868, 298] width 298 height 46
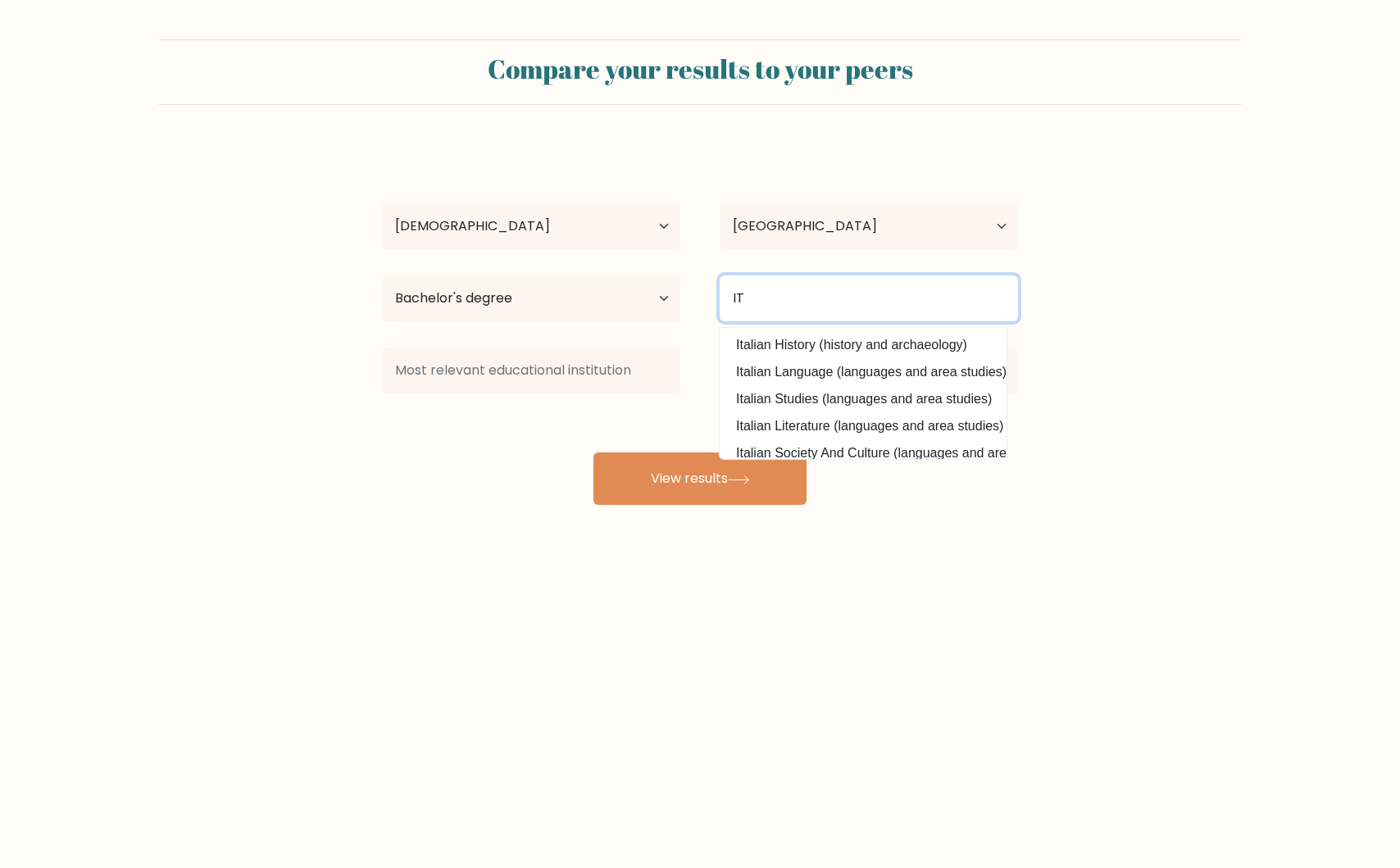
type input "I"
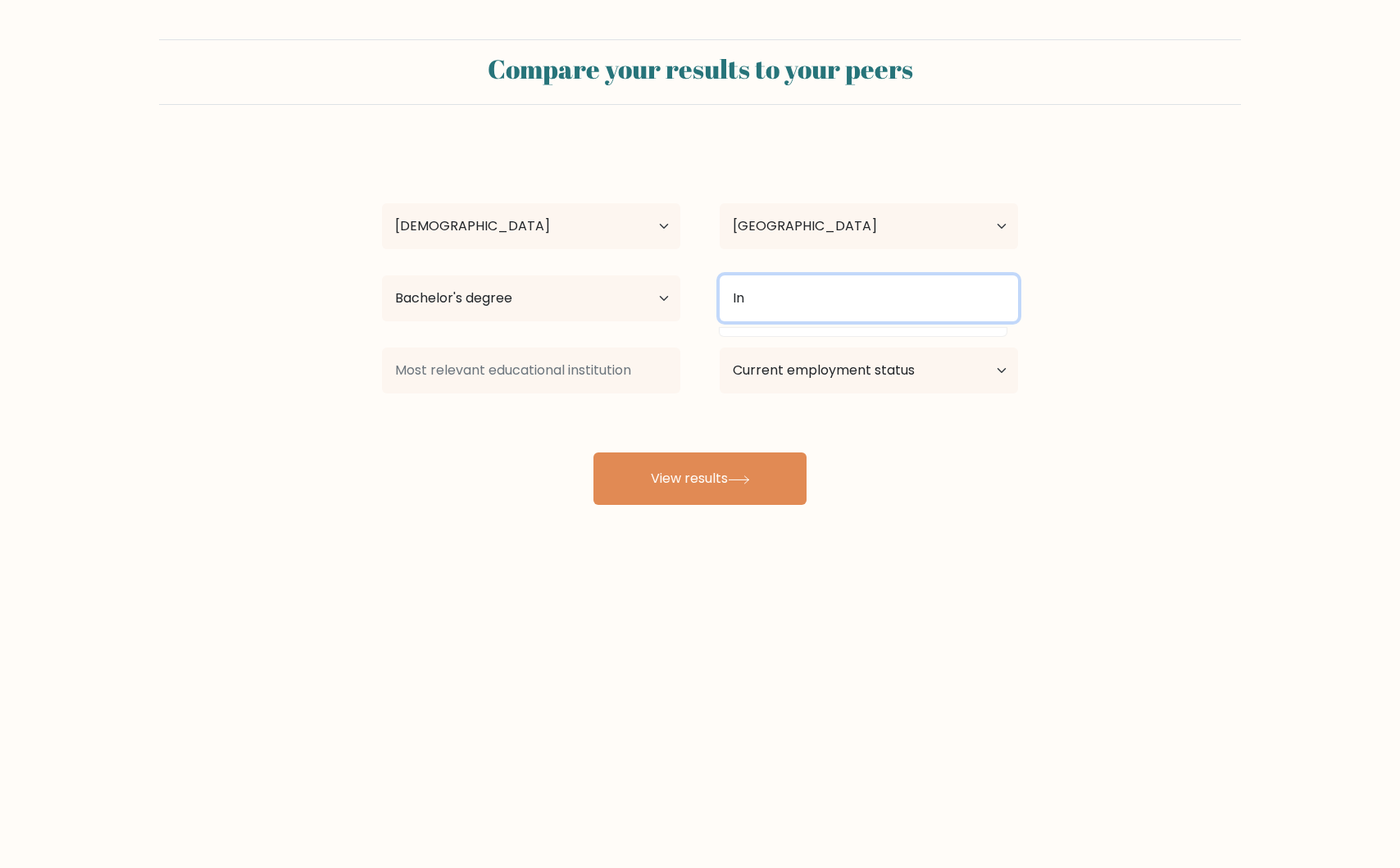
type input "I"
type input "Ì"
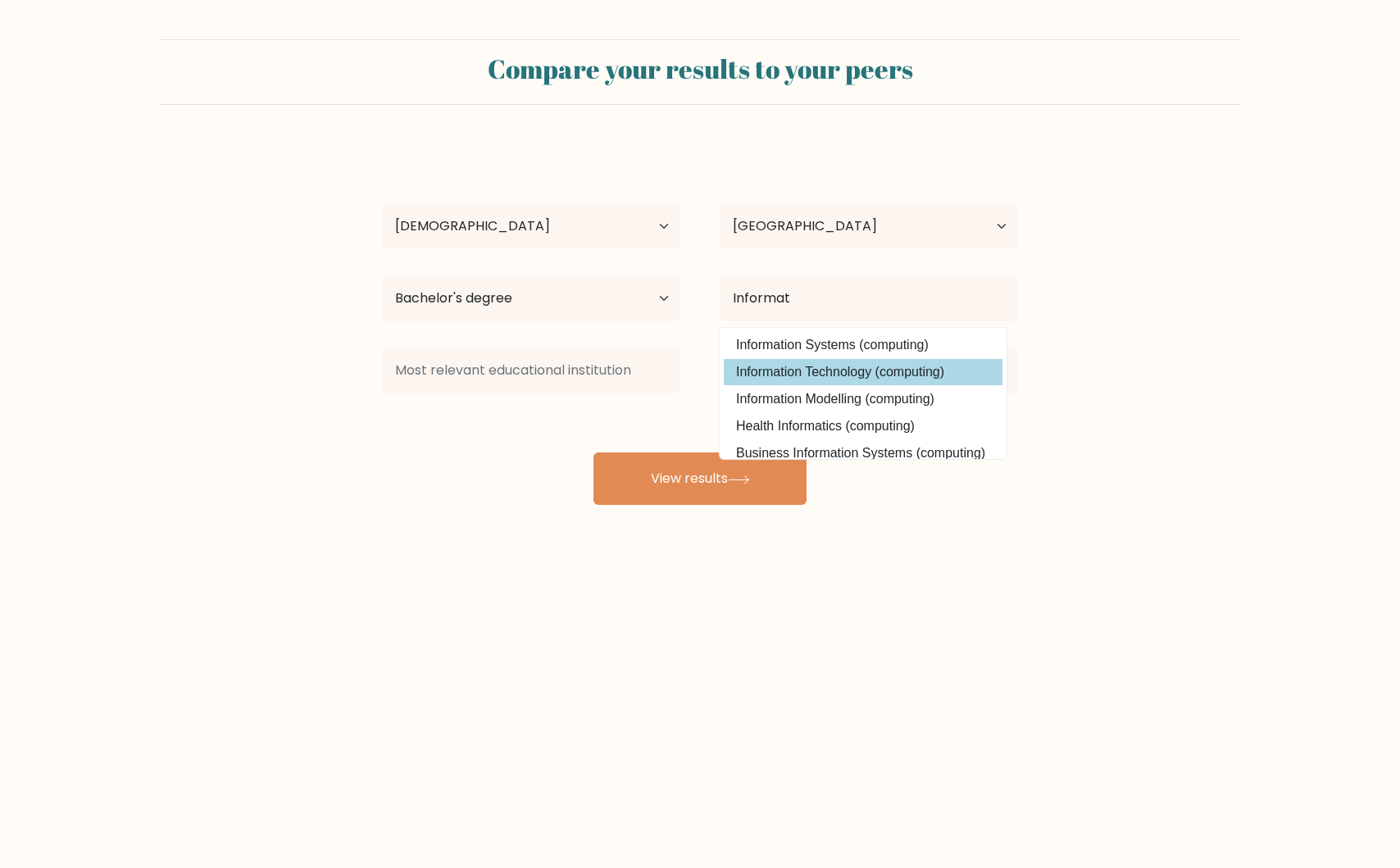
click at [890, 378] on option "Information Technology (computing)" at bounding box center [863, 371] width 279 height 26
type input "Information Technology"
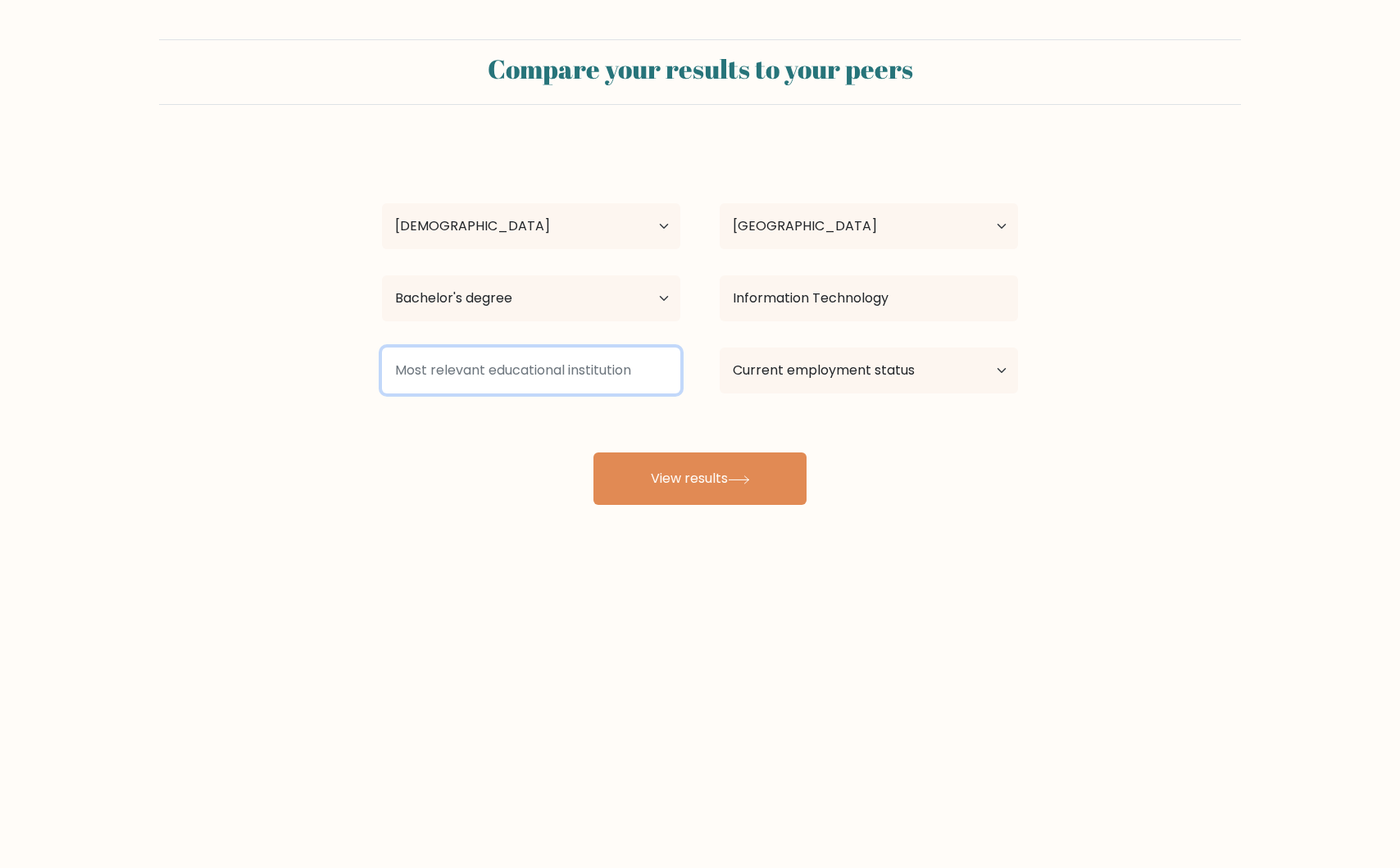
click at [578, 378] on input at bounding box center [531, 371] width 298 height 46
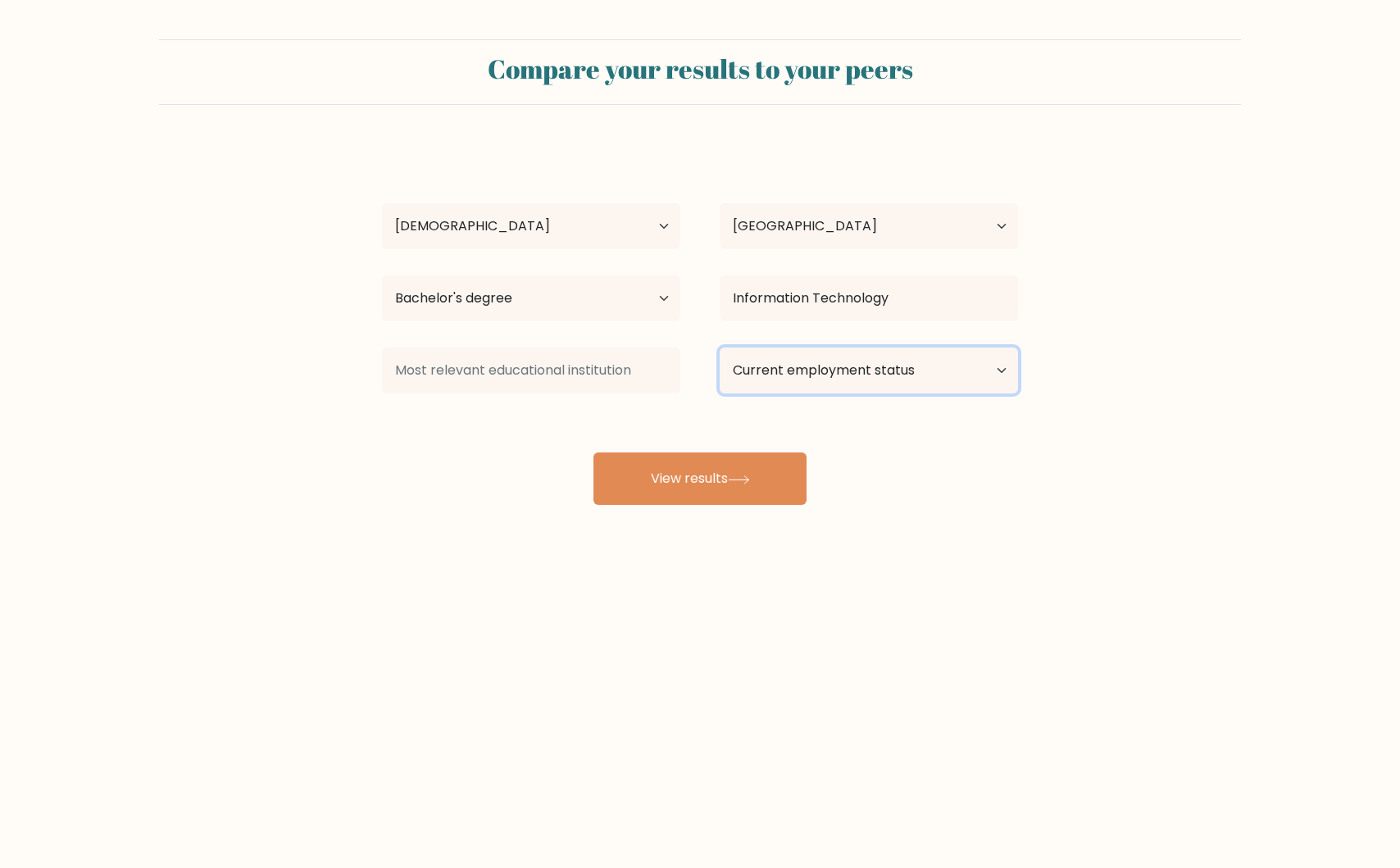
click at [780, 376] on select "Current employment status Employed Student Retired Other / prefer not to answer" at bounding box center [868, 371] width 298 height 46
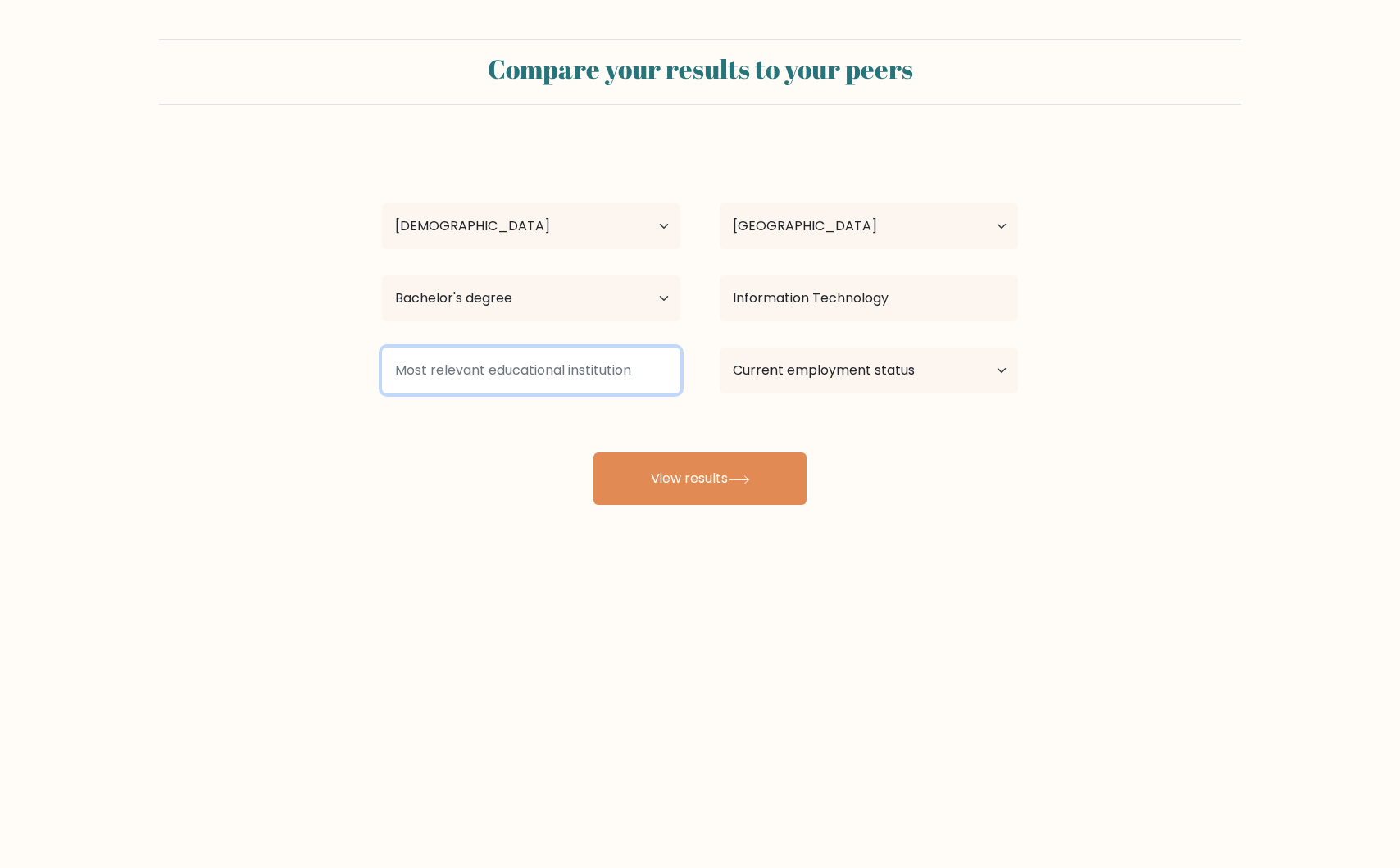
click at [579, 371] on input at bounding box center [531, 371] width 298 height 46
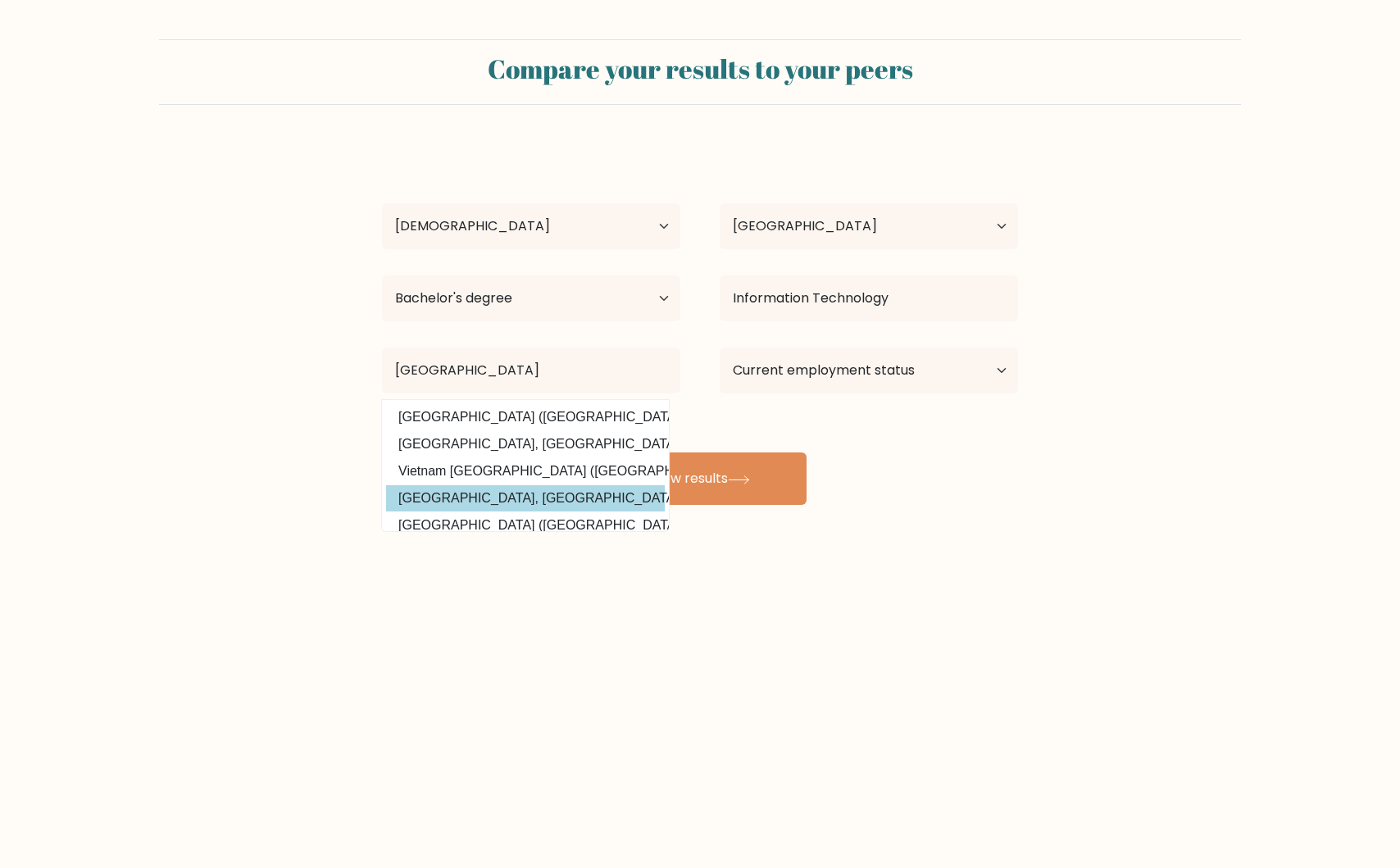
click at [593, 497] on option "Vietnam National University, Ho Chi Minh City (Vietnam)" at bounding box center [526, 498] width 279 height 26
type input "[GEOGRAPHIC_DATA], [GEOGRAPHIC_DATA]"
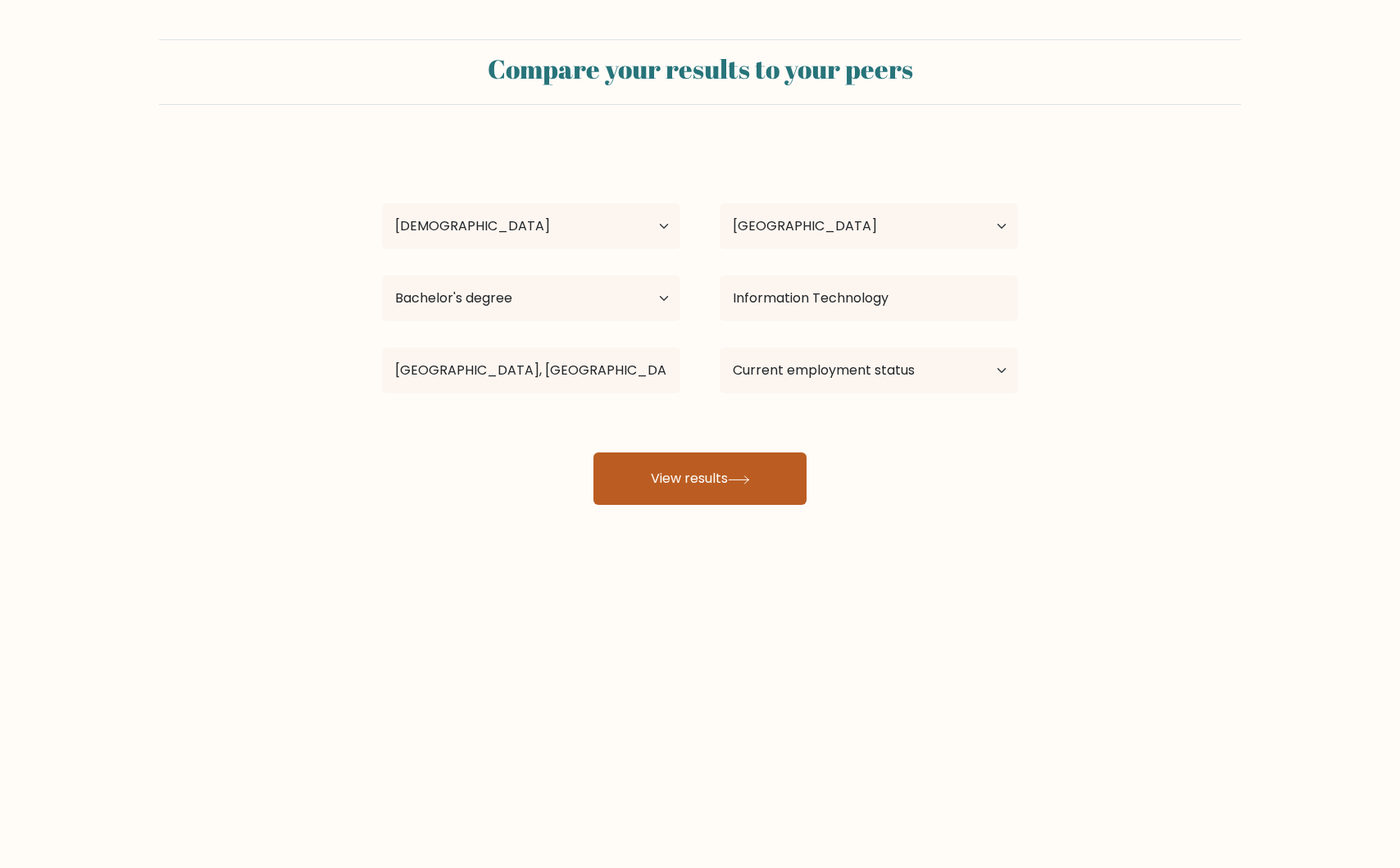
click at [684, 489] on button "View results" at bounding box center [700, 479] width 213 height 52
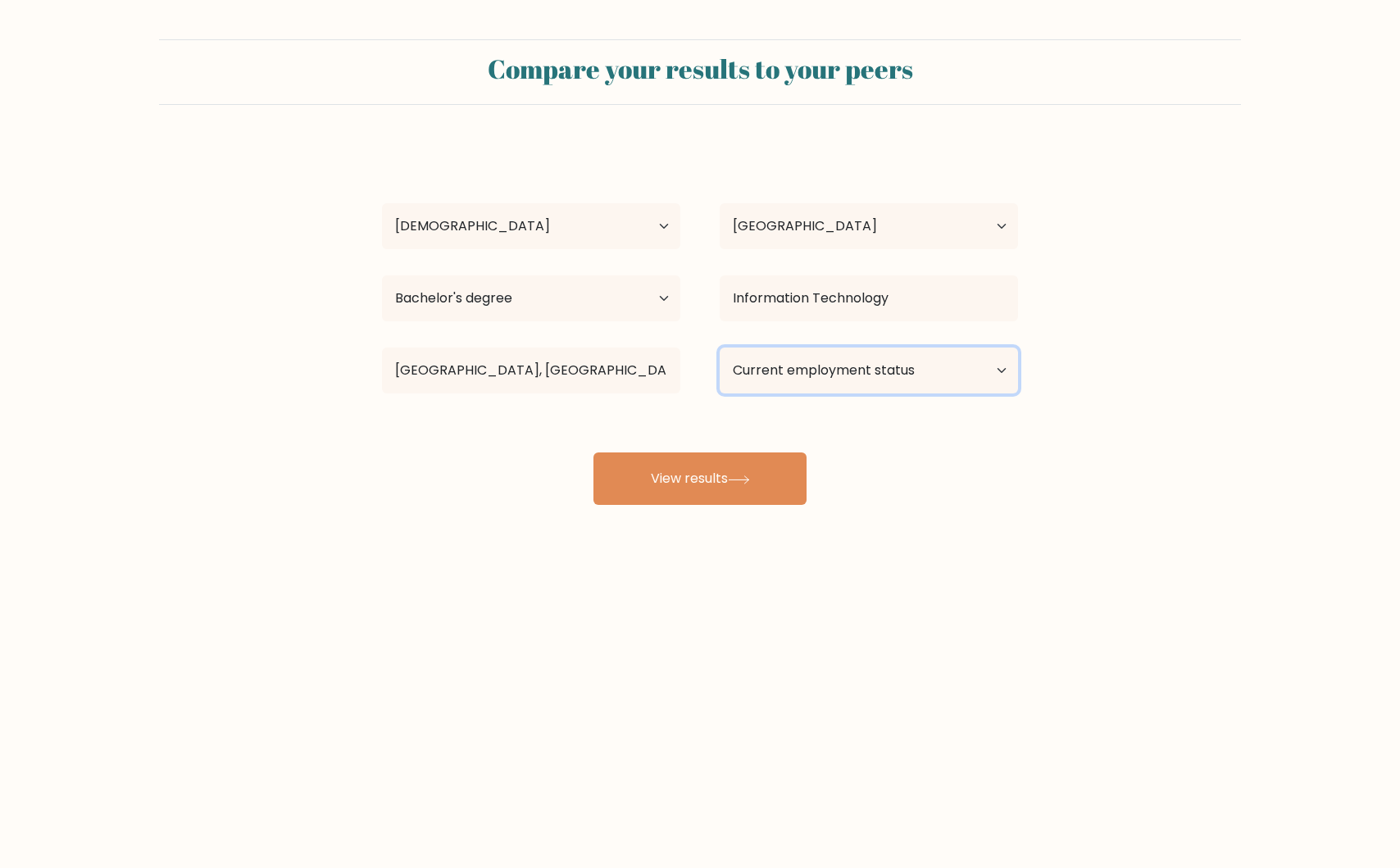
click at [787, 379] on select "Current employment status Employed Student Retired Other / prefer not to answer" at bounding box center [868, 371] width 298 height 46
select select "employed"
click at [720, 348] on select "Current employment status Employed Student Retired Other / prefer not to answer" at bounding box center [868, 371] width 298 height 46
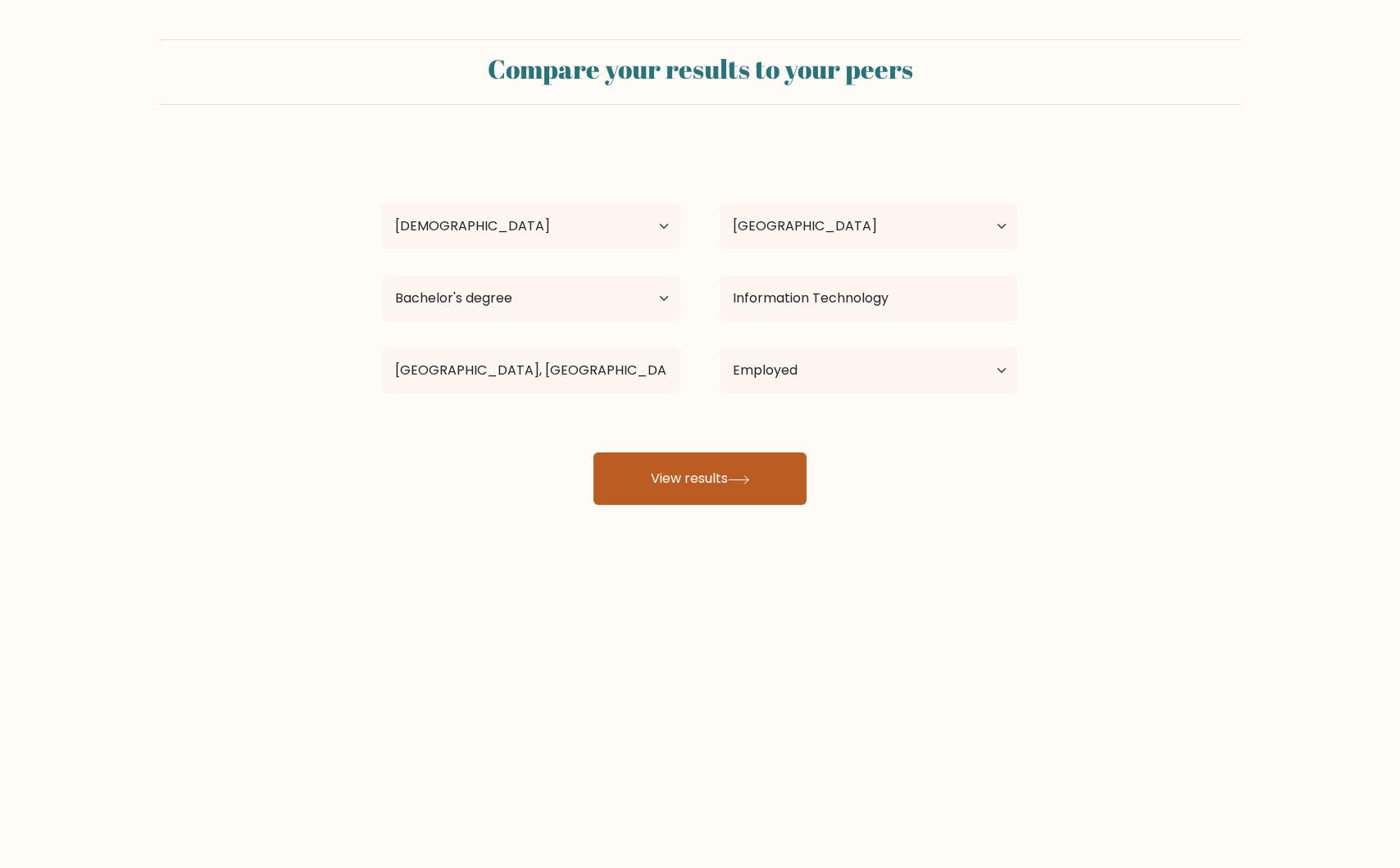
click at [740, 469] on button "View results" at bounding box center [700, 479] width 213 height 52
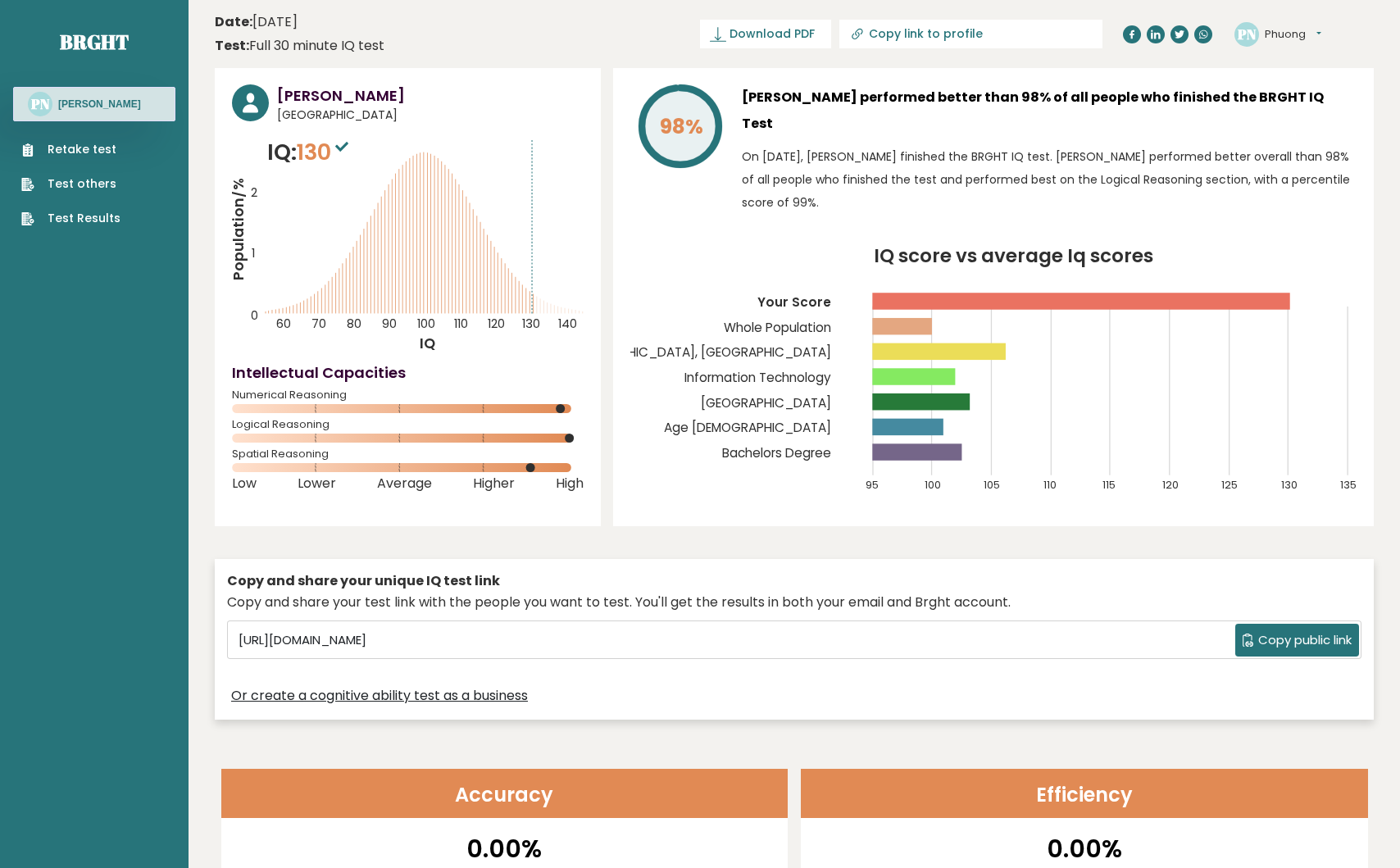
click at [634, 34] on header "Date: October 10, 2025 Test: Full 30 minute IQ test Download PDF Downloading...…" at bounding box center [794, 34] width 1159 height 51
click at [347, 147] on icon at bounding box center [342, 147] width 13 height 10
click at [831, 23] on link "Download PDF" at bounding box center [765, 34] width 131 height 29
click at [1289, 629] on button "Copy public link" at bounding box center [1296, 640] width 123 height 33
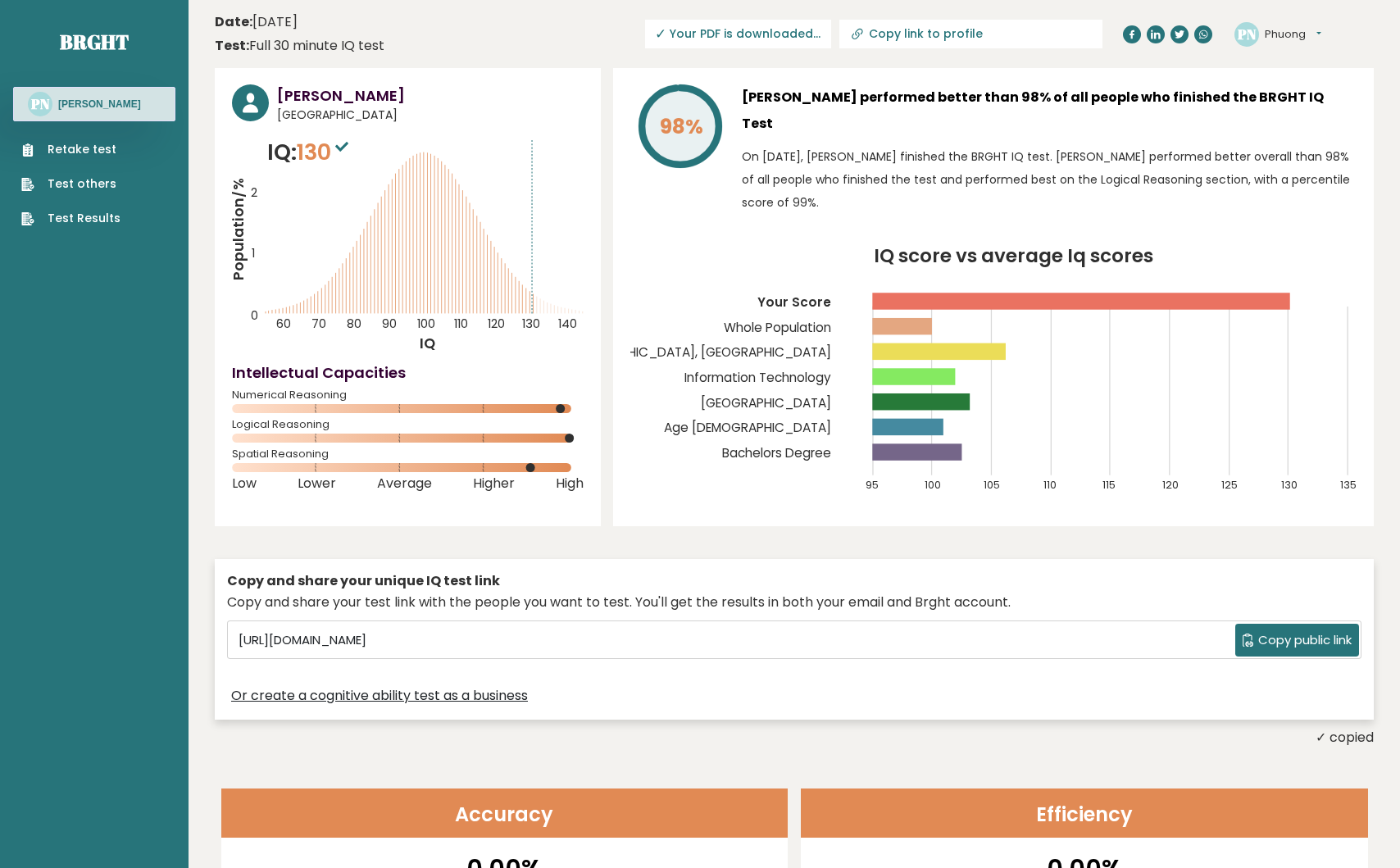
click at [1304, 631] on span "Copy public link" at bounding box center [1304, 640] width 93 height 18
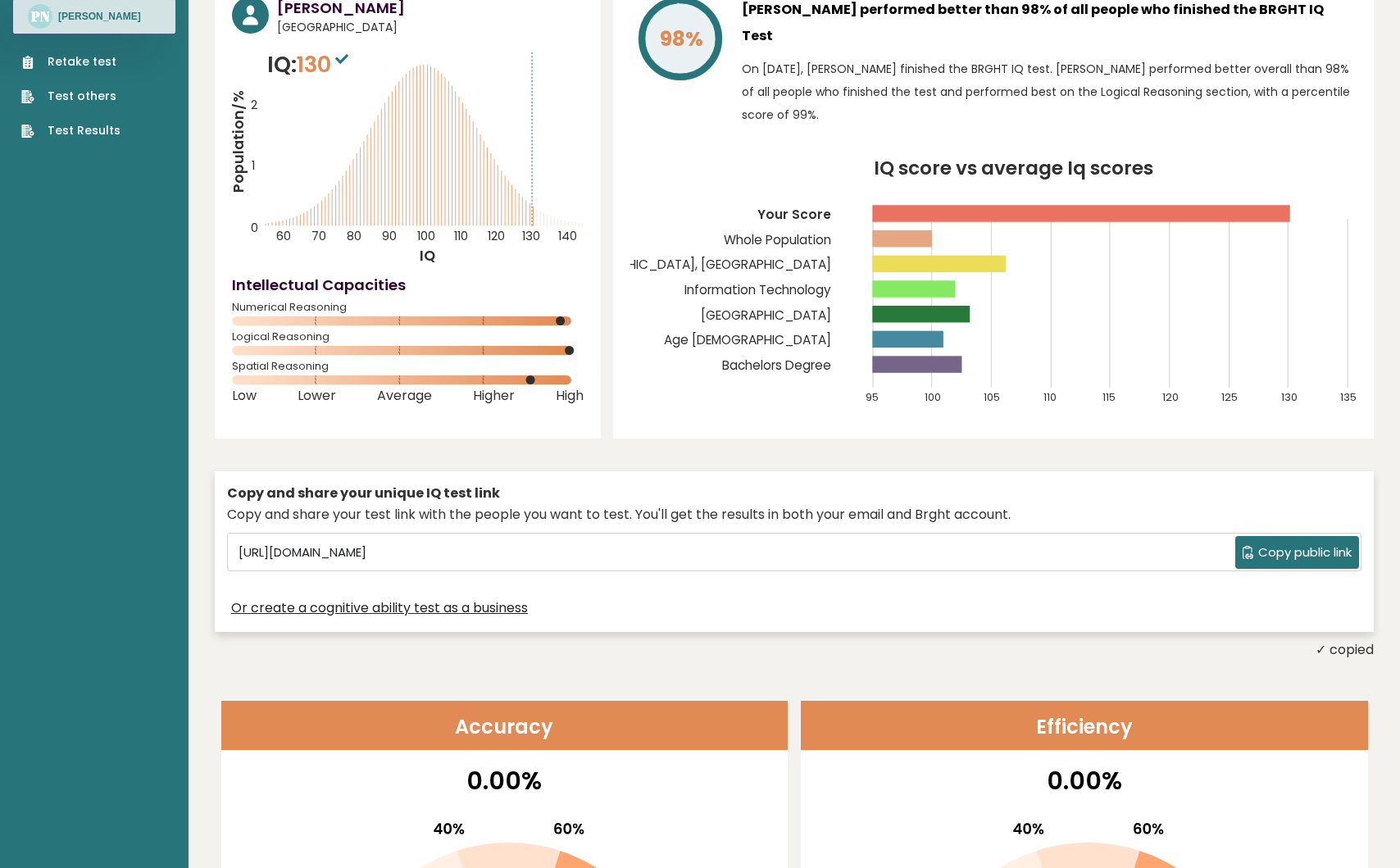
scroll to position [110, 0]
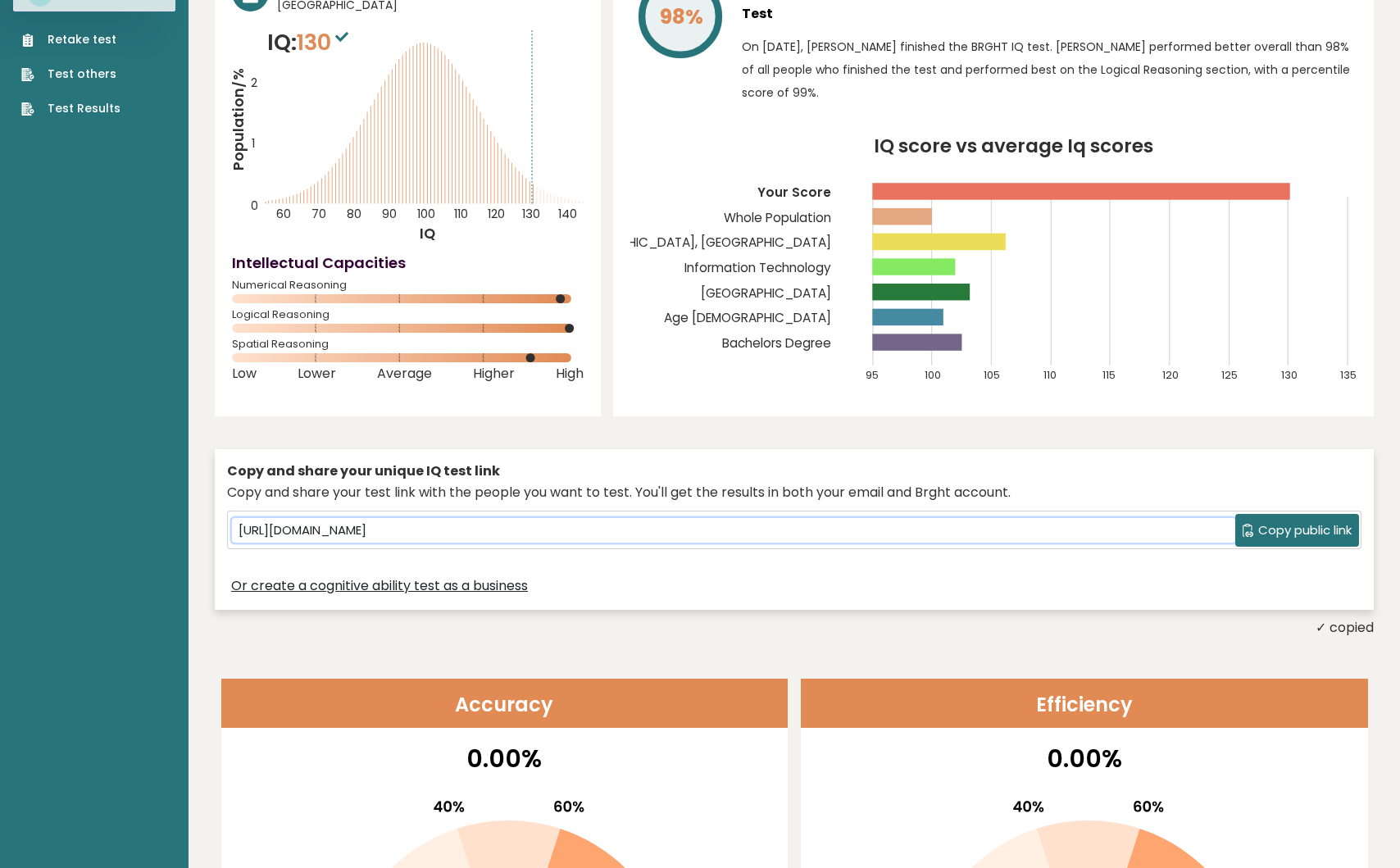
click at [741, 518] on input "[URL][DOMAIN_NAME]" at bounding box center [733, 530] width 1003 height 24
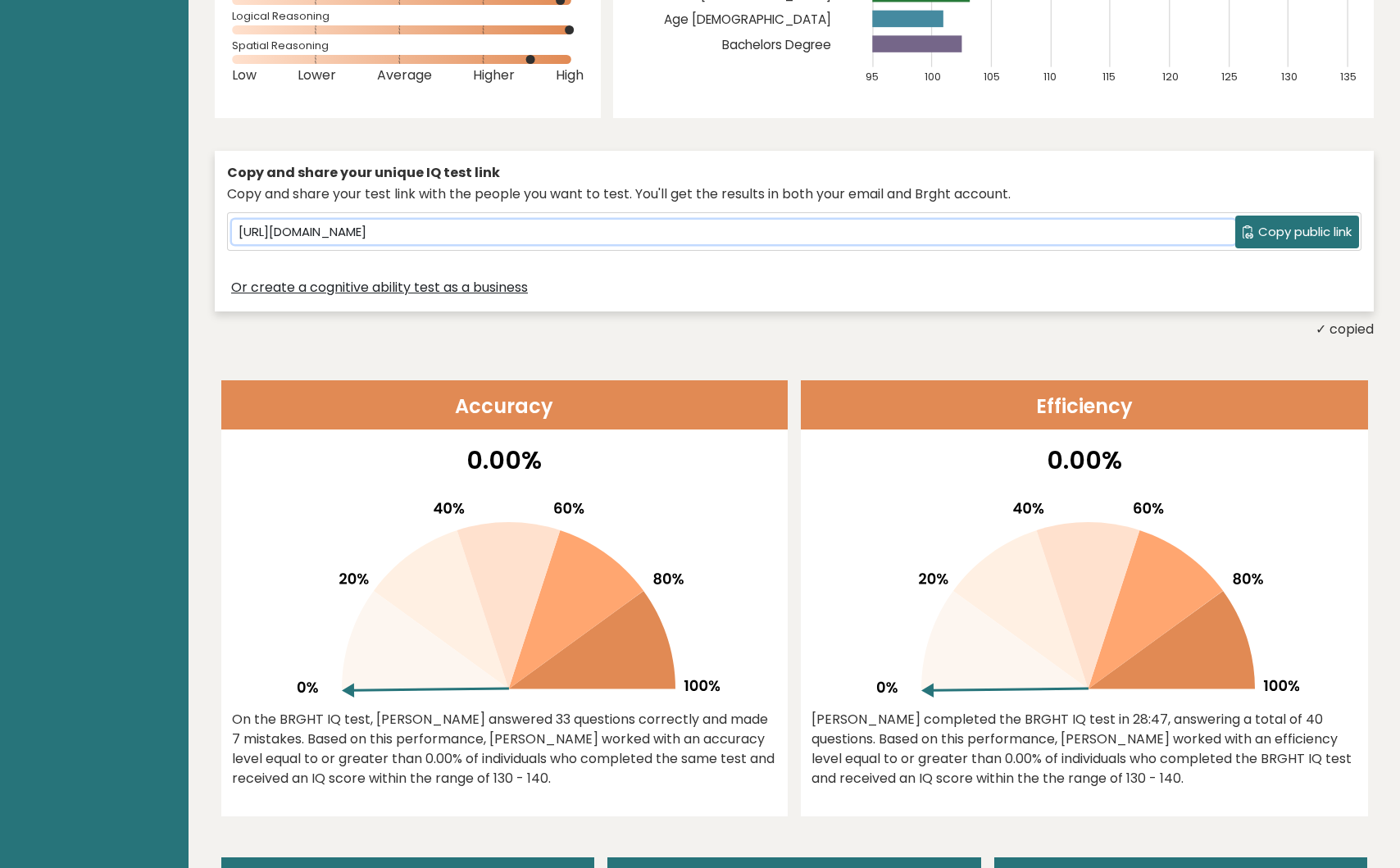
scroll to position [473, 0]
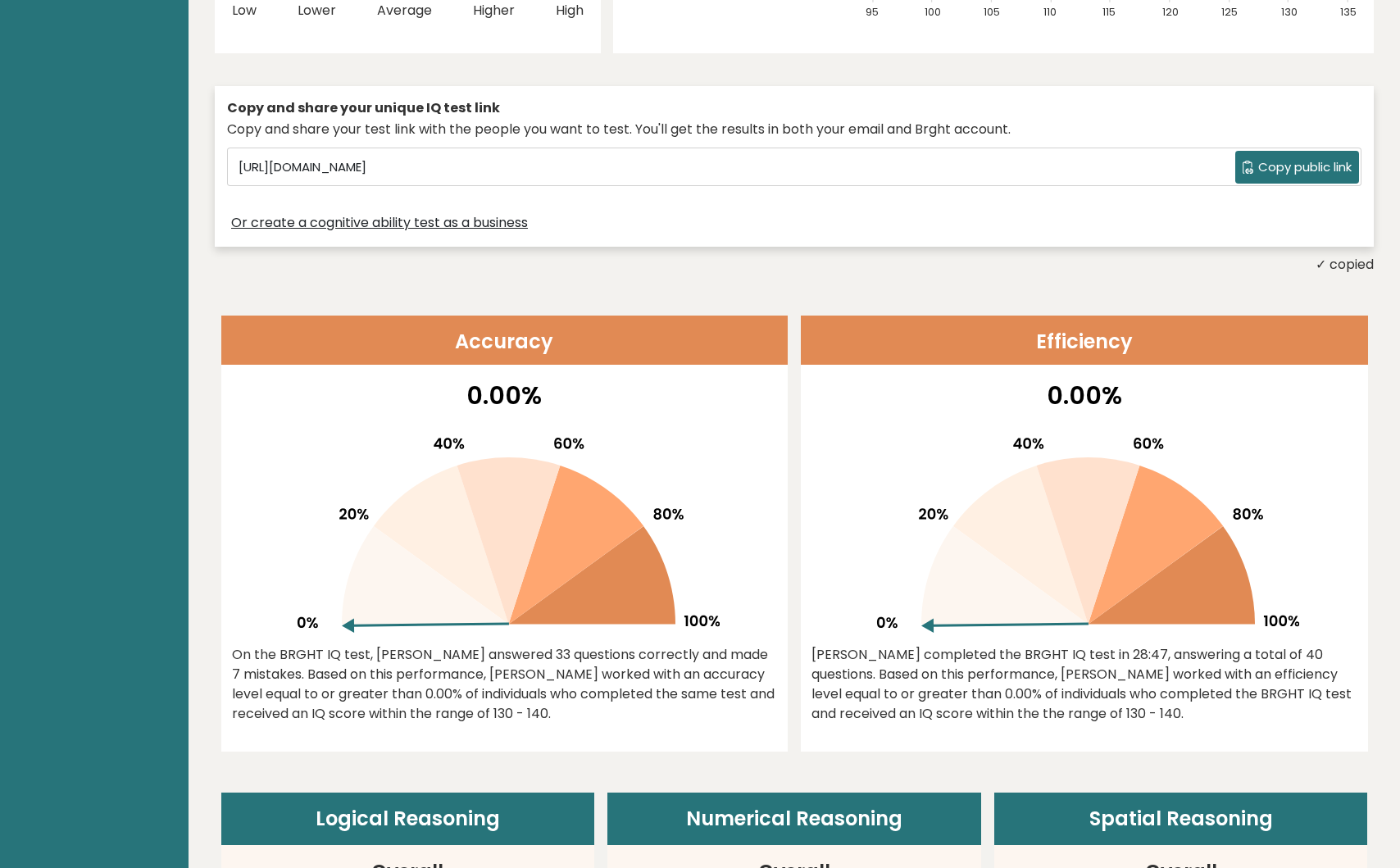
drag, startPoint x: 891, startPoint y: 633, endPoint x: 905, endPoint y: 671, distance: 40.5
click at [895, 650] on div "[PERSON_NAME] completed the BRGHT IQ test in 28:47, answering a total of 40 que…" at bounding box center [1084, 685] width 546 height 79
click at [906, 675] on div "[PERSON_NAME] completed the BRGHT IQ test in 28:47, answering a total of 40 que…" at bounding box center [1084, 685] width 546 height 79
drag, startPoint x: 501, startPoint y: 652, endPoint x: 511, endPoint y: 679, distance: 28.8
click at [510, 676] on div "On the BRGHT IQ test, [PERSON_NAME] answered 33 questions correctly and made 7 …" at bounding box center [505, 685] width 546 height 79
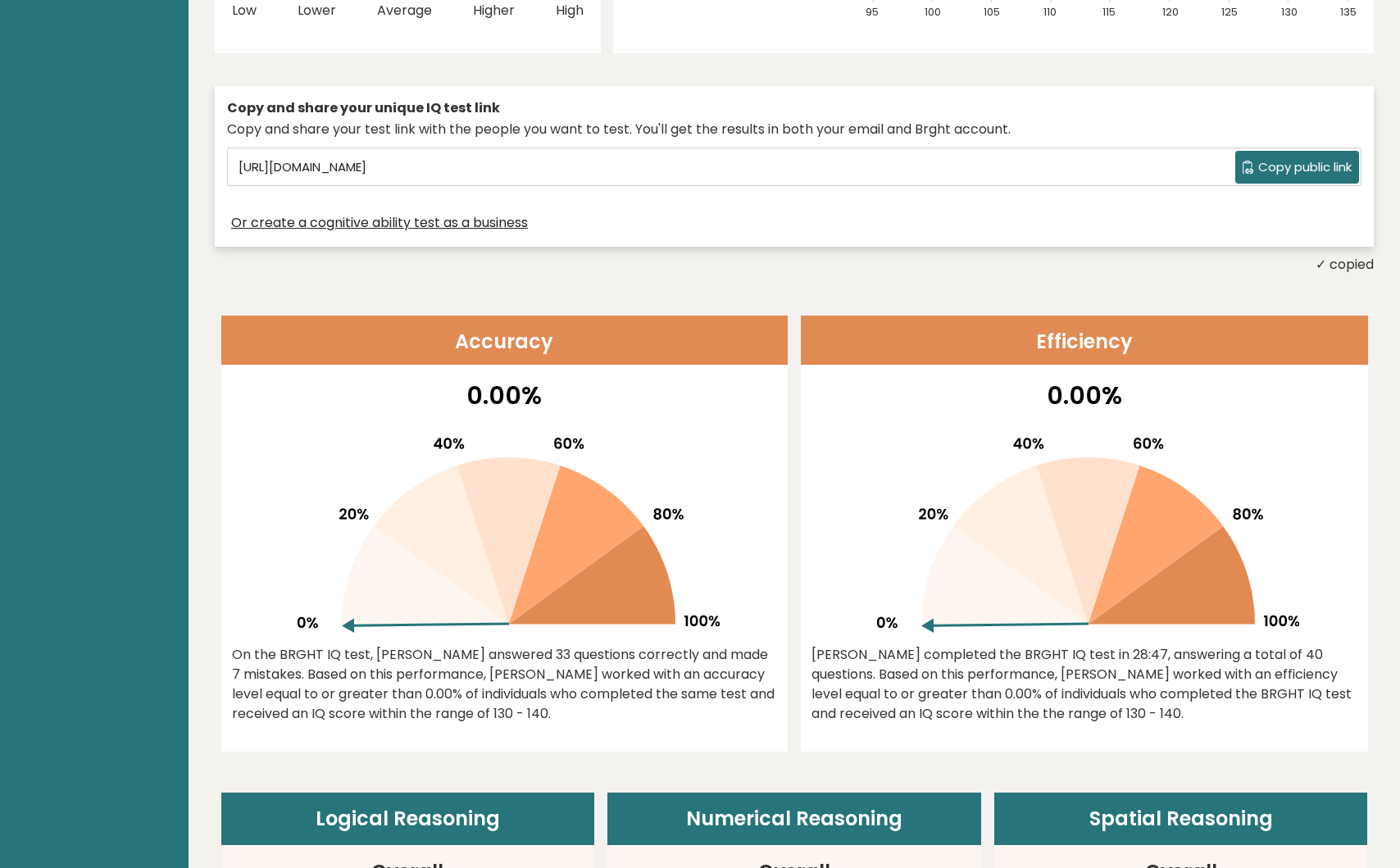
click at [508, 681] on div "On the BRGHT IQ test, [PERSON_NAME] answered 33 questions correctly and made 7 …" at bounding box center [505, 685] width 546 height 79
drag, startPoint x: 508, startPoint y: 649, endPoint x: 516, endPoint y: 700, distance: 51.6
click at [516, 700] on div "On the BRGHT IQ test, [PERSON_NAME] answered 33 questions correctly and made 7 …" at bounding box center [505, 685] width 546 height 79
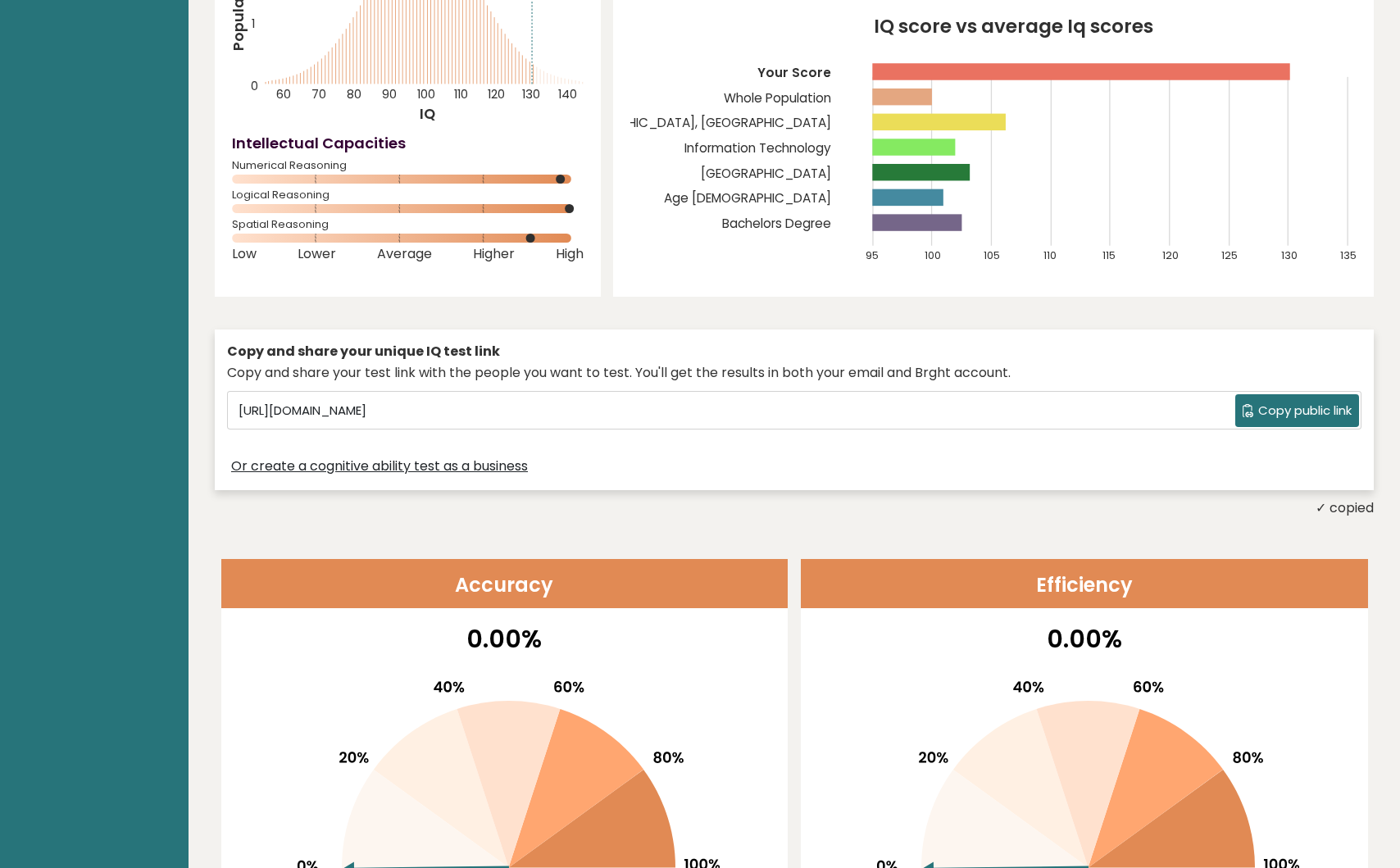
scroll to position [220, 0]
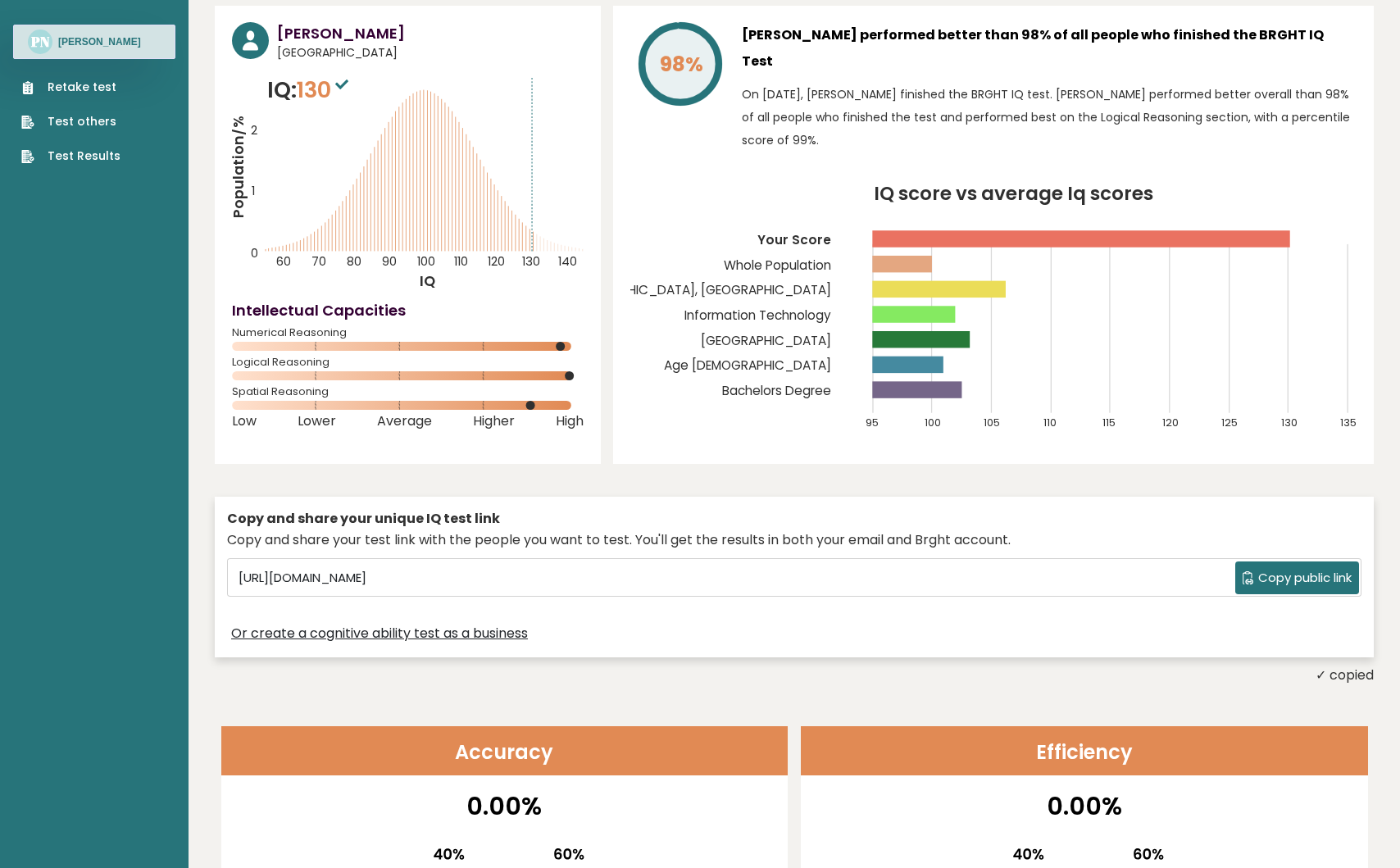
scroll to position [20, 0]
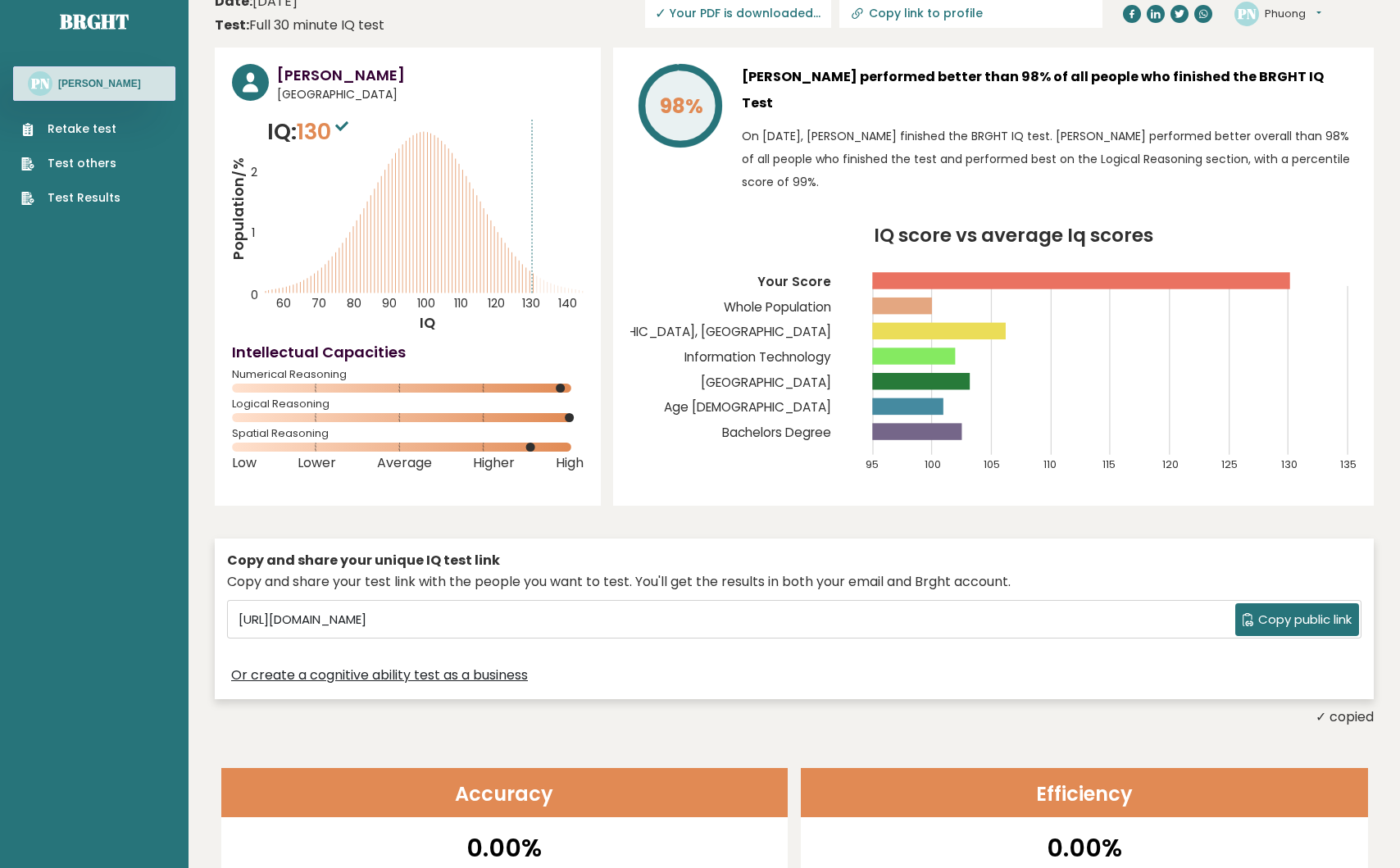
click at [581, 417] on circle at bounding box center [581, 418] width 9 height 9
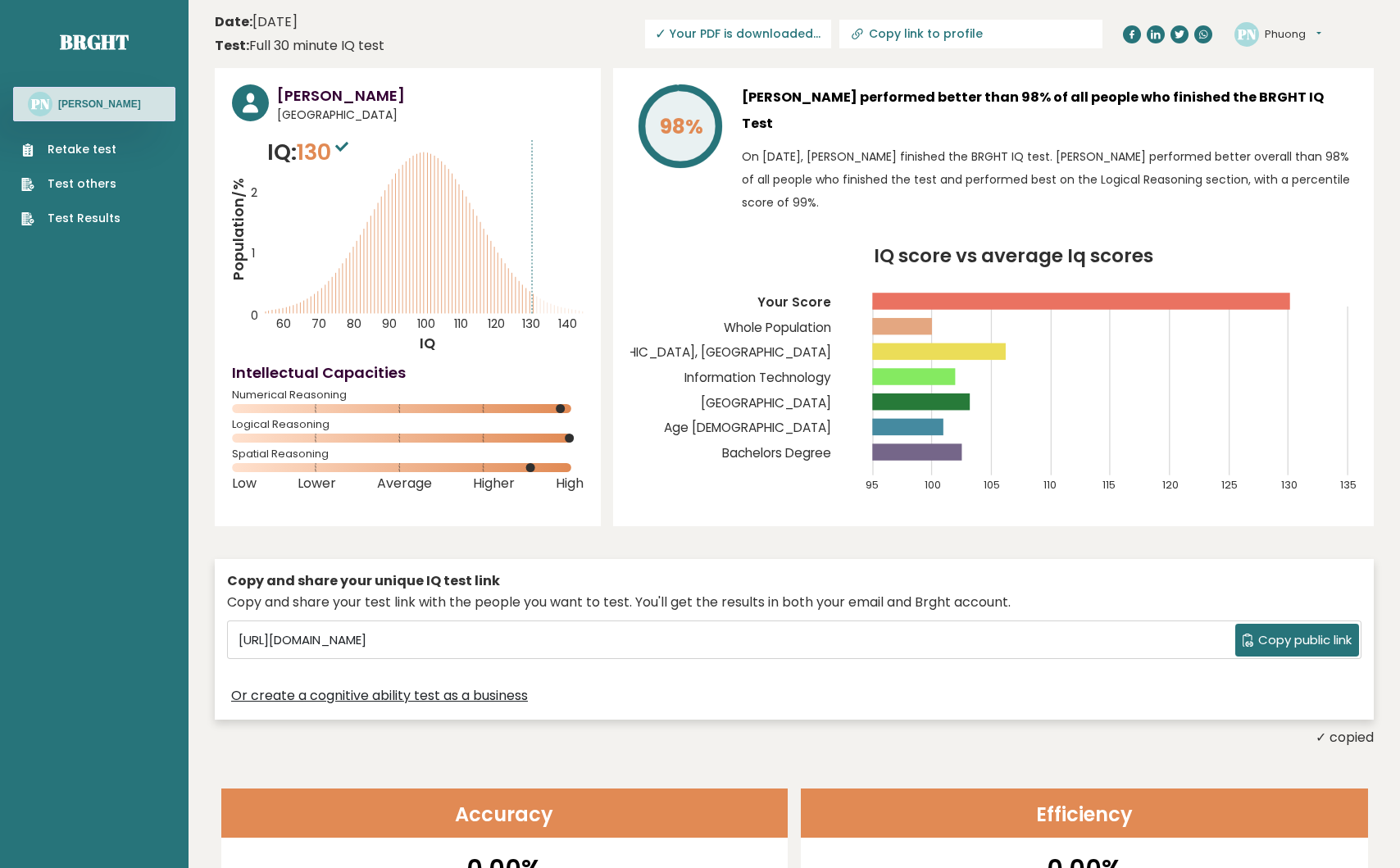
click at [831, 39] on span "✓ Your PDF is downloaded..." at bounding box center [737, 34] width 186 height 29
click at [808, 38] on span "✓ Your PDF is downloaded..." at bounding box center [737, 34] width 186 height 29
click at [1023, 26] on link "Copy link to profile" at bounding box center [970, 34] width 263 height 29
type input "https://brght.org/profile/phuong-nguyen-37/?utm_source=share&utm_medium=copy&ut…"
click at [983, 29] on input "https://brght.org/profile/phuong-nguyen-37/?utm_source=share&utm_medium=copy&ut…" at bounding box center [921, 34] width 223 height 13
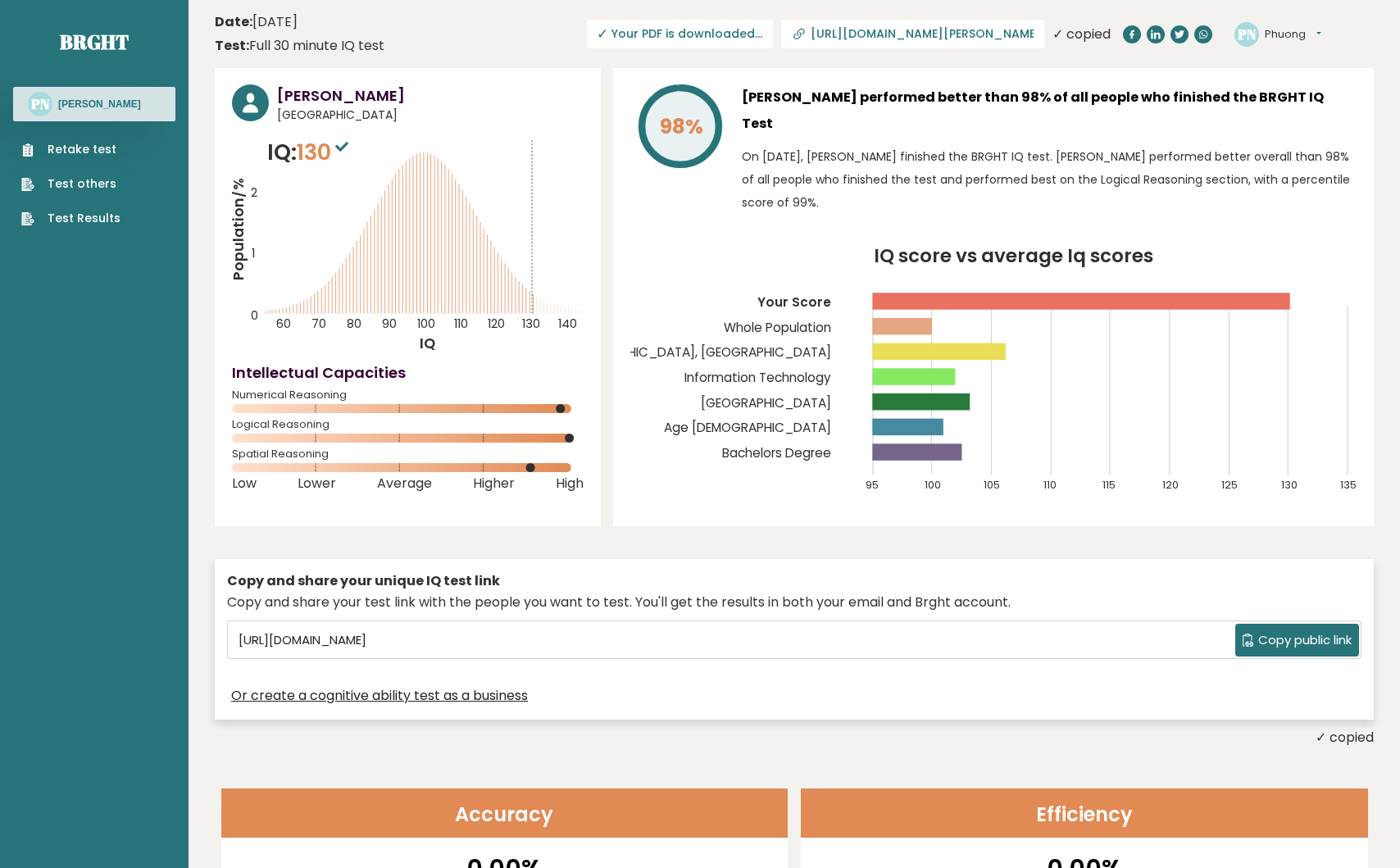
click at [1056, 34] on div "✓ copied" at bounding box center [1081, 34] width 58 height 19
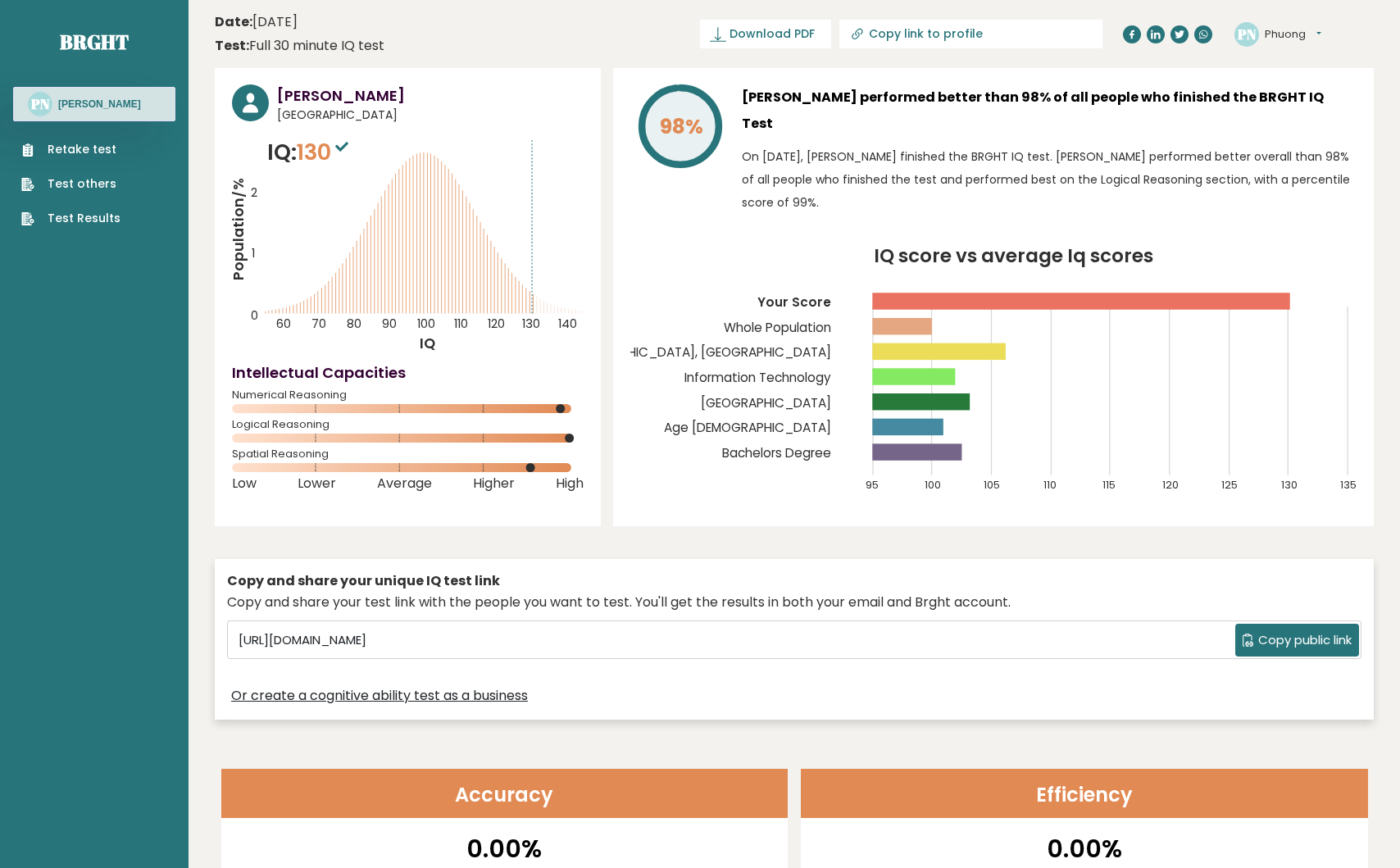
click at [726, 28] on icon at bounding box center [718, 34] width 17 height 17
click at [1313, 34] on button "Phuong" at bounding box center [1293, 34] width 56 height 17
click at [1141, 145] on p "On [DATE], [PERSON_NAME] finished the BRGHT IQ test. [PERSON_NAME] performed be…" at bounding box center [1049, 180] width 615 height 69
click at [1118, 208] on div "98% [PERSON_NAME] performed better than 98% of all people who finished the BRGH…" at bounding box center [994, 297] width 761 height 458
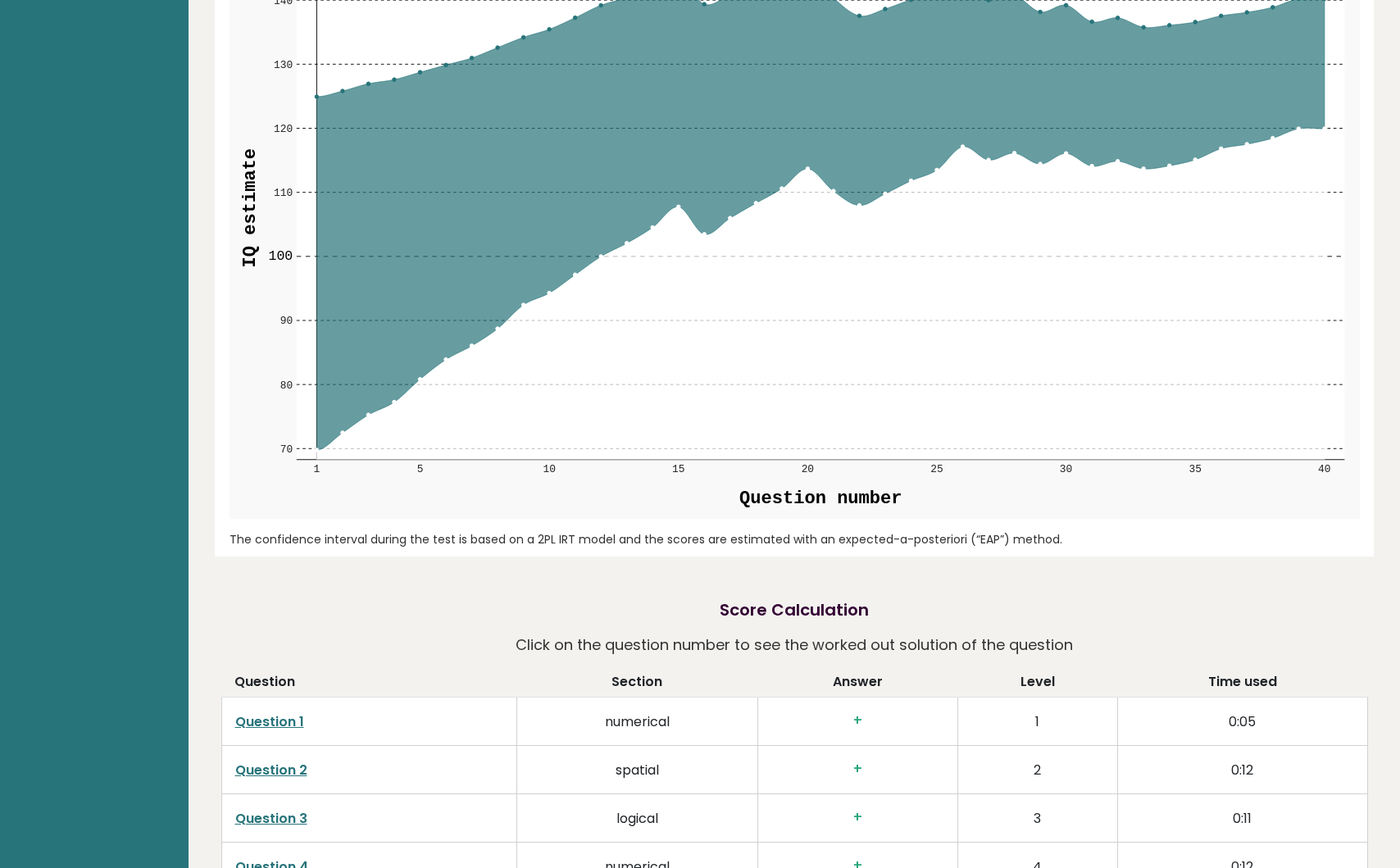
scroll to position [1841, 0]
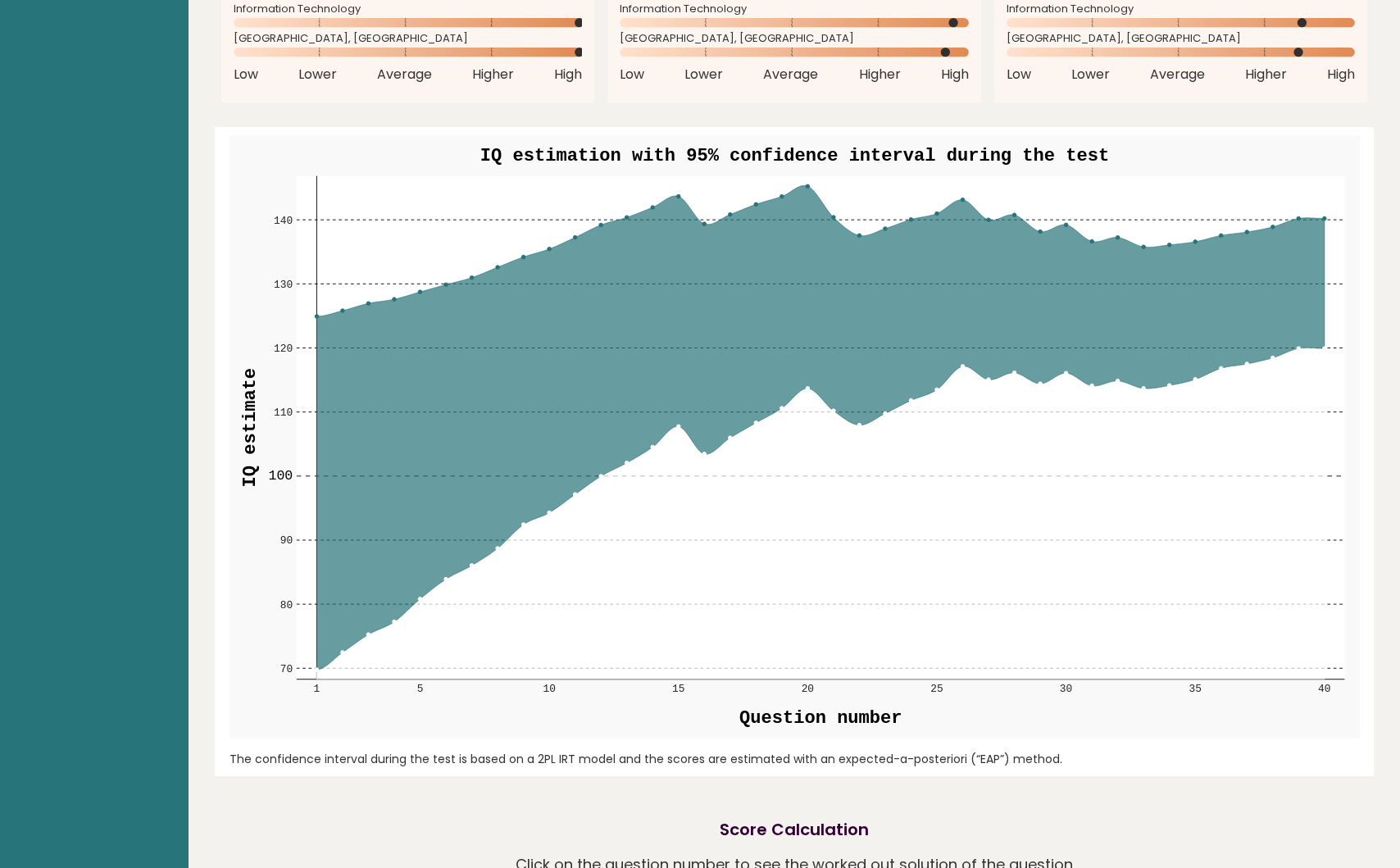
click at [1322, 260] on icon at bounding box center [820, 428] width 1007 height 484
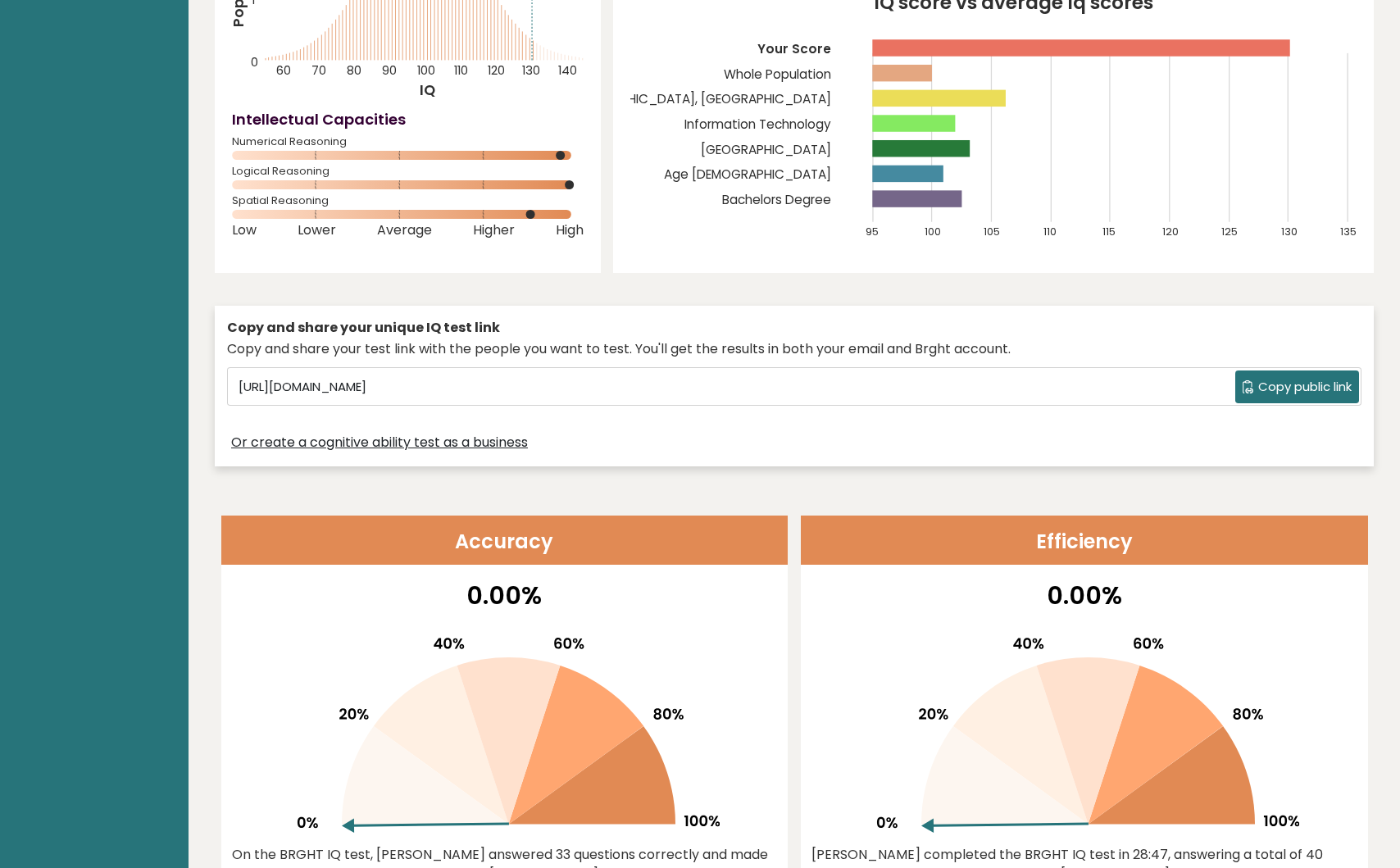
scroll to position [0, 0]
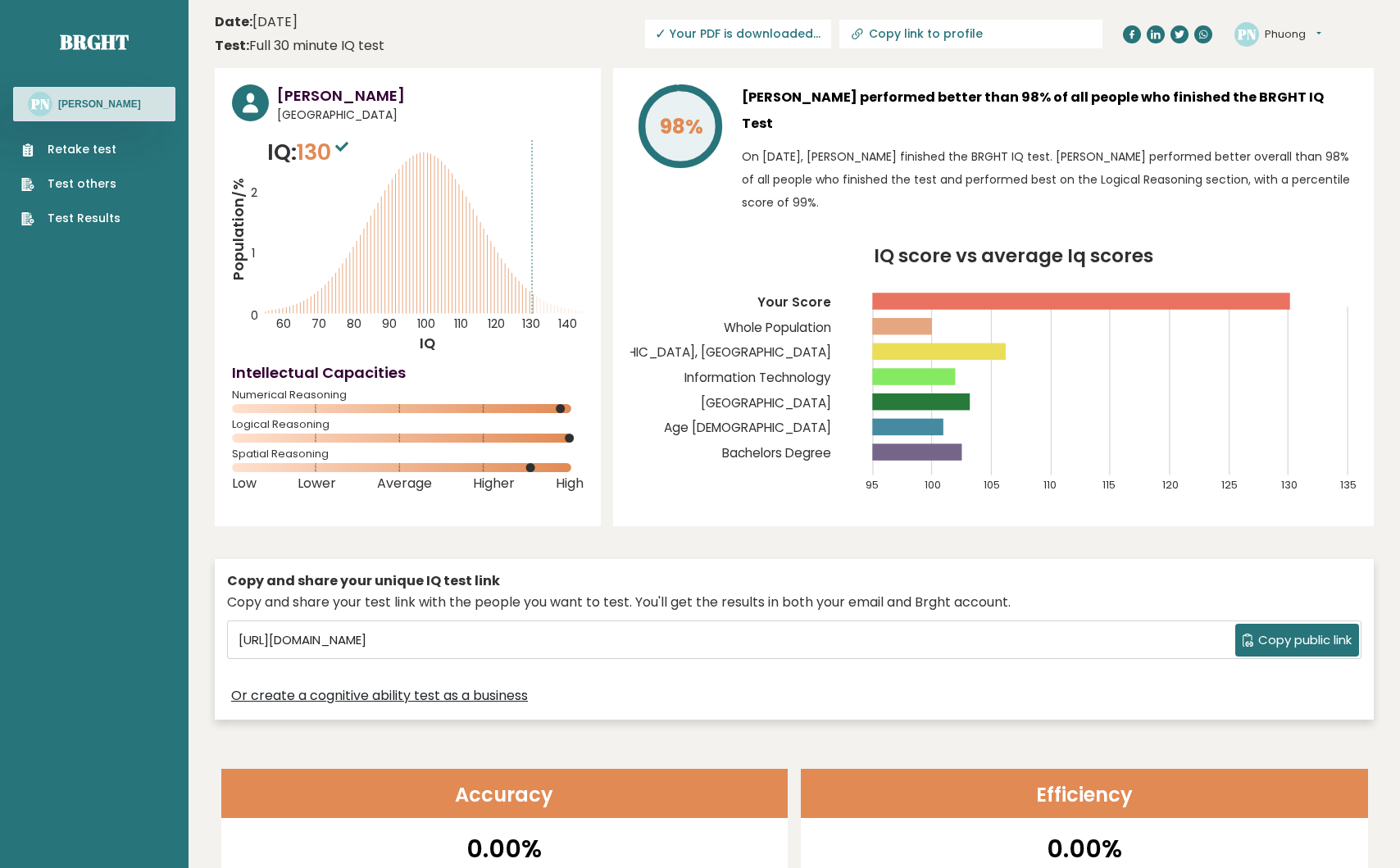
drag, startPoint x: 264, startPoint y: 20, endPoint x: 377, endPoint y: 22, distance: 113.0
click at [377, 22] on div "Date: [DATE] Test: Full 30 minute IQ test" at bounding box center [300, 34] width 170 height 44
click at [411, 46] on header "Date: [DATE] Test: Full 30 minute IQ test Download PDF Downloading... Downloadi…" at bounding box center [794, 34] width 1159 height 51
